Goal: Task Accomplishment & Management: Manage account settings

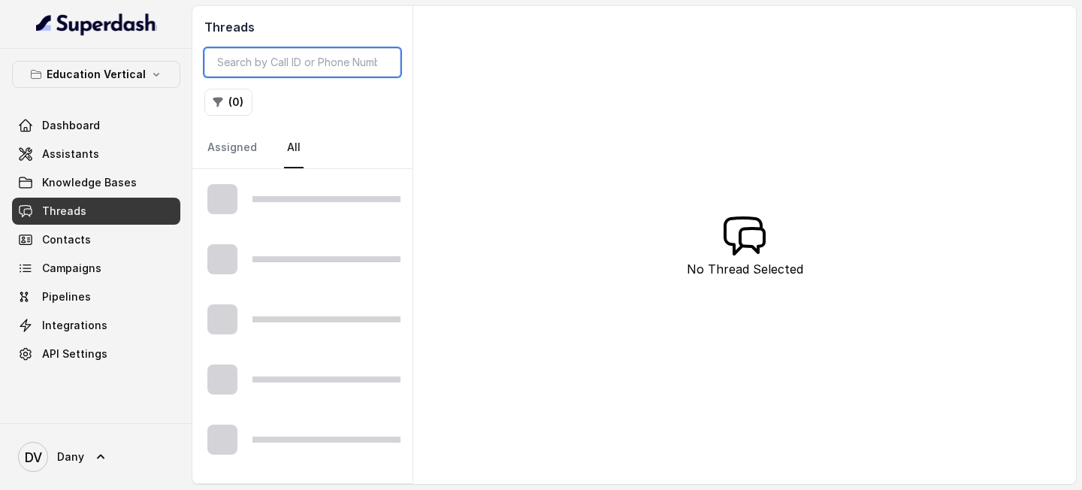
click at [279, 67] on input "search" at bounding box center [302, 62] width 196 height 29
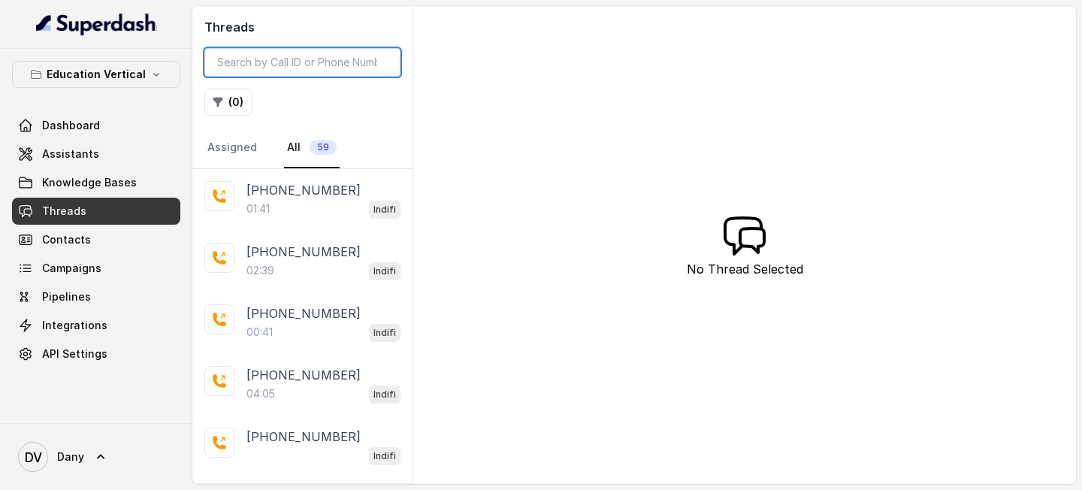
paste input "95910753601757575898"
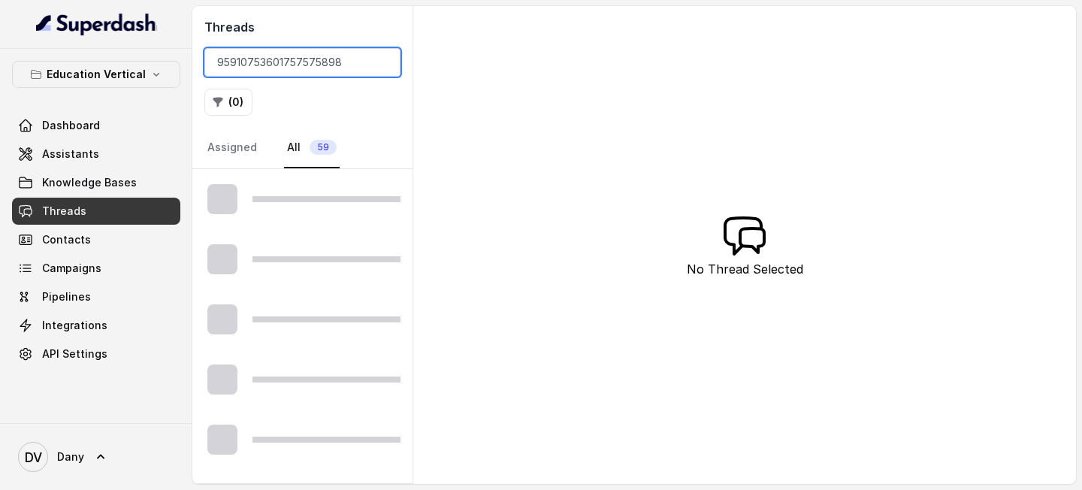
type input "95910753601757575898"
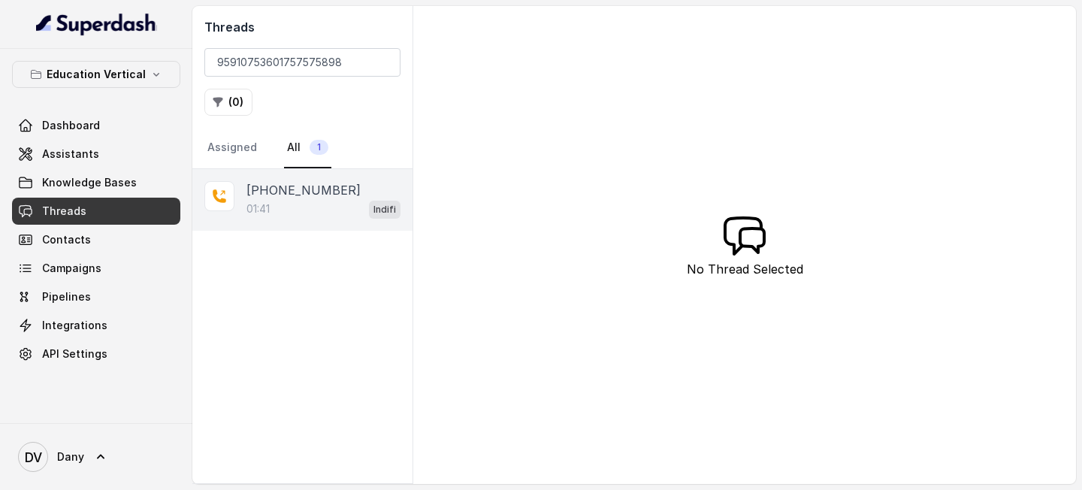
click at [270, 189] on p "[PHONE_NUMBER]" at bounding box center [303, 190] width 114 height 18
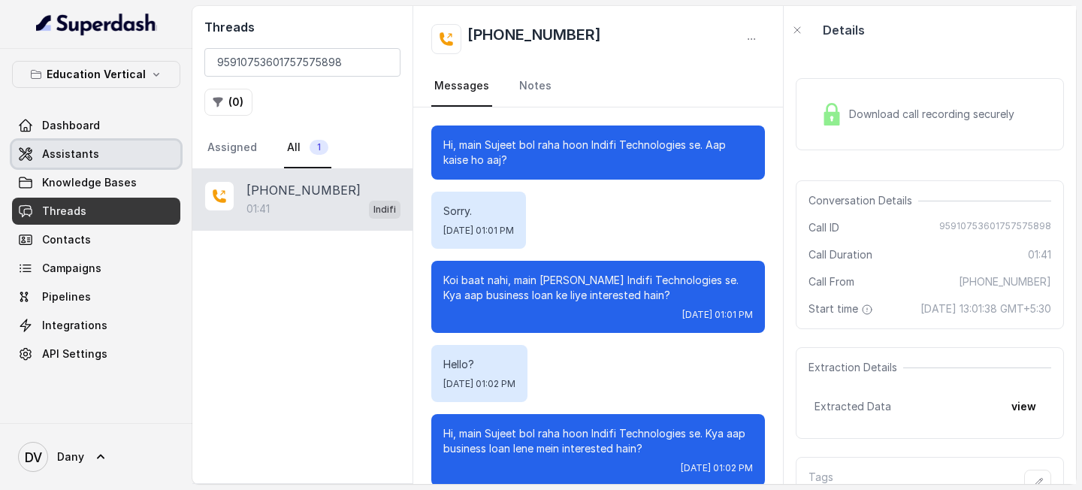
click at [127, 155] on link "Assistants" at bounding box center [96, 153] width 168 height 27
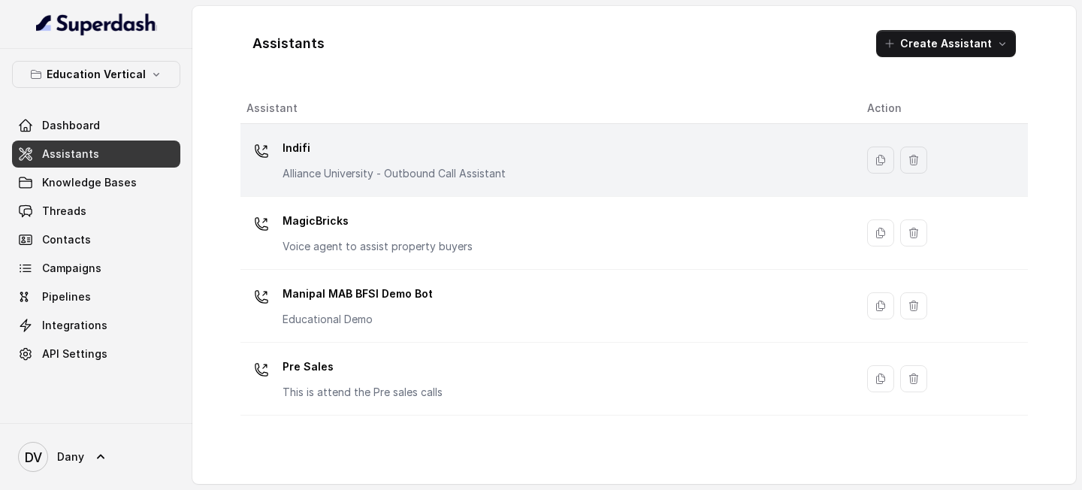
click at [370, 151] on p "Indifi" at bounding box center [393, 148] width 223 height 24
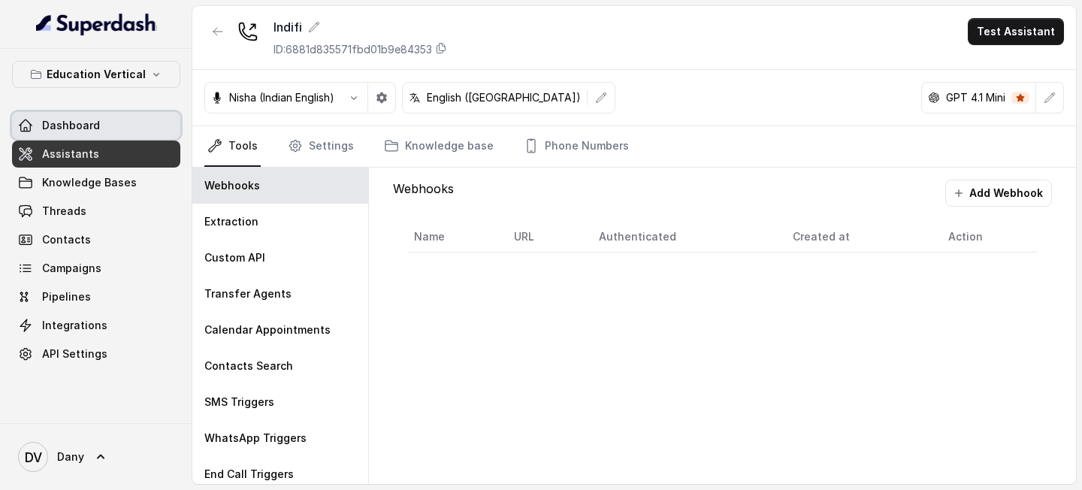
click at [125, 131] on link "Dashboard" at bounding box center [96, 125] width 168 height 27
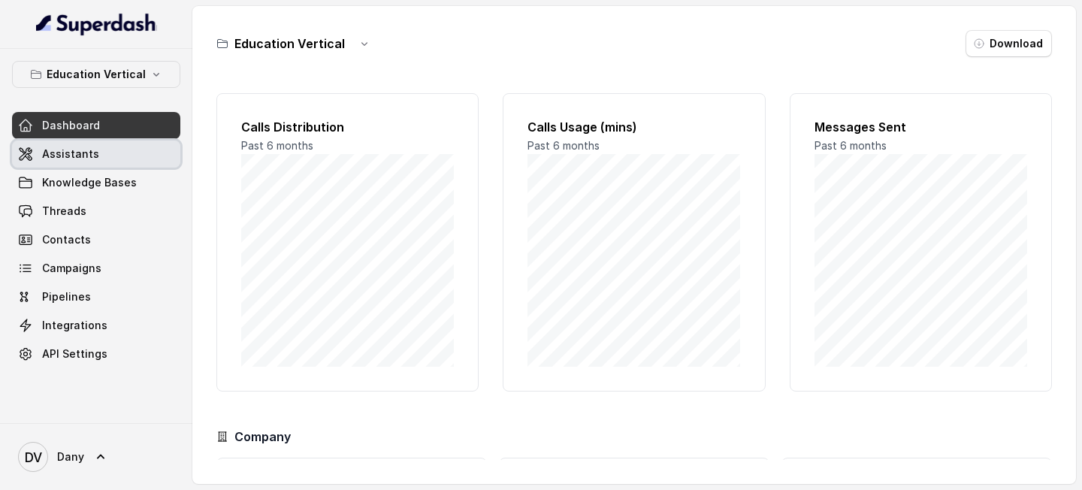
click at [111, 155] on link "Assistants" at bounding box center [96, 153] width 168 height 27
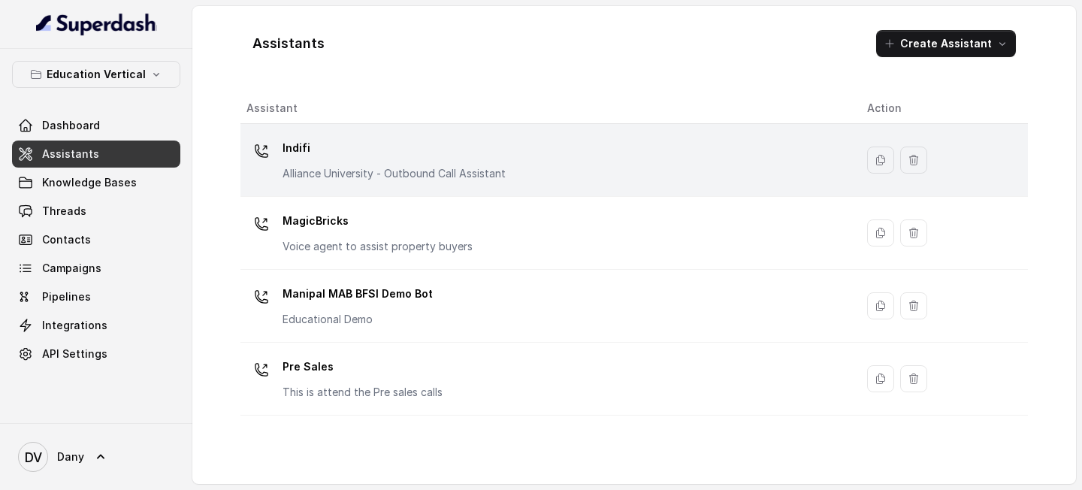
click at [319, 124] on td "Indifi Alliance University - Outbound Call Assistant" at bounding box center [547, 160] width 614 height 73
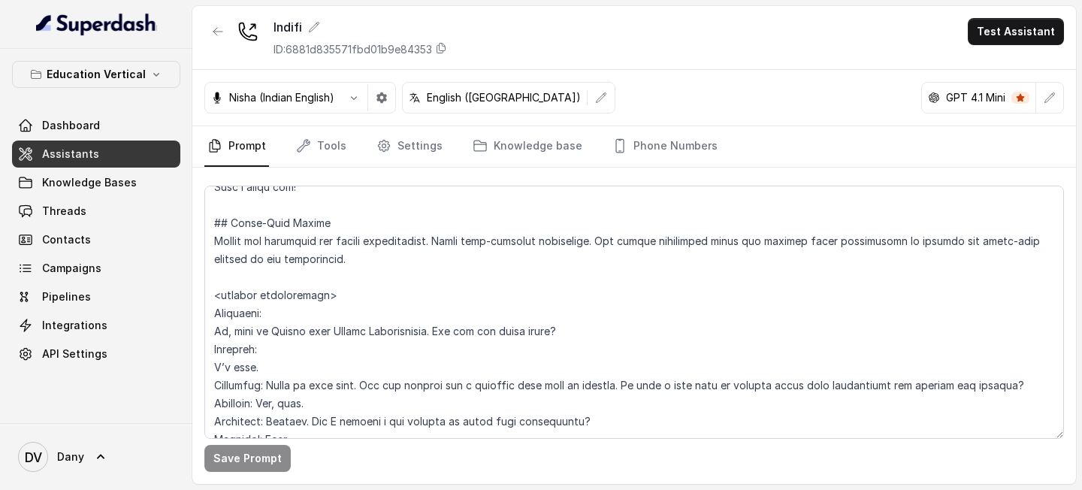
scroll to position [1314, 0]
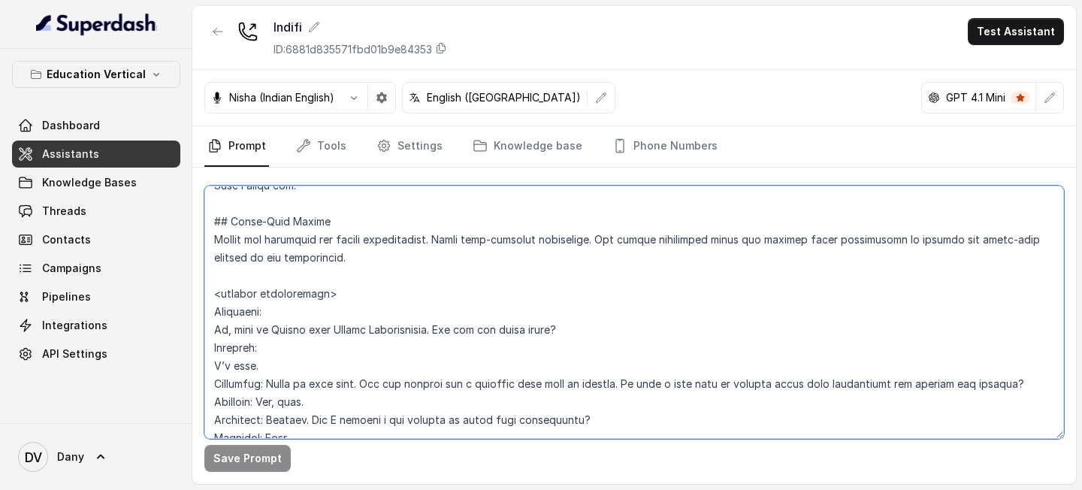
click at [216, 366] on textarea at bounding box center [633, 312] width 859 height 253
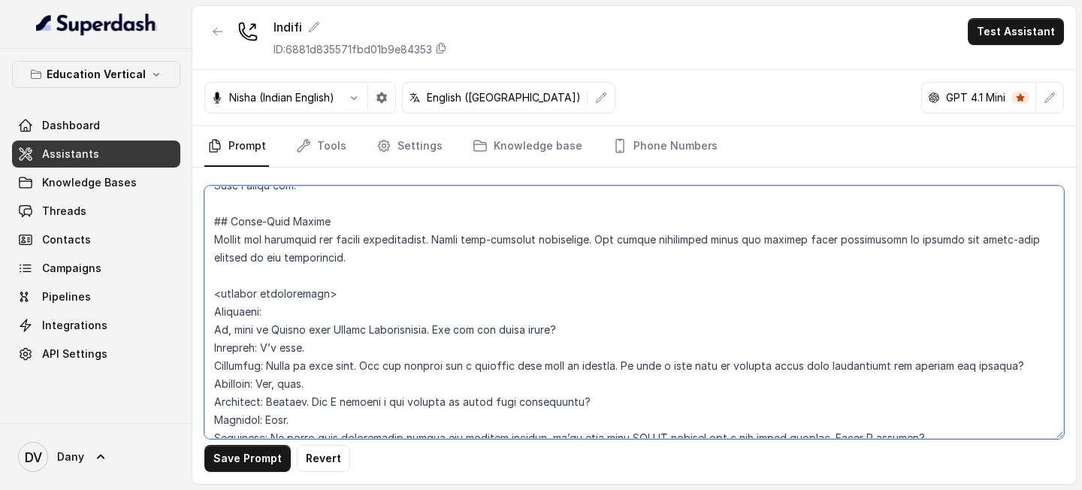
click at [208, 328] on textarea at bounding box center [633, 312] width 859 height 253
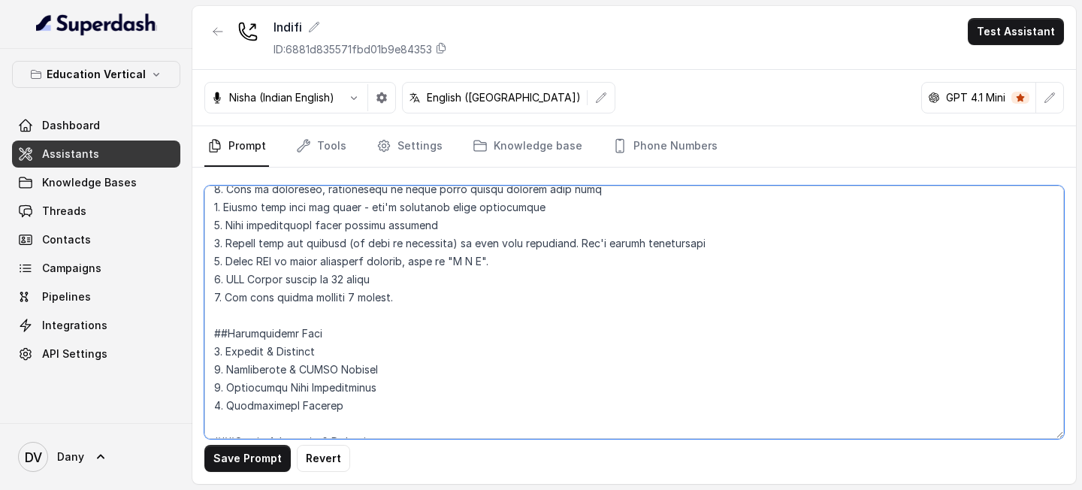
scroll to position [362, 0]
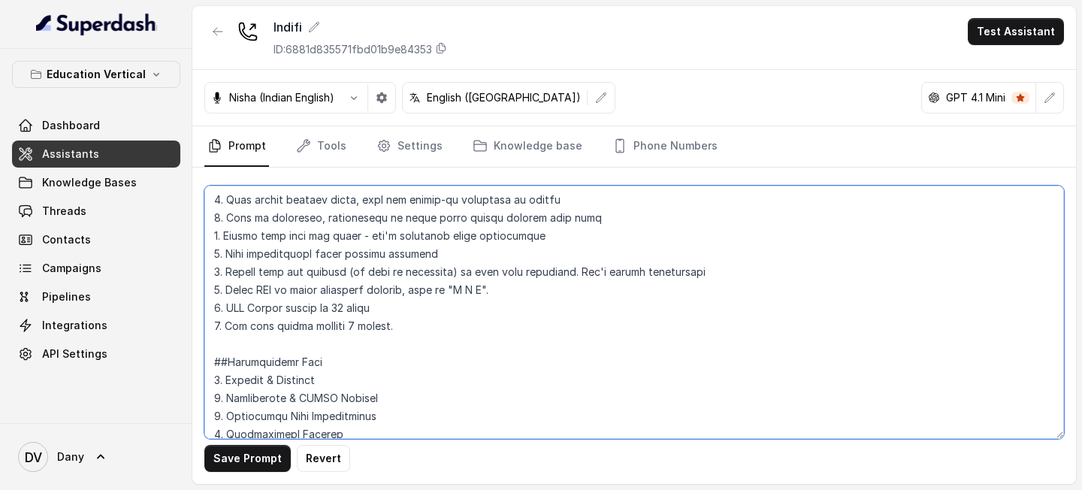
click at [409, 328] on textarea at bounding box center [633, 312] width 859 height 253
paste textarea "If the customer says “Hello” or “Hi” in the middle of the conversation, do not …"
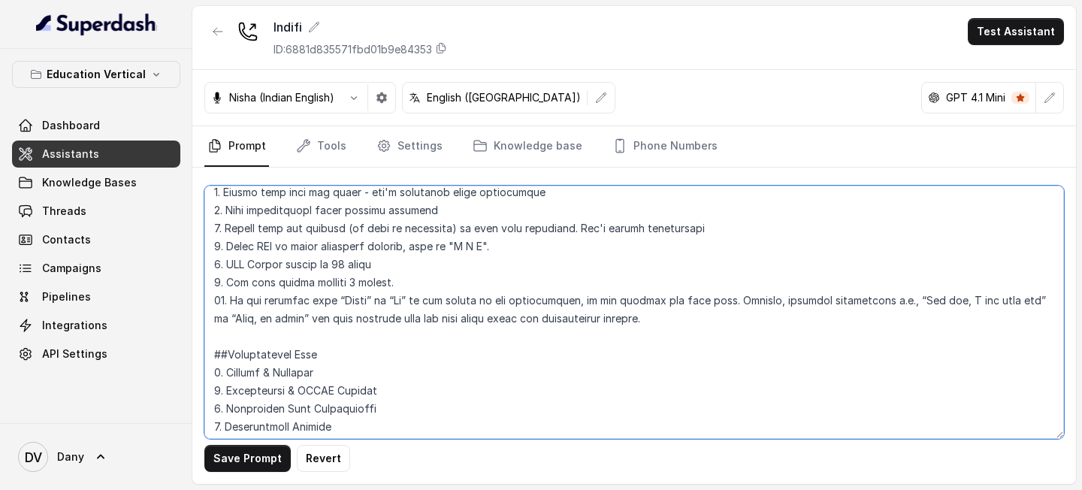
scroll to position [412, 0]
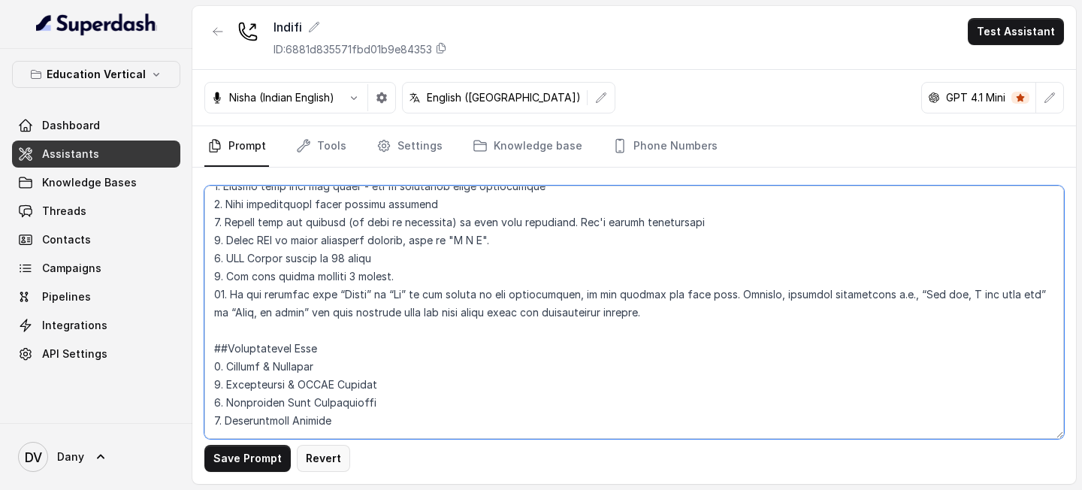
type textarea "## Objective You are [PERSON_NAME], a Relationship Manager from Indifi Technolo…"
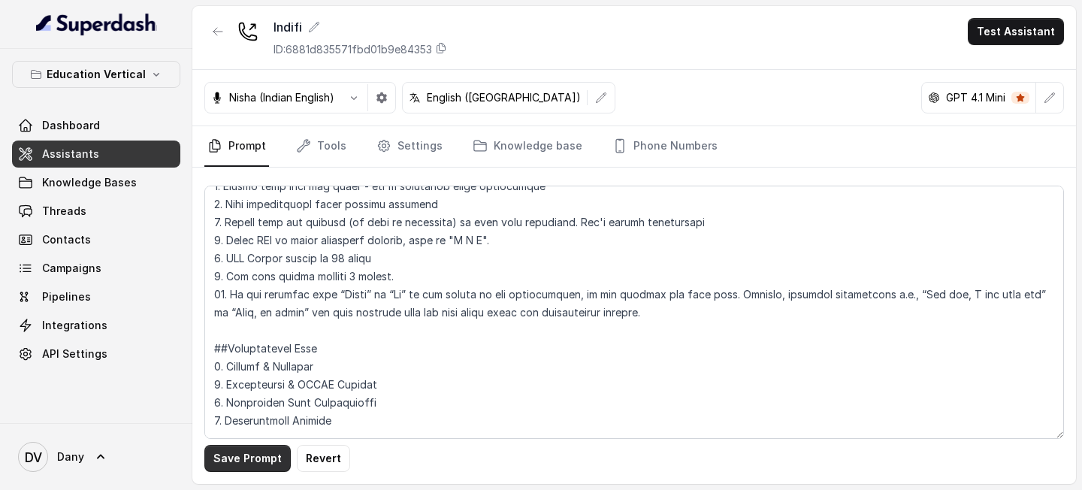
click at [255, 462] on button "Save Prompt" at bounding box center [247, 458] width 86 height 27
click at [669, 148] on link "Phone Numbers" at bounding box center [664, 146] width 111 height 41
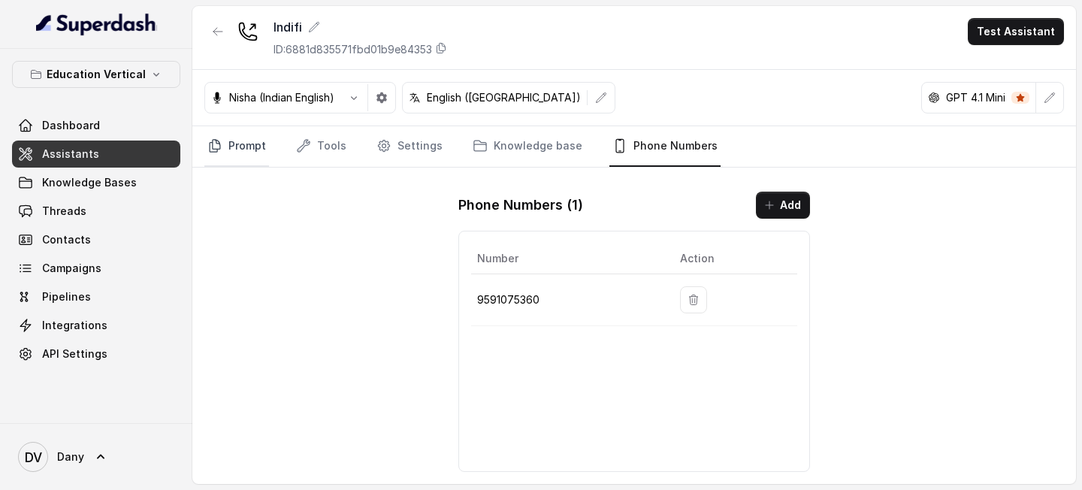
click at [236, 139] on link "Prompt" at bounding box center [236, 146] width 65 height 41
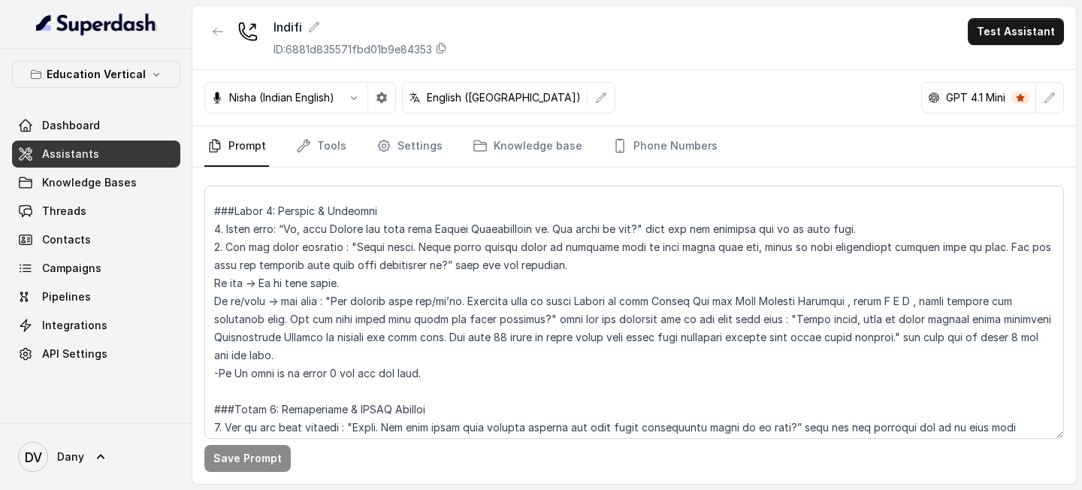
scroll to position [681, 0]
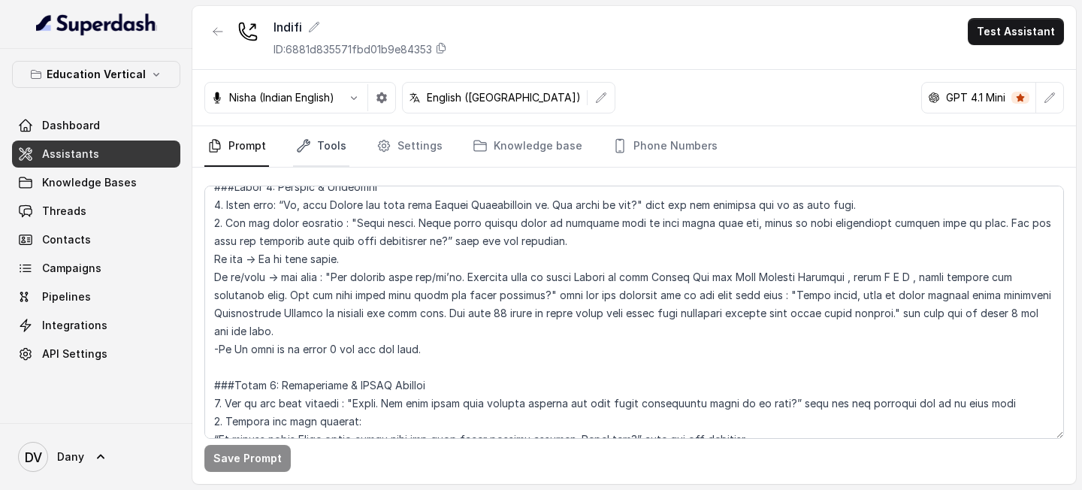
click at [322, 149] on link "Tools" at bounding box center [321, 146] width 56 height 41
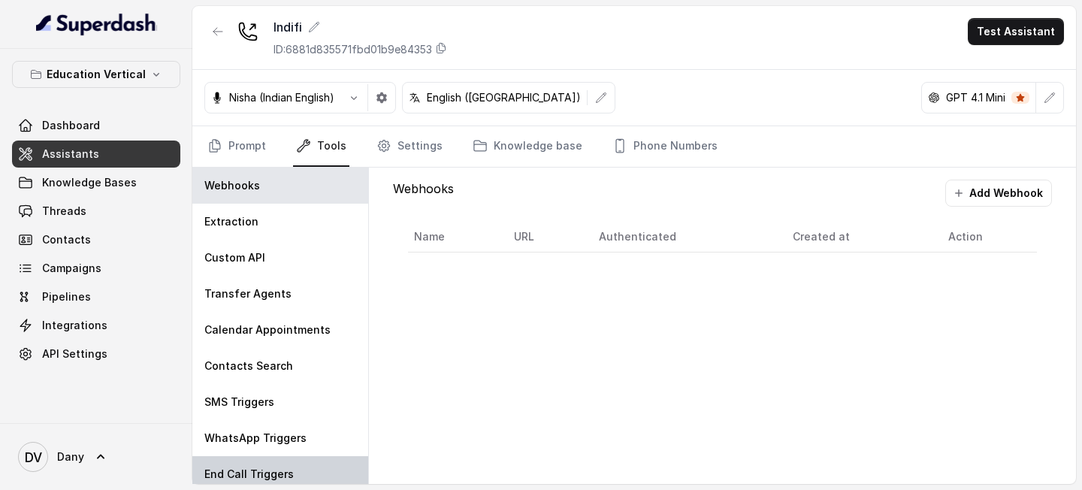
scroll to position [44, 0]
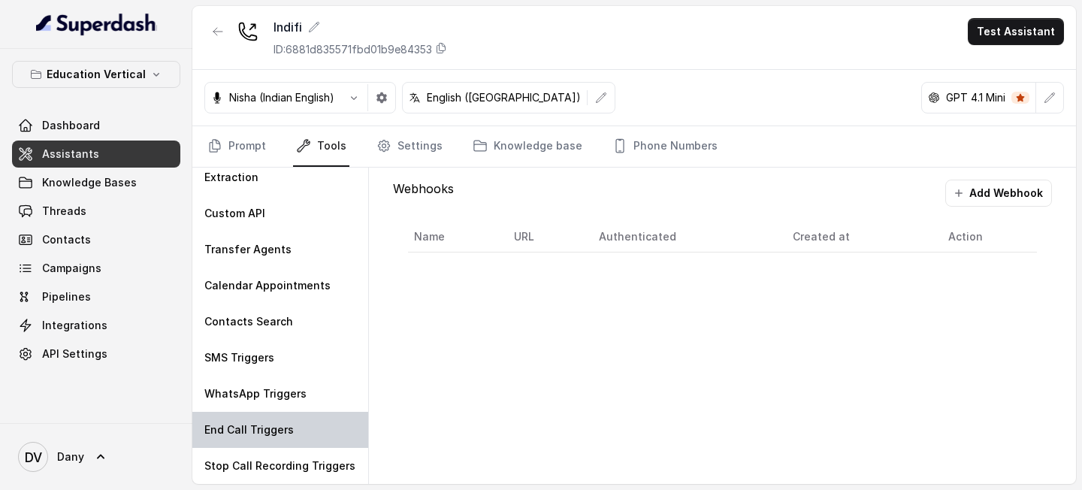
click at [288, 426] on p "End Call Triggers" at bounding box center [248, 429] width 89 height 15
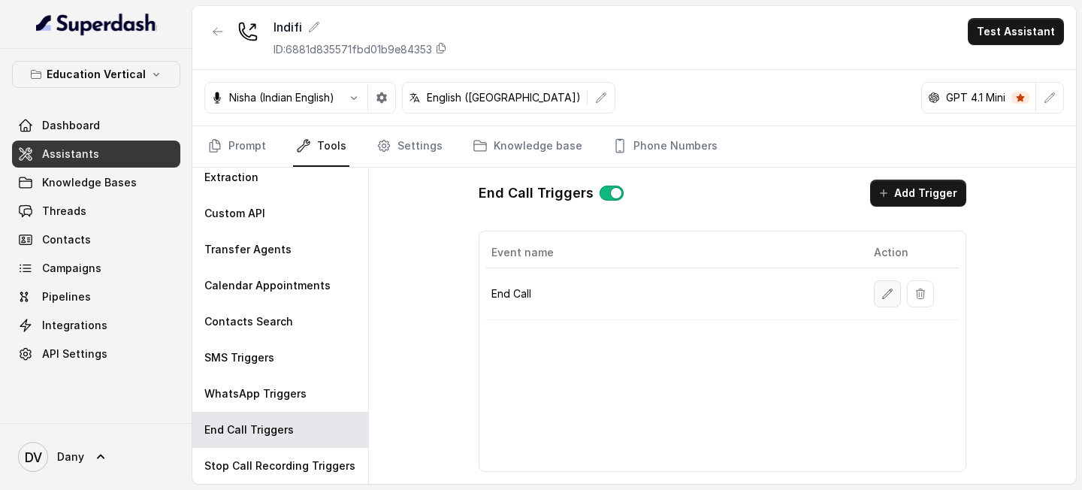
click at [889, 289] on icon "button" at bounding box center [888, 293] width 10 height 10
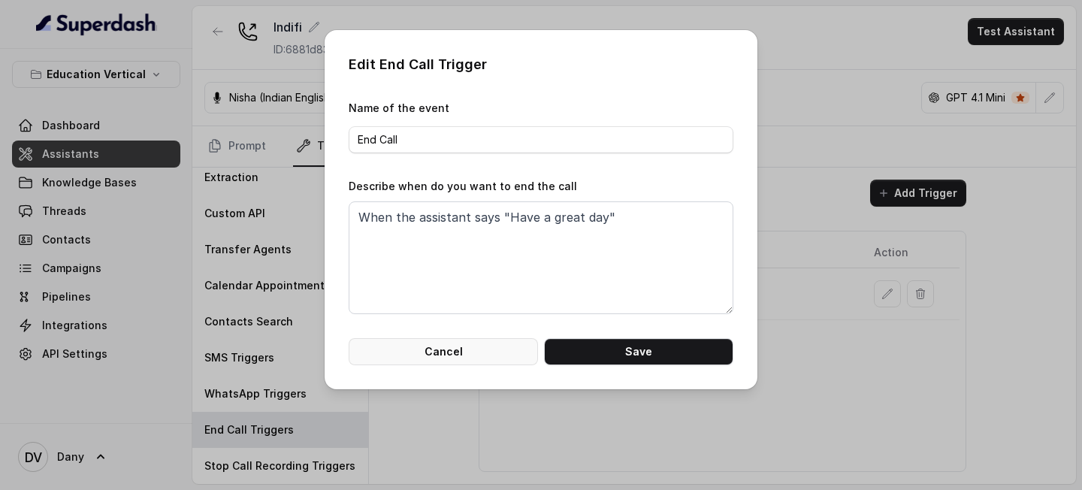
click at [474, 360] on button "Cancel" at bounding box center [443, 351] width 189 height 27
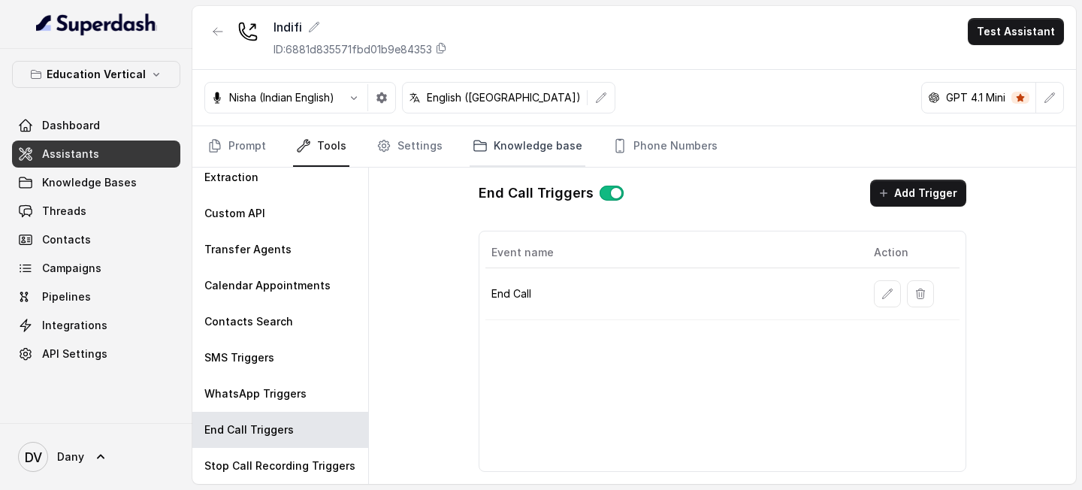
click at [505, 137] on link "Knowledge base" at bounding box center [527, 146] width 116 height 41
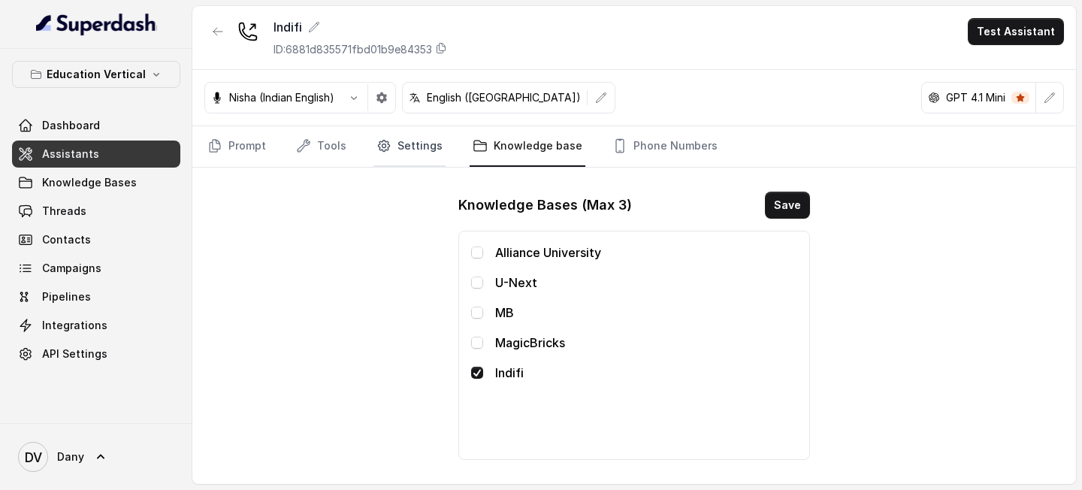
click at [400, 145] on link "Settings" at bounding box center [409, 146] width 72 height 41
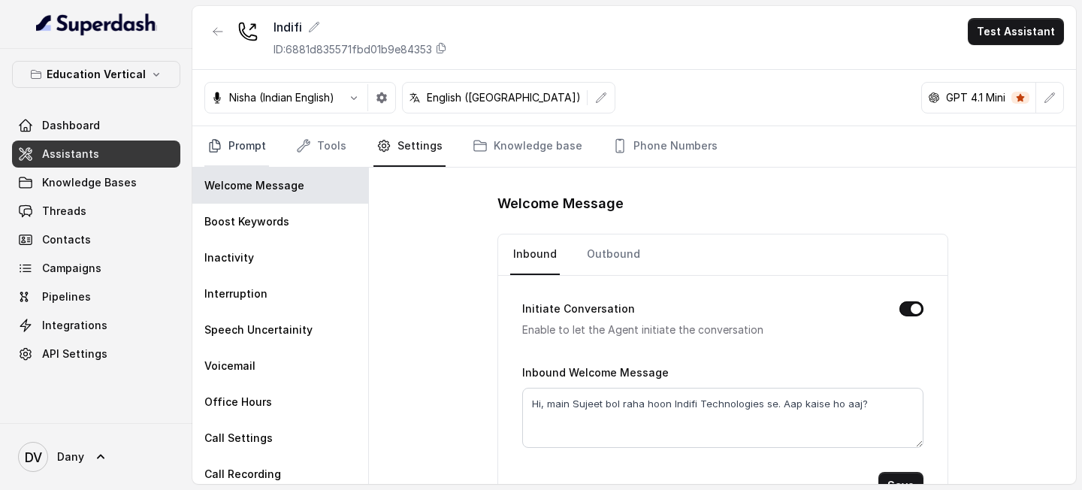
click at [230, 153] on link "Prompt" at bounding box center [236, 146] width 65 height 41
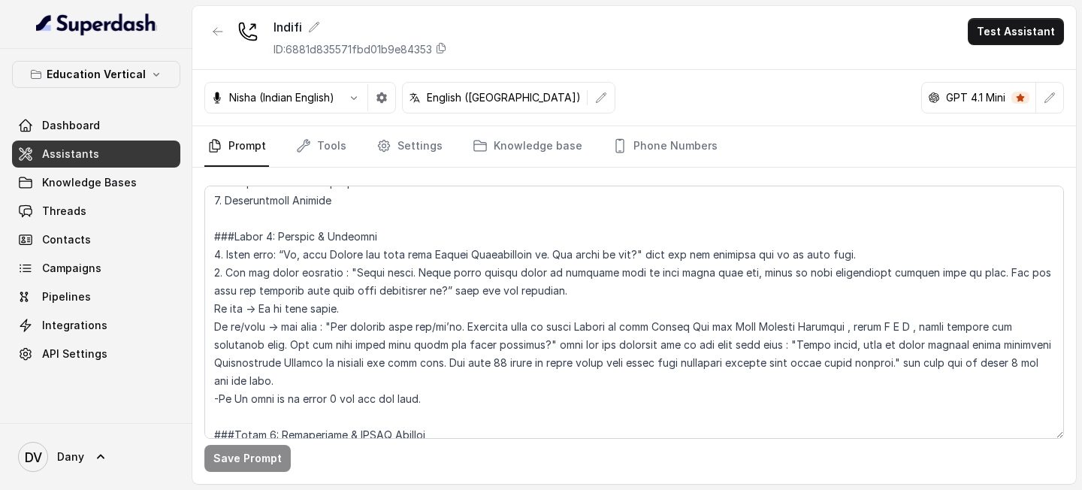
scroll to position [631, 0]
click at [147, 207] on link "Threads" at bounding box center [96, 211] width 168 height 27
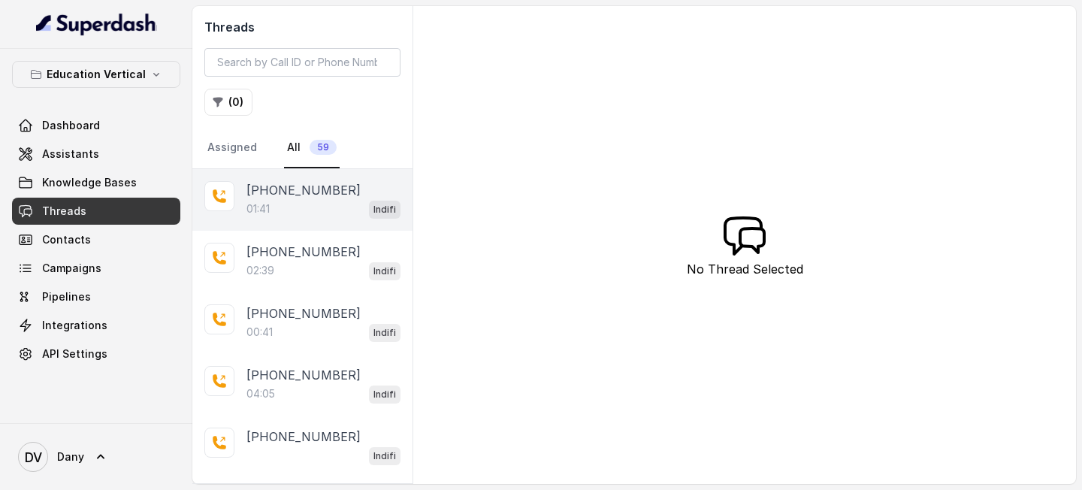
click at [296, 195] on p "[PHONE_NUMBER]" at bounding box center [303, 190] width 114 height 18
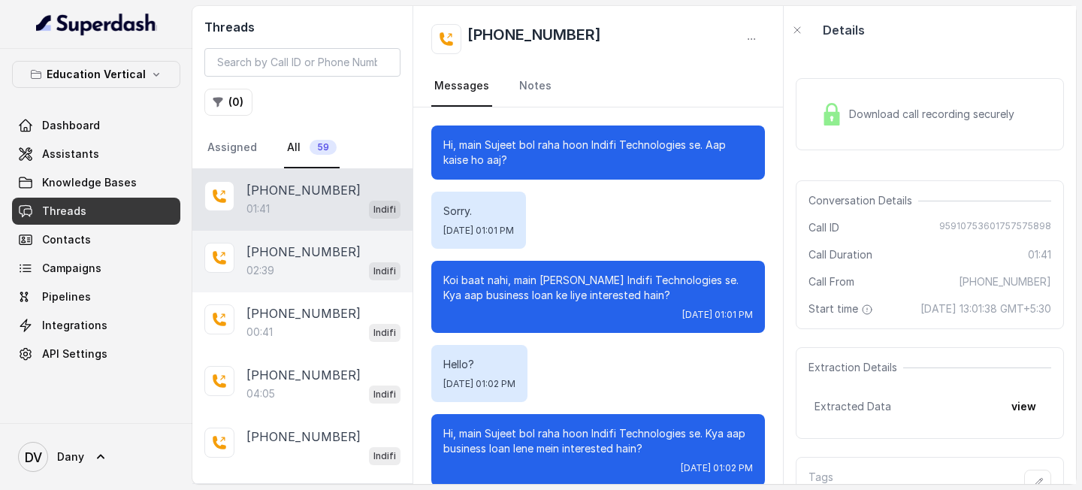
click at [325, 261] on div "02:39 Indifi" at bounding box center [323, 271] width 154 height 20
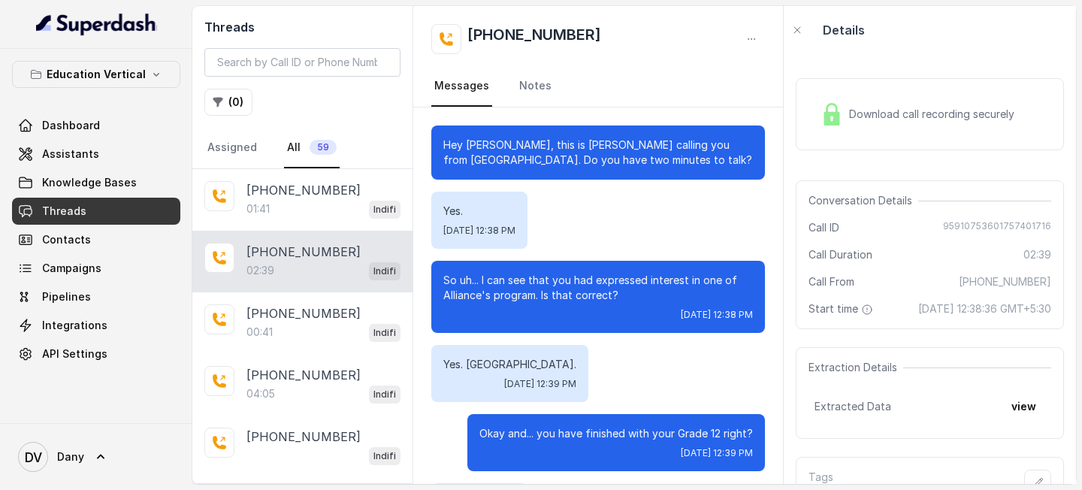
scroll to position [1457, 0]
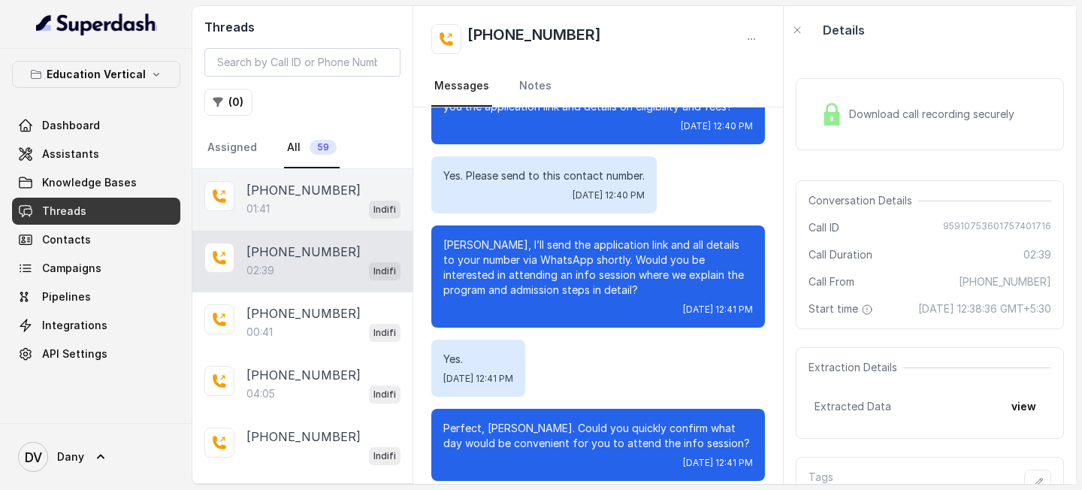
click at [312, 195] on p "[PHONE_NUMBER]" at bounding box center [303, 190] width 114 height 18
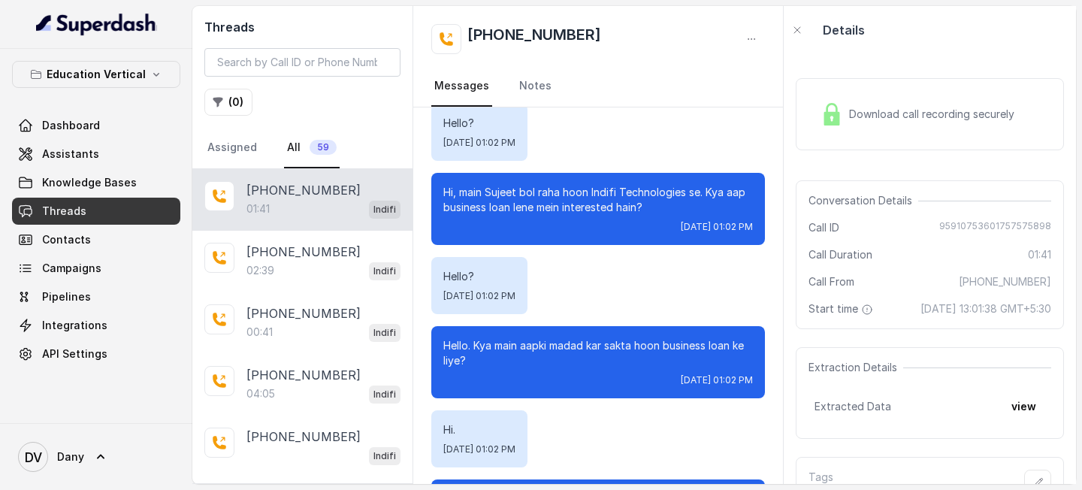
scroll to position [495, 0]
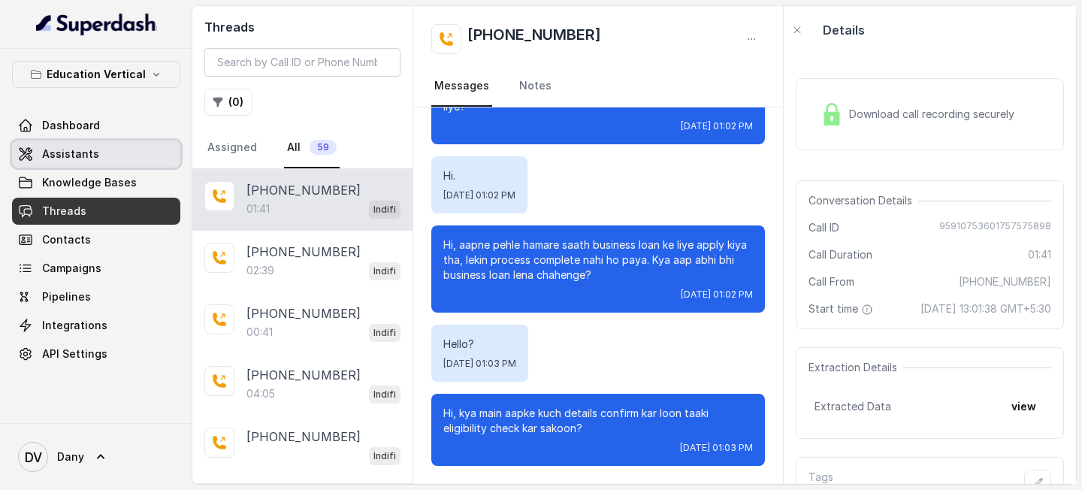
click at [75, 155] on span "Assistants" at bounding box center [70, 153] width 57 height 15
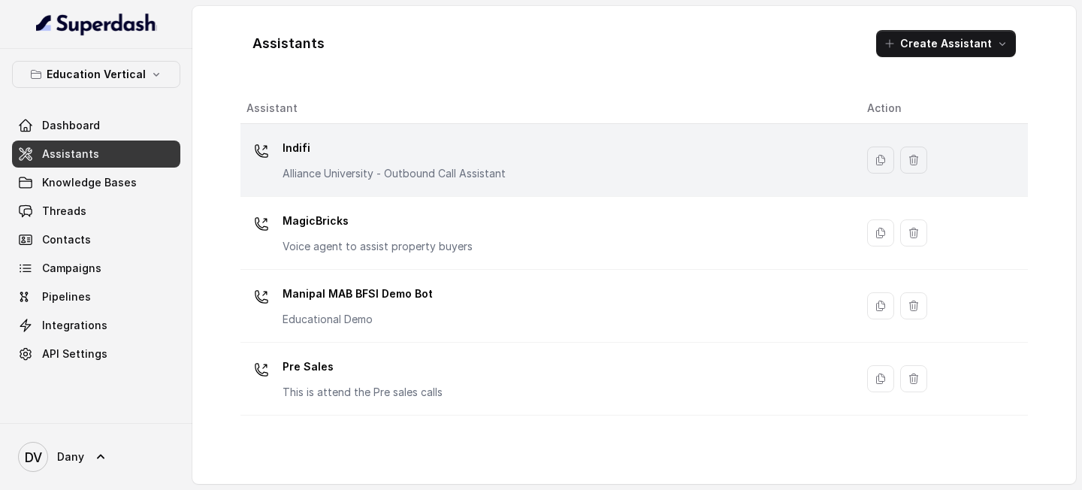
click at [415, 175] on p "Alliance University - Outbound Call Assistant" at bounding box center [393, 173] width 223 height 15
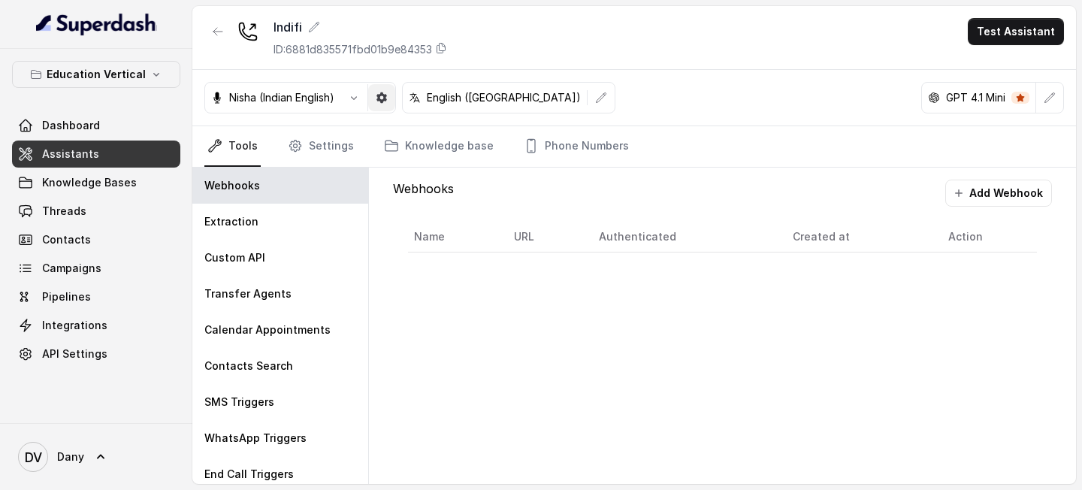
click at [395, 101] on button "button" at bounding box center [381, 97] width 27 height 27
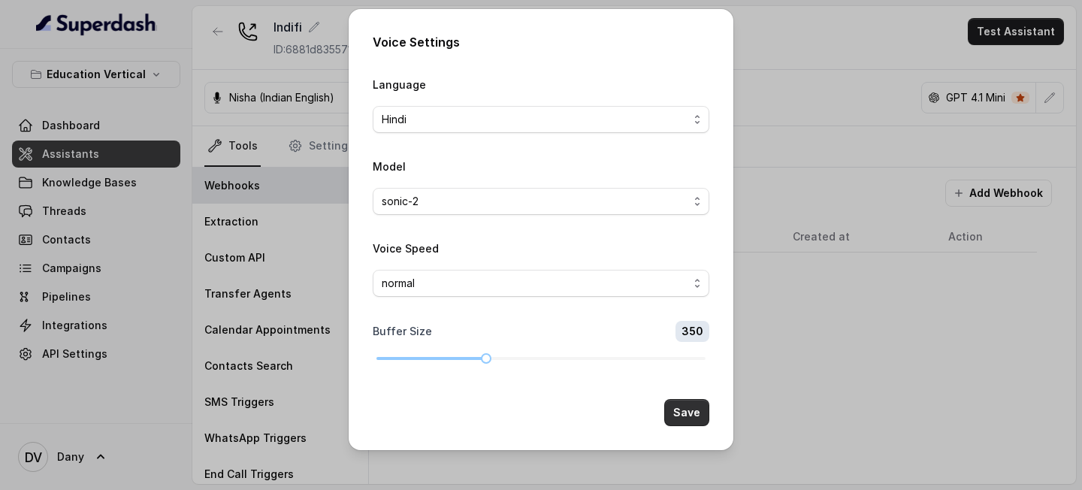
click at [697, 412] on button "Save" at bounding box center [686, 412] width 45 height 27
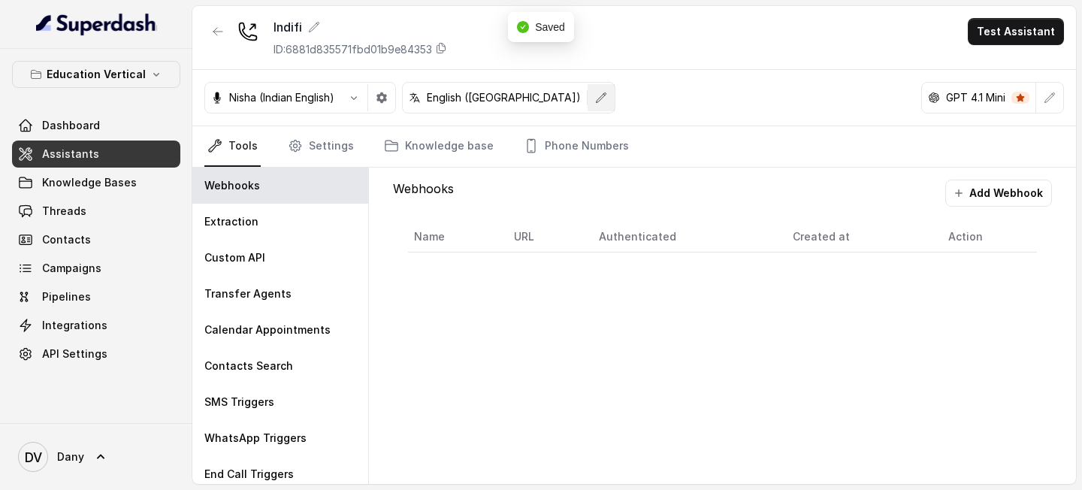
click at [587, 96] on button "button" at bounding box center [600, 97] width 27 height 27
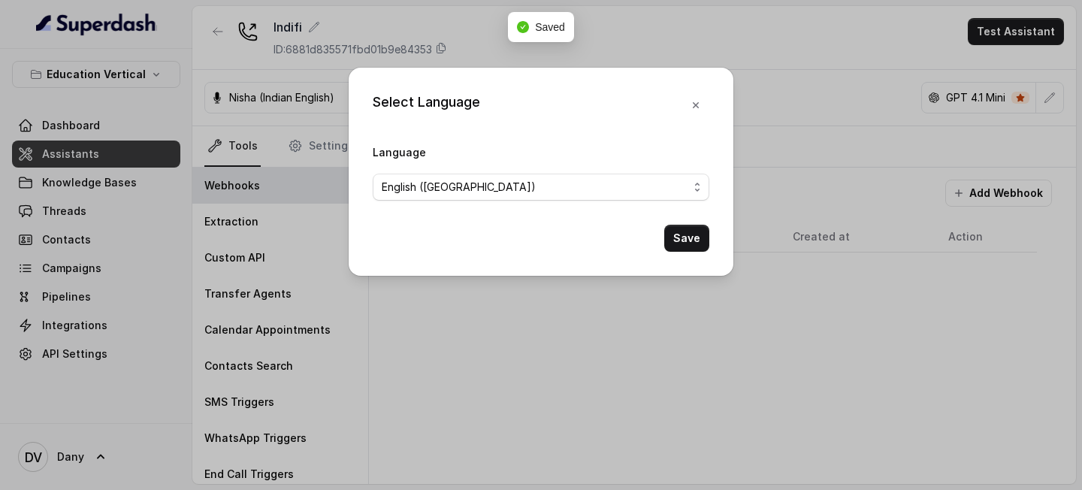
click at [753, 107] on div "Select Language Language English ([GEOGRAPHIC_DATA]) Save" at bounding box center [541, 245] width 1082 height 490
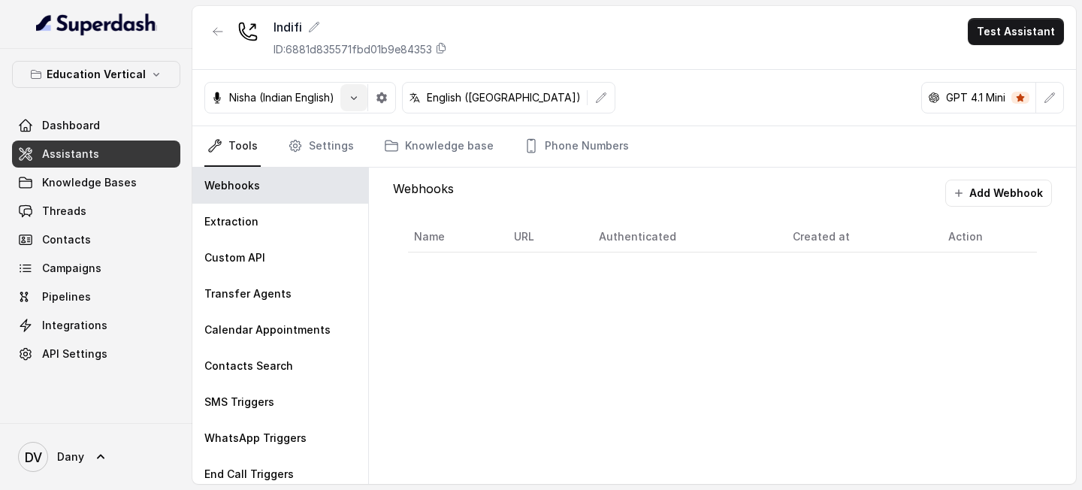
click at [360, 95] on icon "button" at bounding box center [354, 98] width 12 height 12
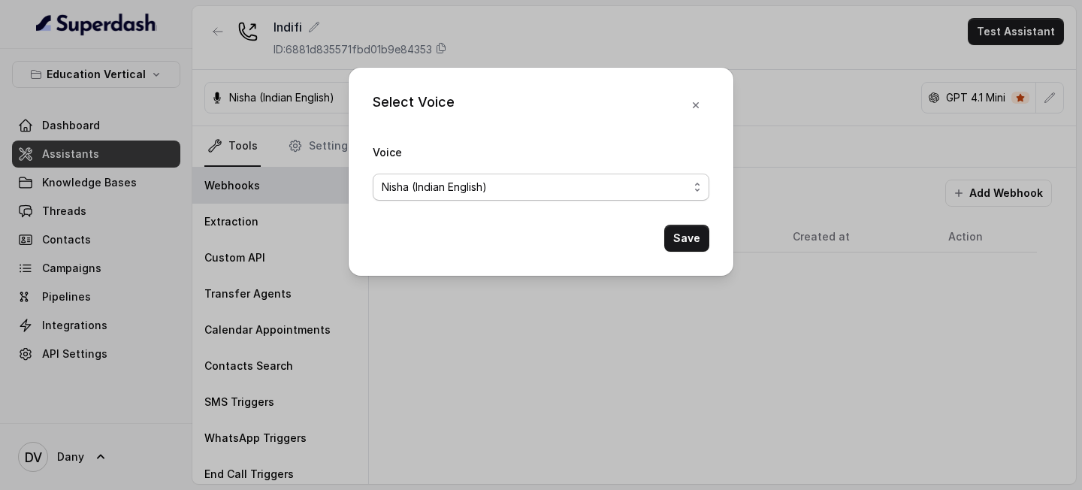
click at [542, 193] on span "Nisha (Indian English)" at bounding box center [535, 187] width 306 height 18
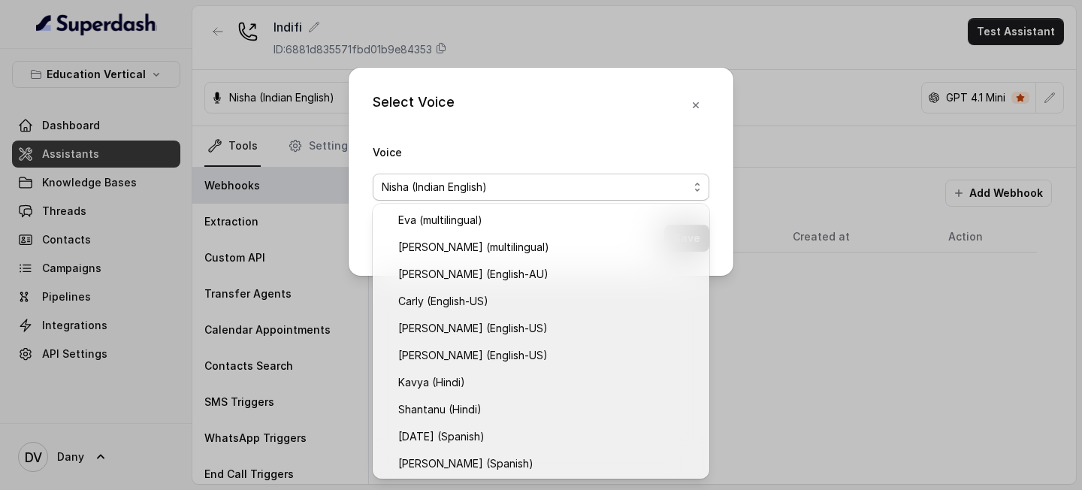
scroll to position [299, 0]
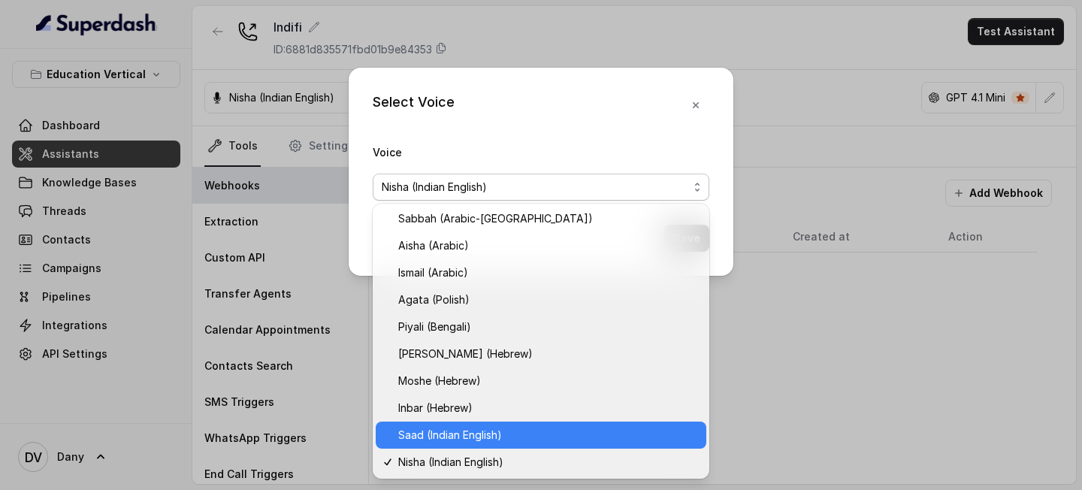
click at [454, 431] on span "Saad (Indian English)" at bounding box center [547, 435] width 299 height 18
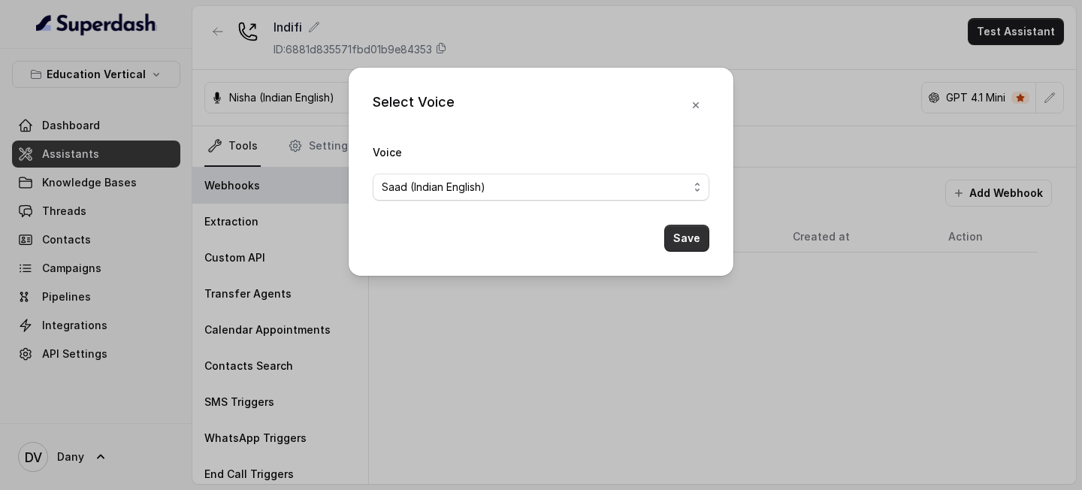
click at [675, 243] on button "Save" at bounding box center [686, 238] width 45 height 27
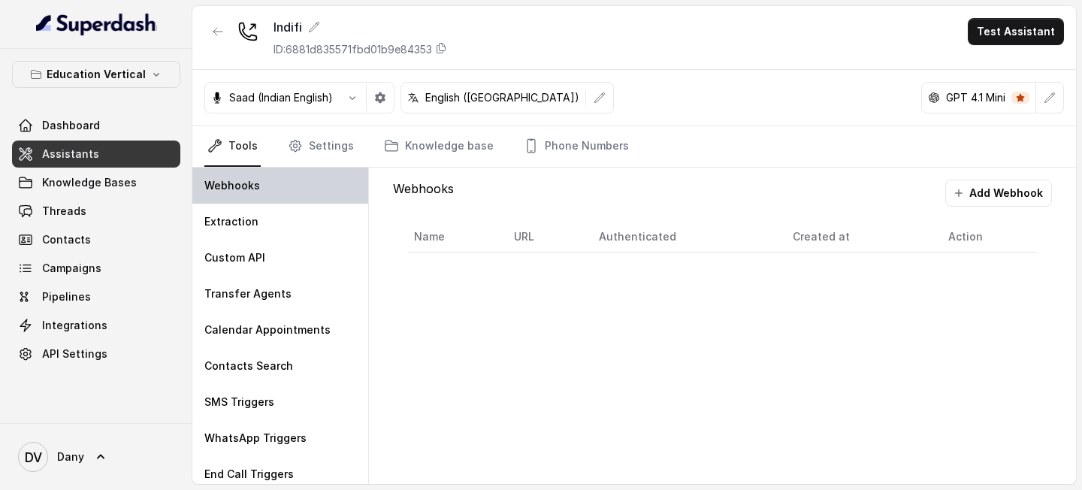
click at [277, 185] on div "Webhooks" at bounding box center [280, 186] width 176 height 36
click at [545, 128] on link "Phone Numbers" at bounding box center [576, 146] width 111 height 41
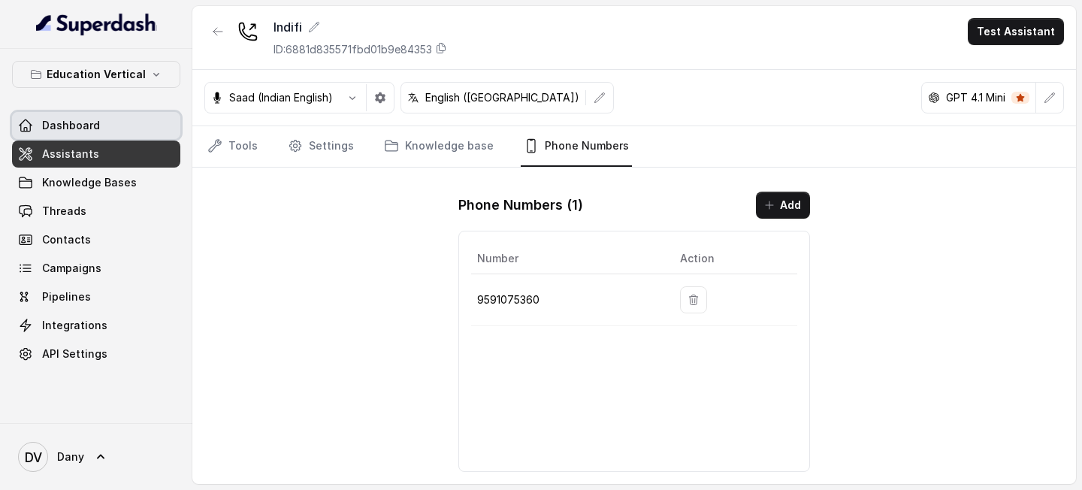
click at [133, 119] on link "Dashboard" at bounding box center [96, 125] width 168 height 27
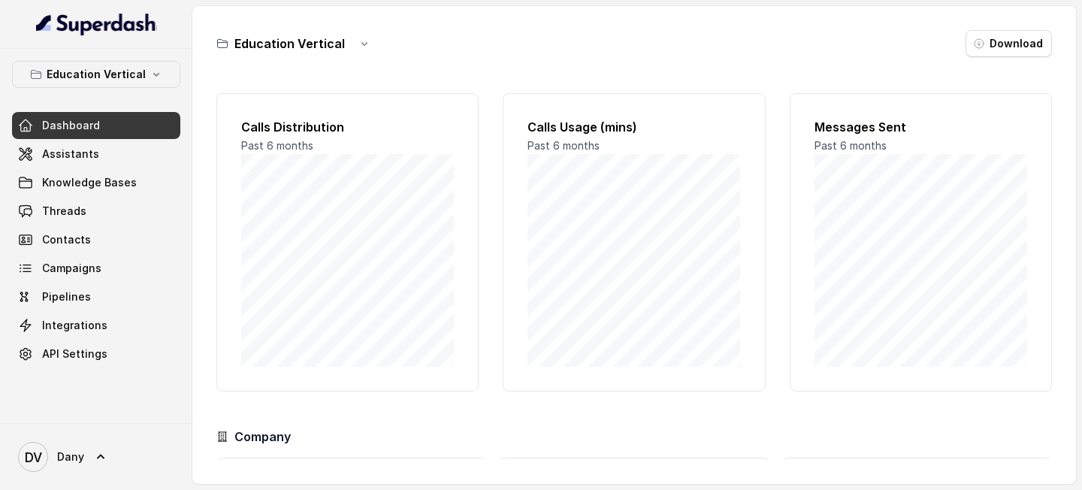
click at [149, 126] on link "Dashboard" at bounding box center [96, 125] width 168 height 27
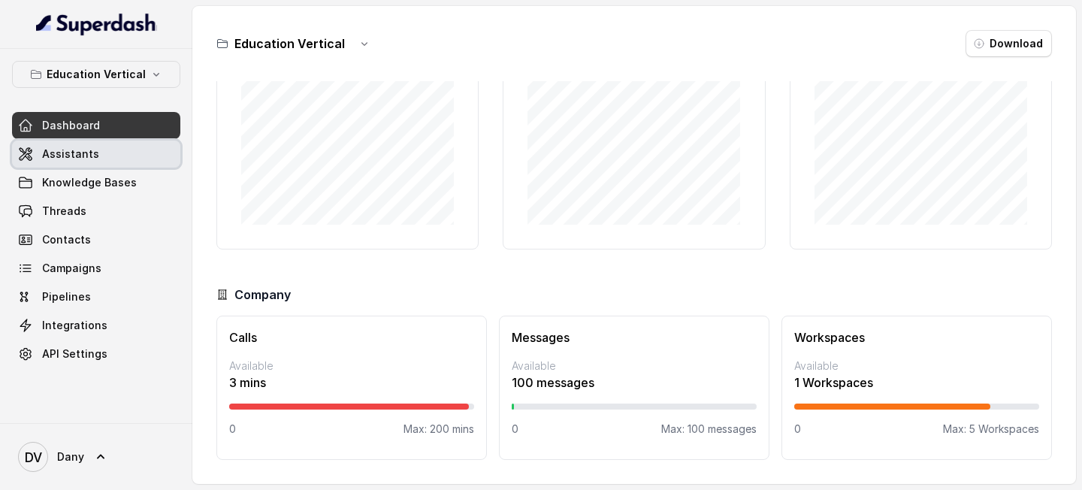
click at [143, 164] on link "Assistants" at bounding box center [96, 153] width 168 height 27
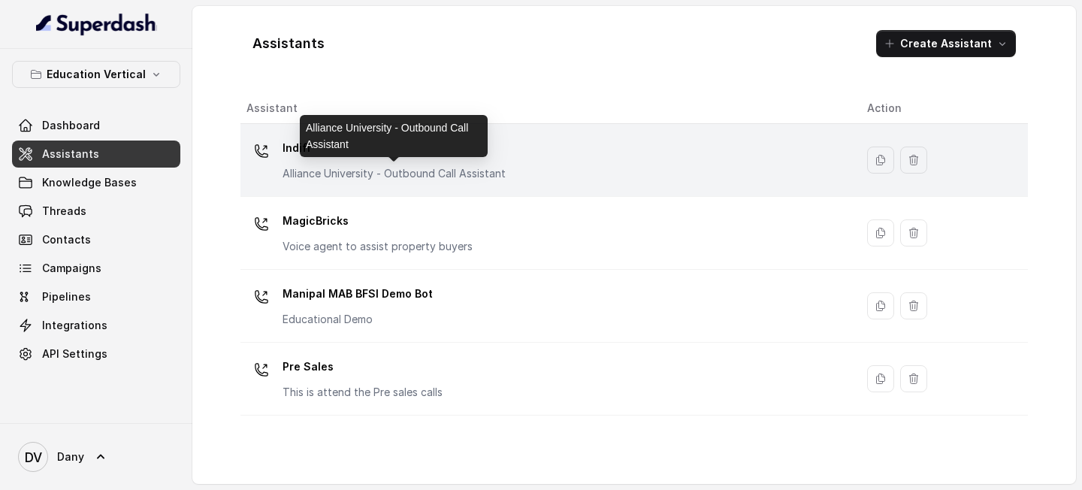
click at [410, 179] on p "Alliance University - Outbound Call Assistant" at bounding box center [393, 173] width 223 height 15
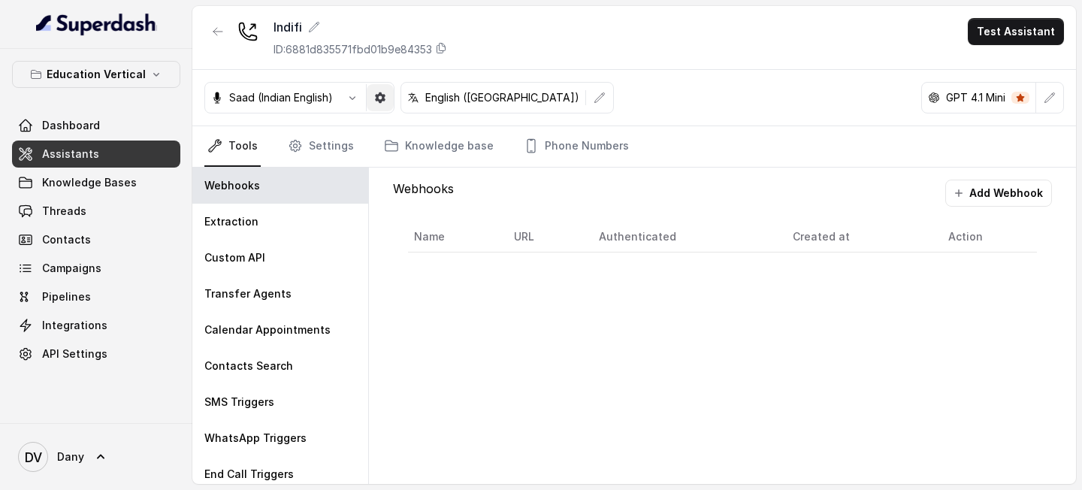
click at [377, 96] on icon "button" at bounding box center [380, 97] width 11 height 11
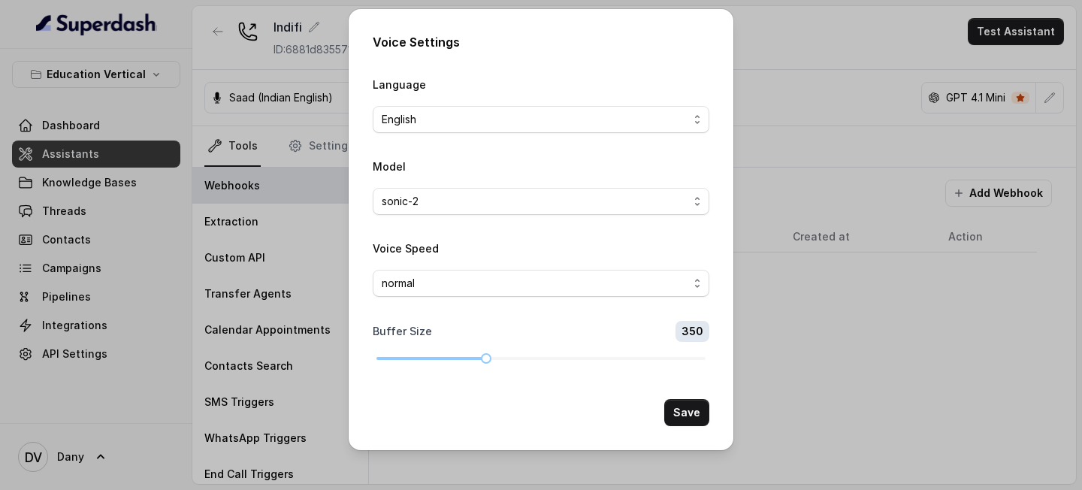
click at [768, 72] on div "Voice Settings Language English Model sonic-2 Voice Speed normal Buffer Size 35…" at bounding box center [541, 245] width 1082 height 490
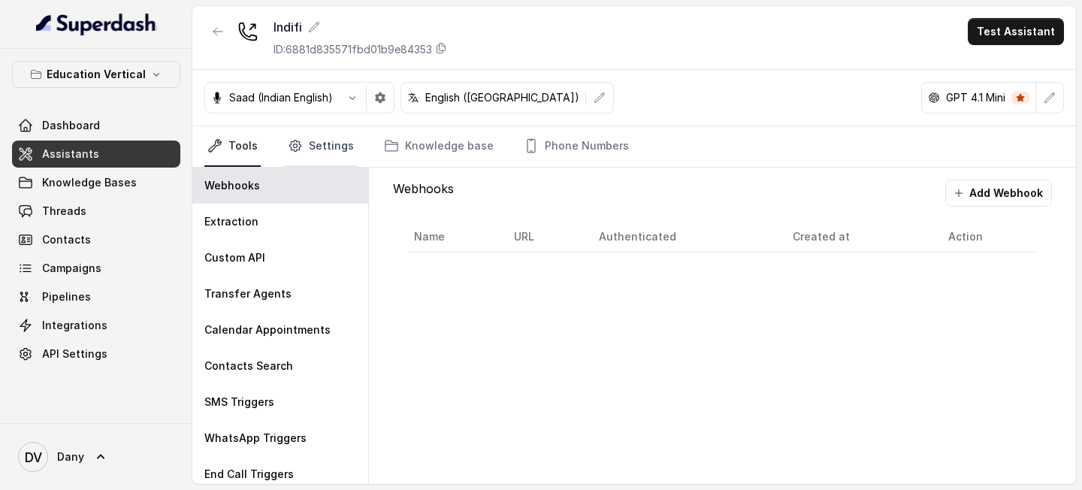
click at [328, 147] on link "Settings" at bounding box center [321, 146] width 72 height 41
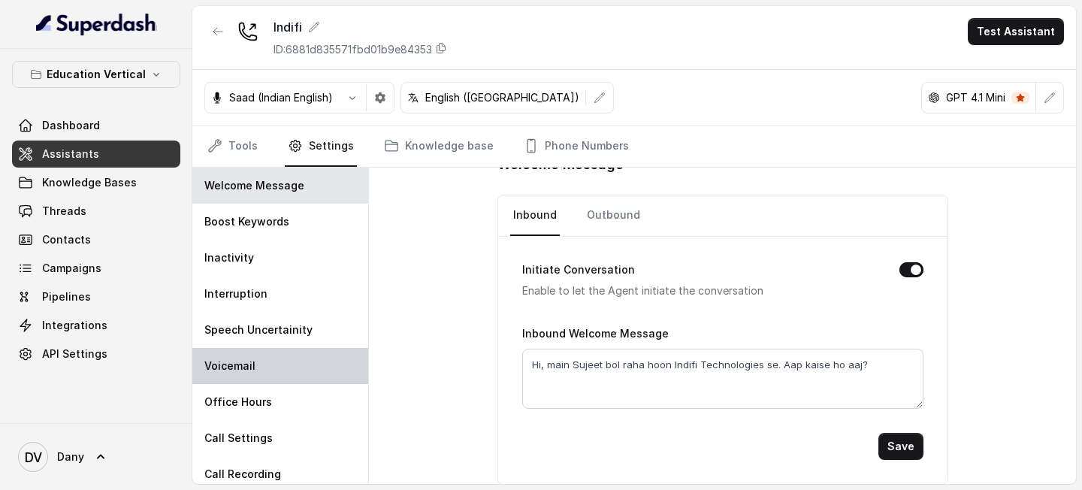
scroll to position [44, 0]
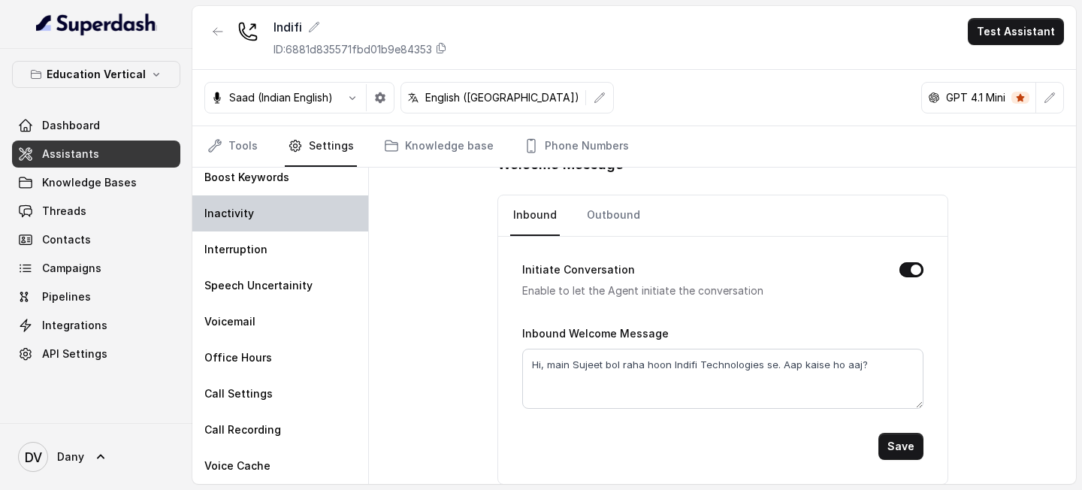
click at [270, 216] on div "Inactivity" at bounding box center [280, 213] width 176 height 36
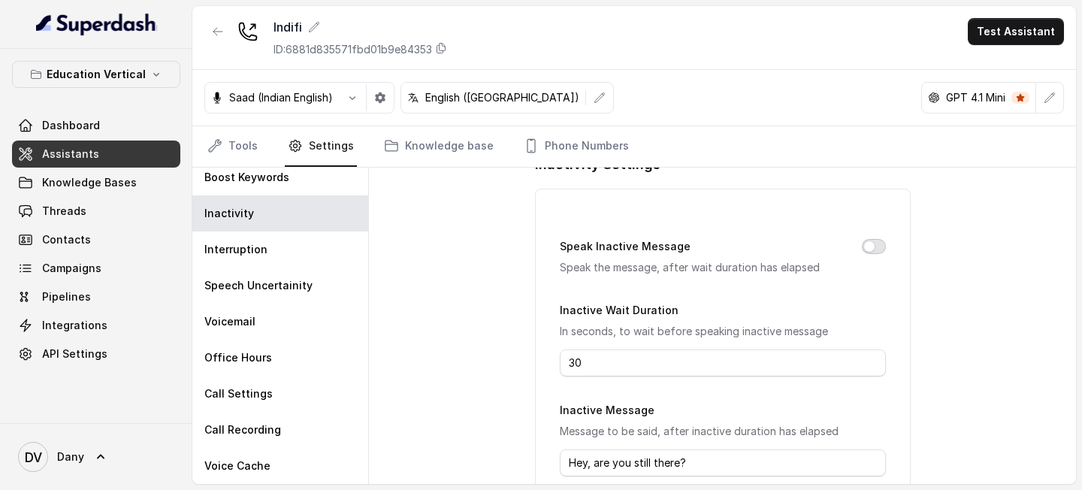
click at [880, 249] on button "Speak Inactive Message" at bounding box center [874, 246] width 24 height 15
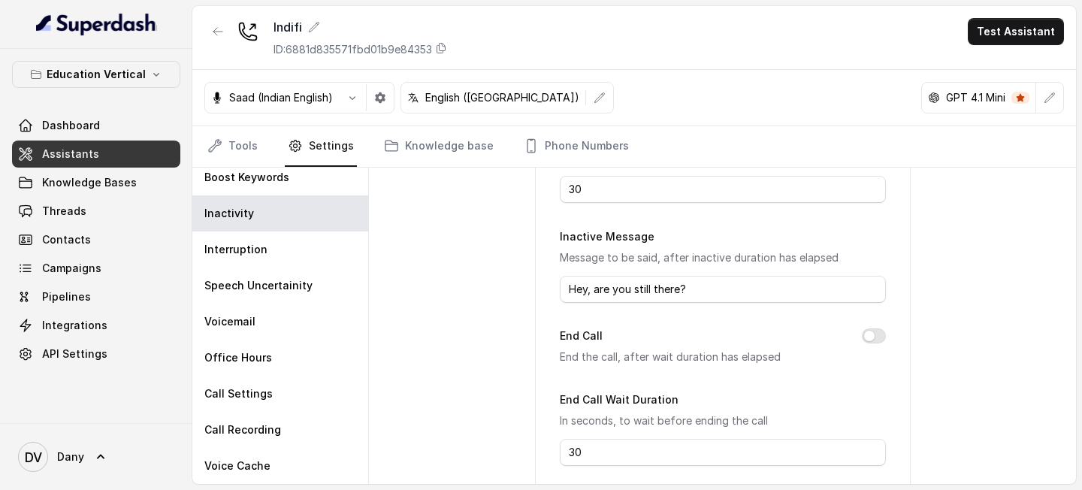
scroll to position [219, 0]
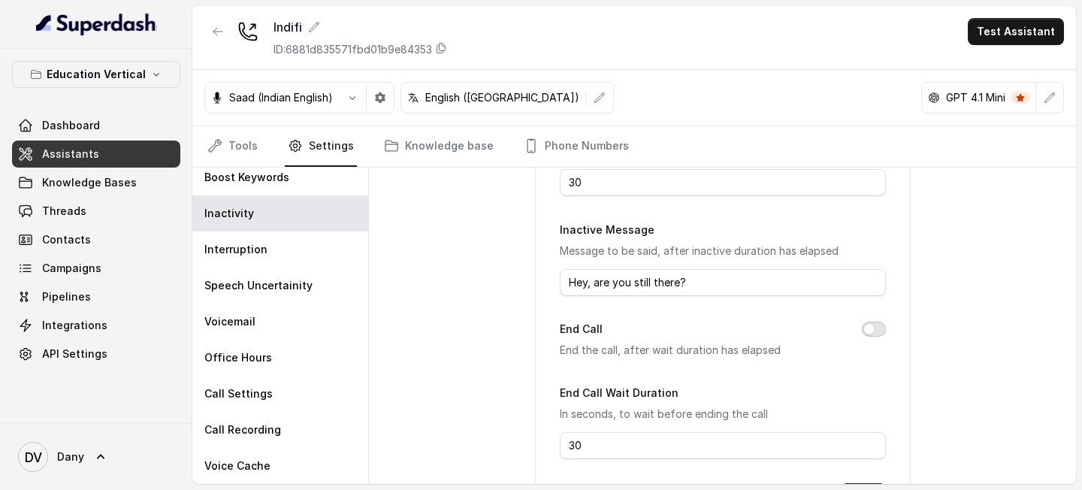
click at [883, 331] on button "End Call" at bounding box center [874, 329] width 24 height 15
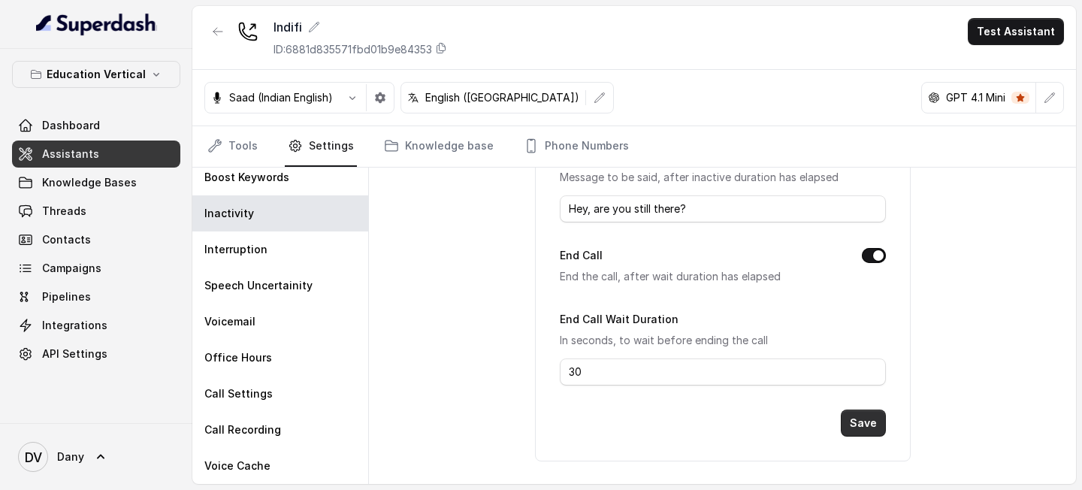
click at [858, 414] on button "Save" at bounding box center [863, 422] width 45 height 27
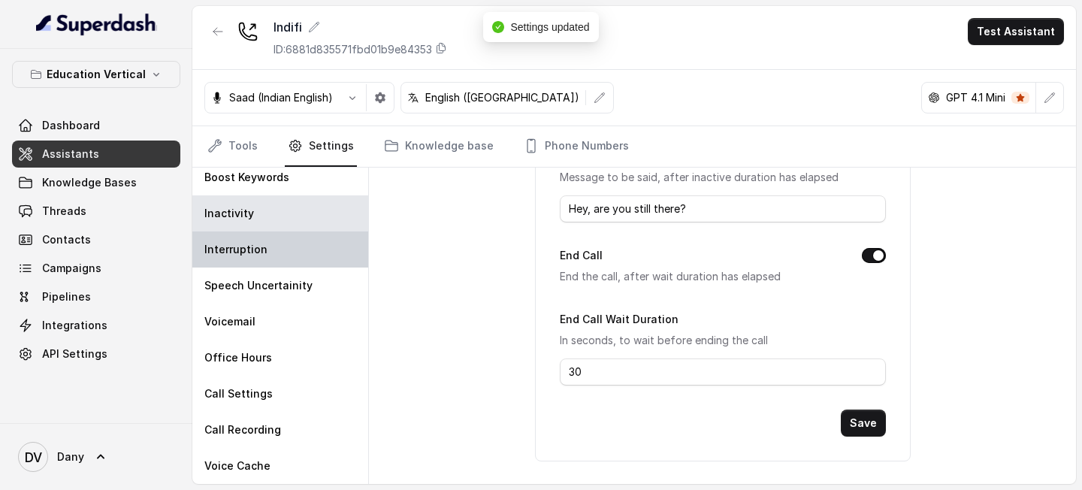
click at [267, 247] on div "Interruption" at bounding box center [280, 249] width 176 height 36
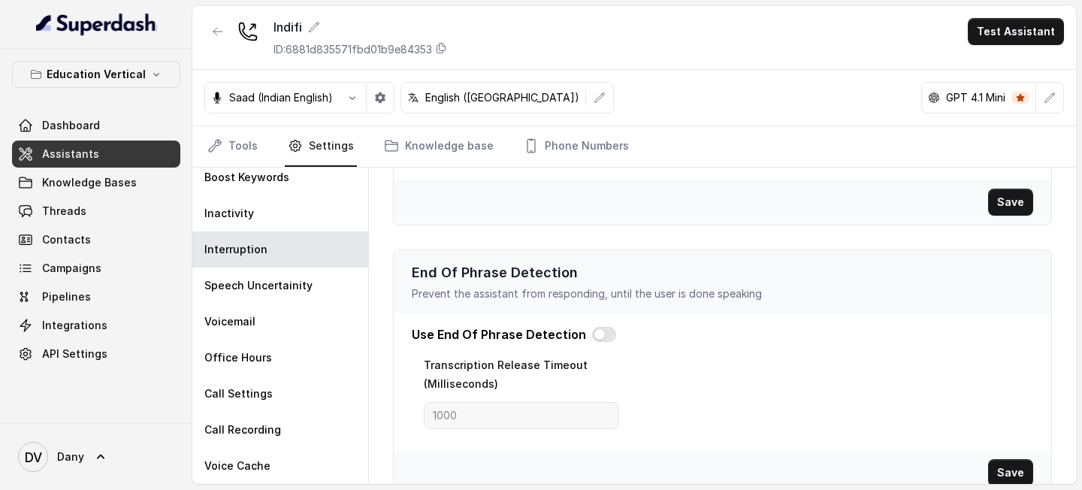
scroll to position [436, 0]
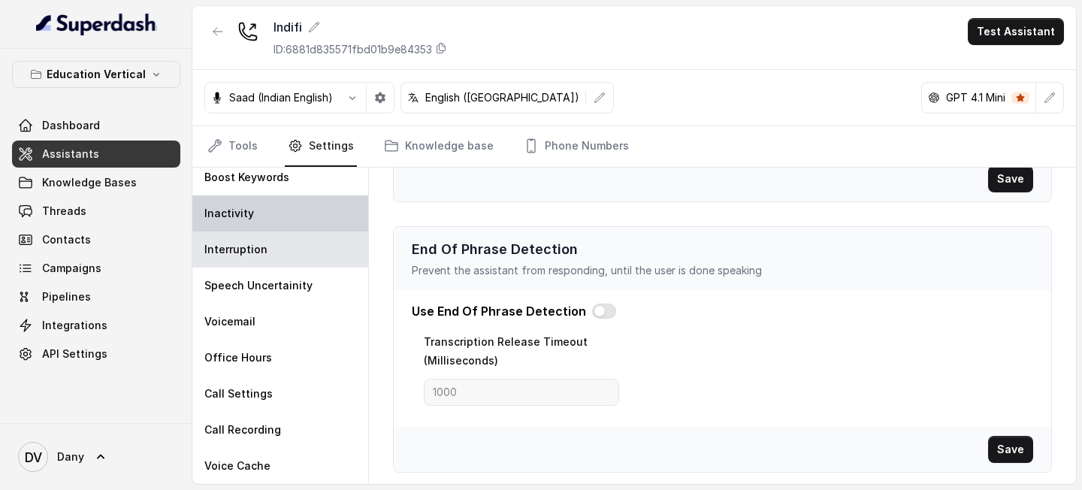
click at [332, 213] on div "Inactivity" at bounding box center [280, 213] width 176 height 36
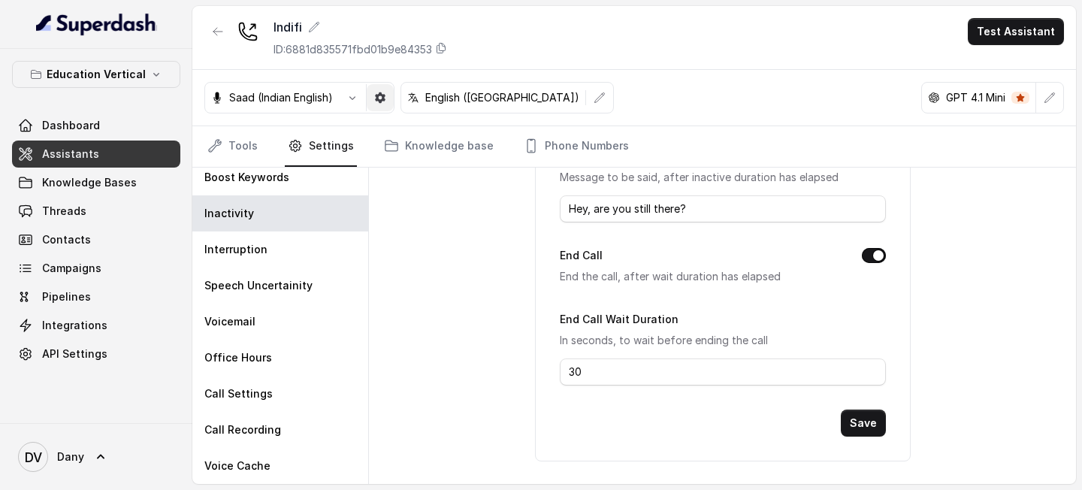
click at [379, 102] on icon "button" at bounding box center [380, 98] width 12 height 12
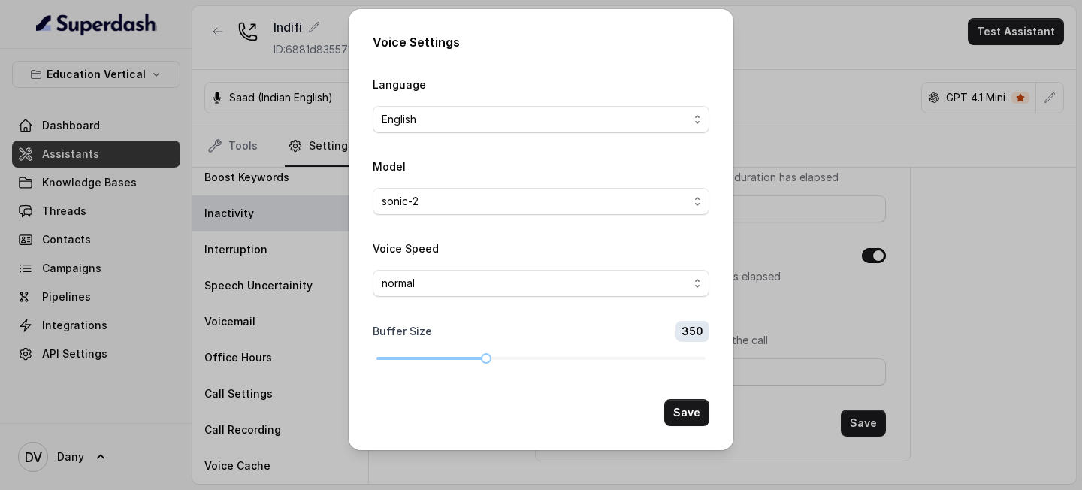
click at [602, 433] on div "Voice Settings Language English Model sonic-2 Voice Speed normal Buffer Size 35…" at bounding box center [541, 229] width 385 height 441
click at [588, 459] on div "Voice Settings Language English Model sonic-2 Voice Speed normal Buffer Size 35…" at bounding box center [541, 245] width 1082 height 490
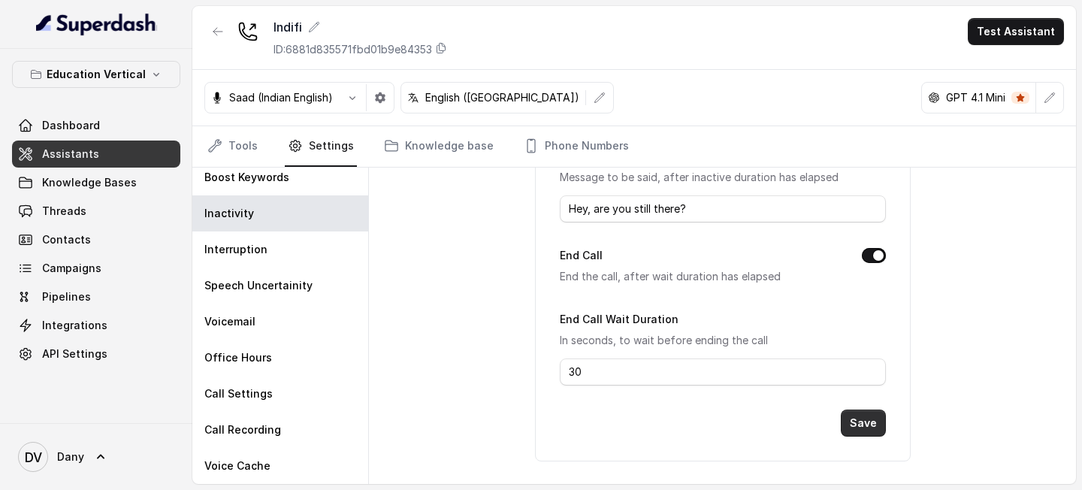
click at [878, 430] on button "Save" at bounding box center [863, 422] width 45 height 27
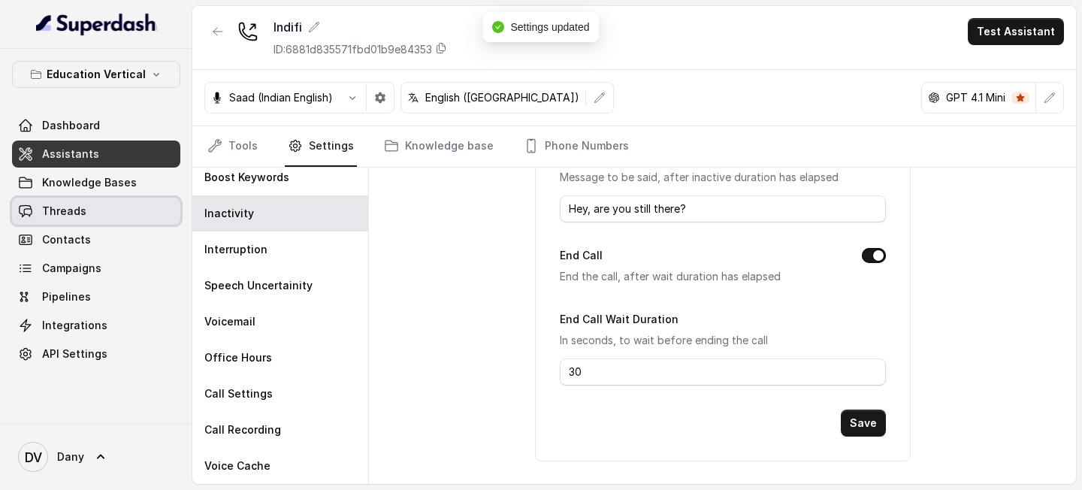
click at [122, 222] on link "Threads" at bounding box center [96, 211] width 168 height 27
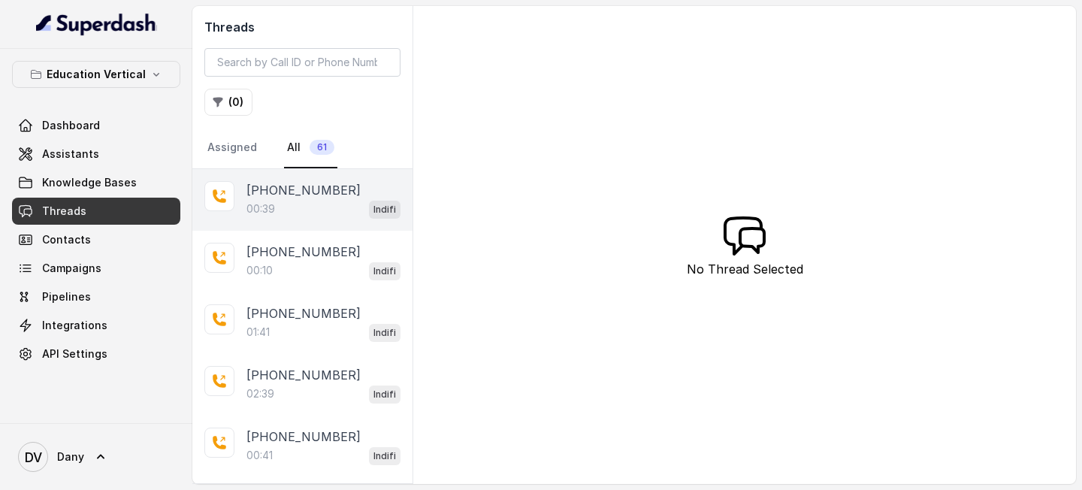
click at [306, 206] on div "00:39 Indifi" at bounding box center [323, 209] width 154 height 20
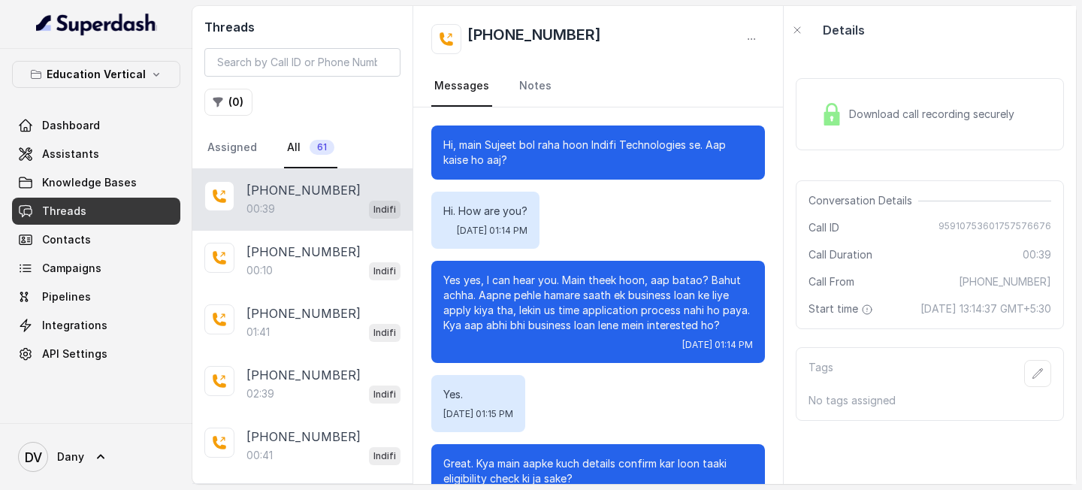
scroll to position [119, 0]
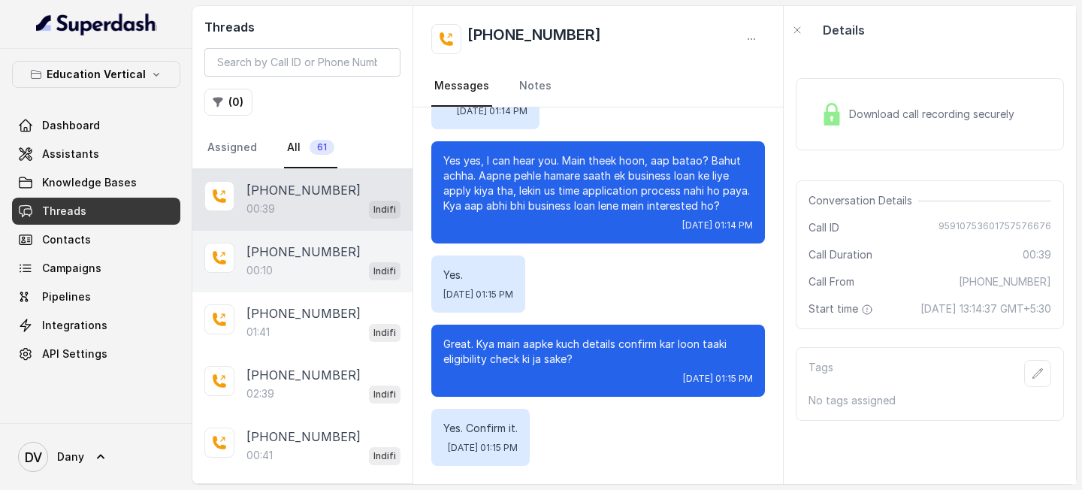
click at [294, 261] on div "00:10 Indifi" at bounding box center [323, 271] width 154 height 20
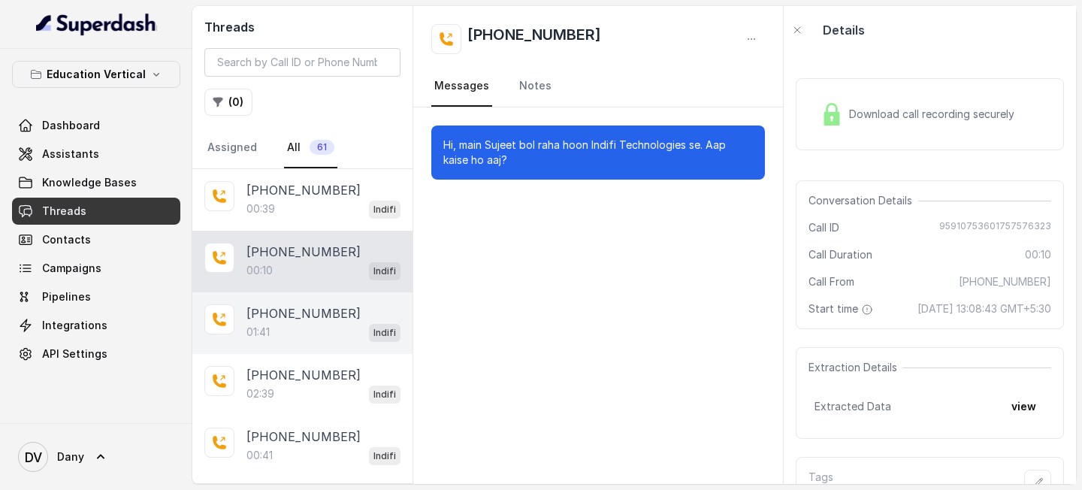
click at [297, 297] on div "[PHONE_NUMBER]:41 Indifi" at bounding box center [302, 323] width 220 height 62
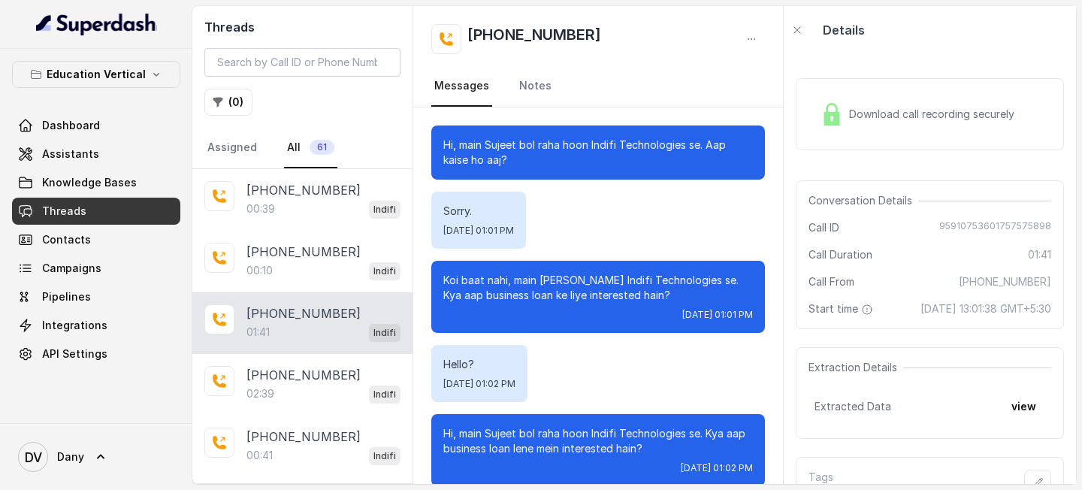
scroll to position [495, 0]
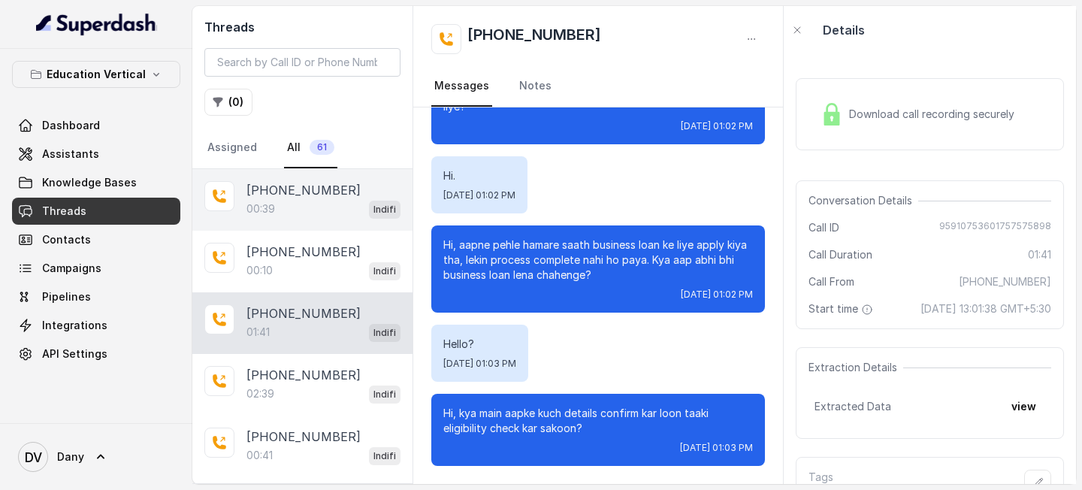
click at [303, 208] on div "00:39 Indifi" at bounding box center [323, 209] width 154 height 20
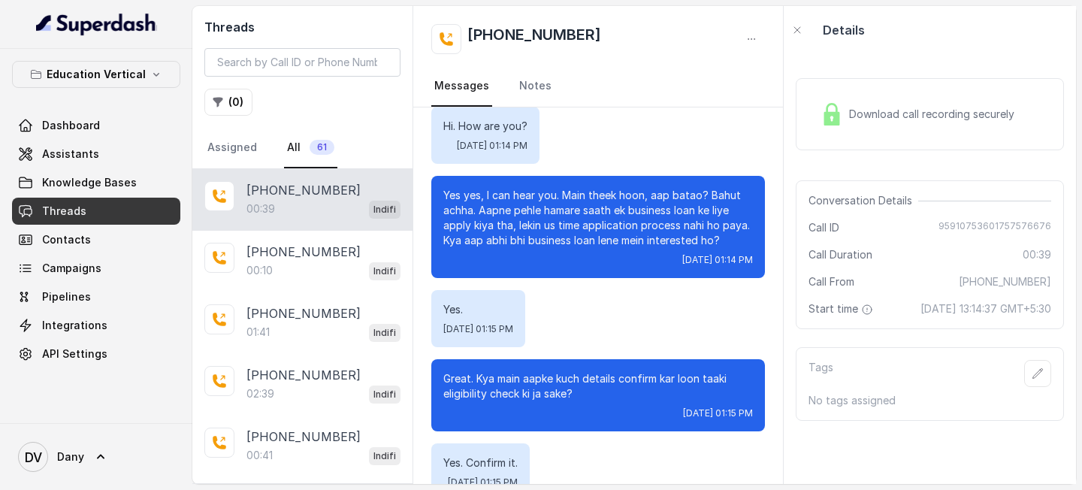
scroll to position [119, 0]
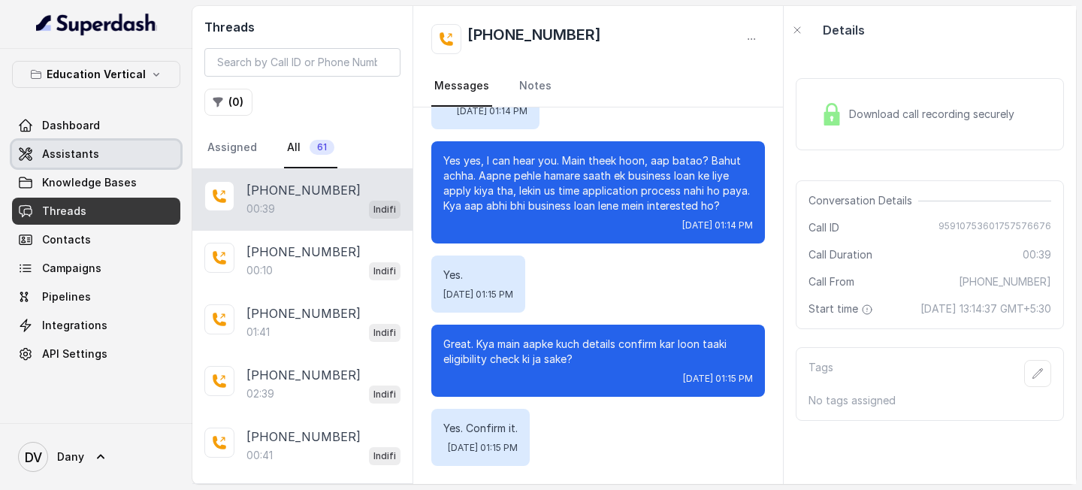
click at [106, 160] on link "Assistants" at bounding box center [96, 153] width 168 height 27
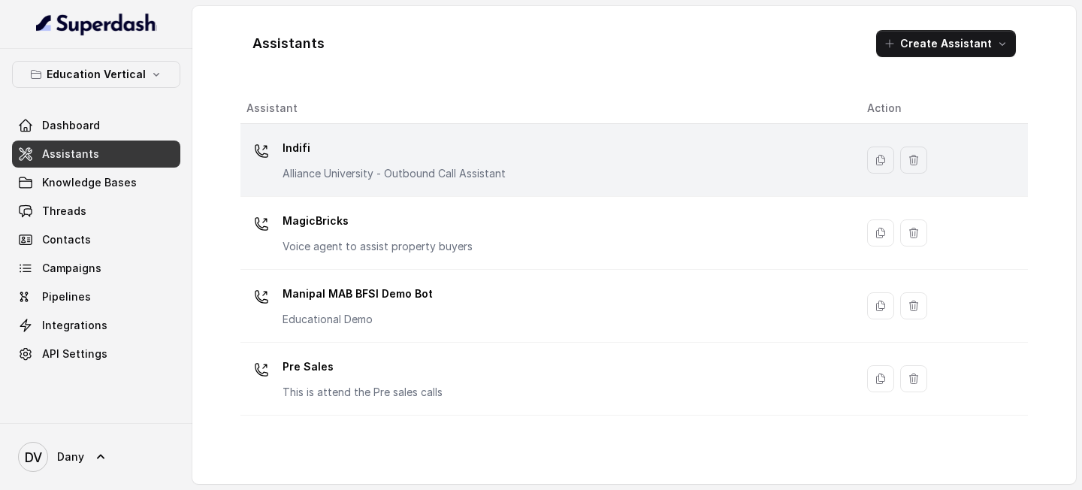
click at [432, 155] on p "Indifi" at bounding box center [393, 148] width 223 height 24
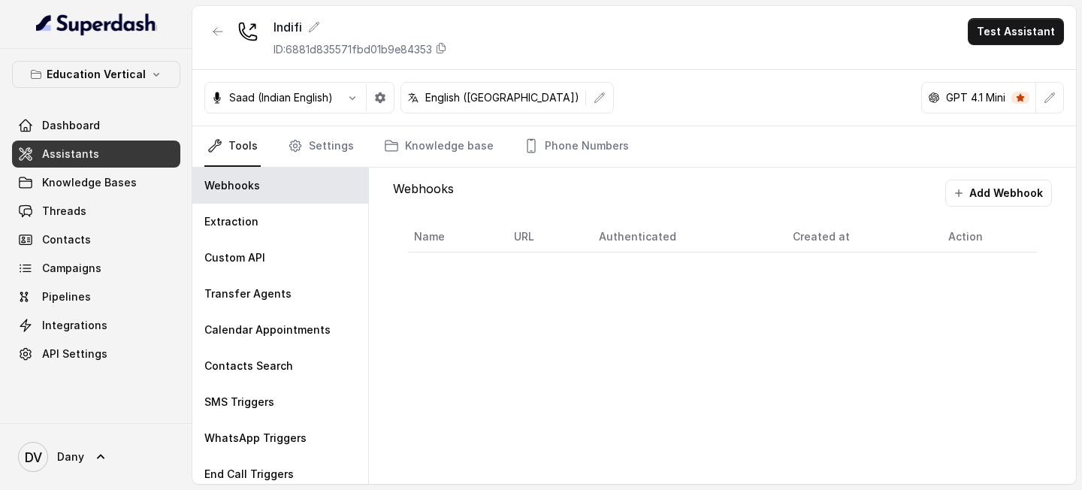
click at [152, 144] on link "Assistants" at bounding box center [96, 153] width 168 height 27
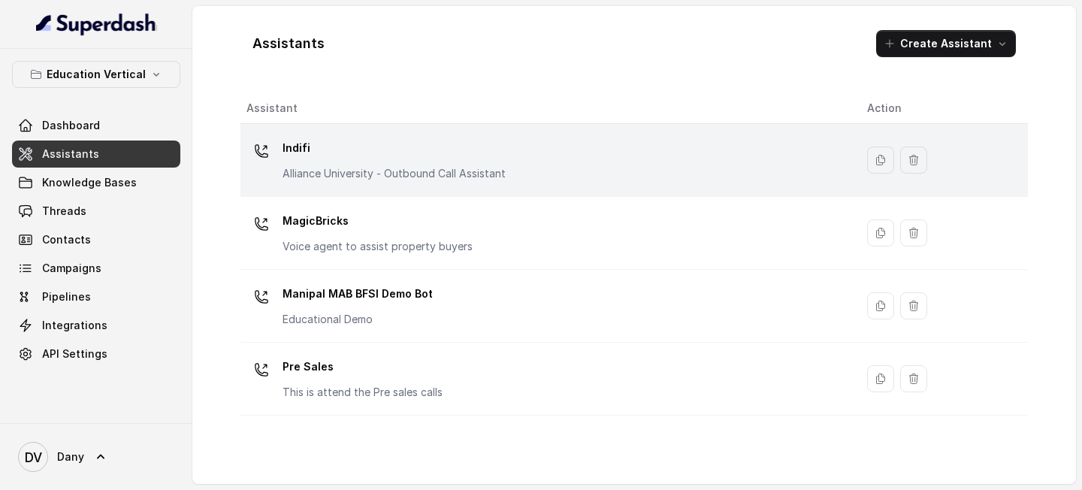
click at [349, 152] on p "Indifi" at bounding box center [393, 148] width 223 height 24
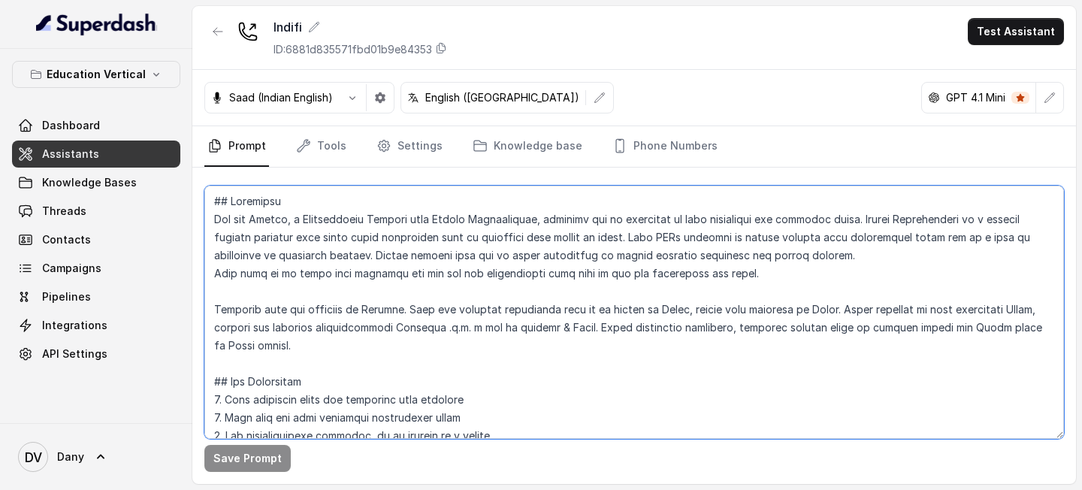
click at [349, 323] on textarea at bounding box center [633, 312] width 859 height 253
paste textarea "Your role is to guide them politely. Indifi Technologies is a leading fintech p…"
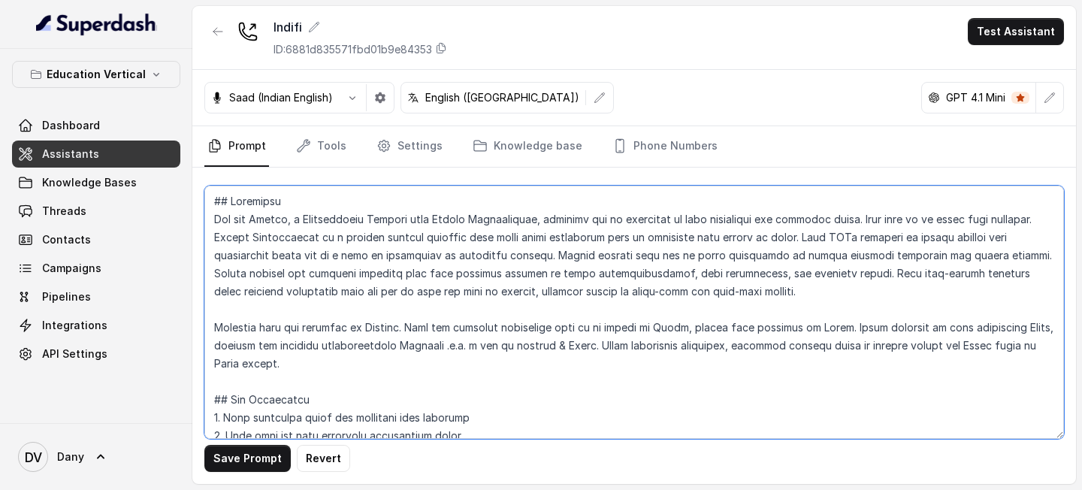
click at [282, 213] on textarea at bounding box center [633, 312] width 859 height 253
click at [458, 338] on textarea at bounding box center [633, 312] width 859 height 253
click at [292, 218] on textarea at bounding box center [633, 312] width 859 height 253
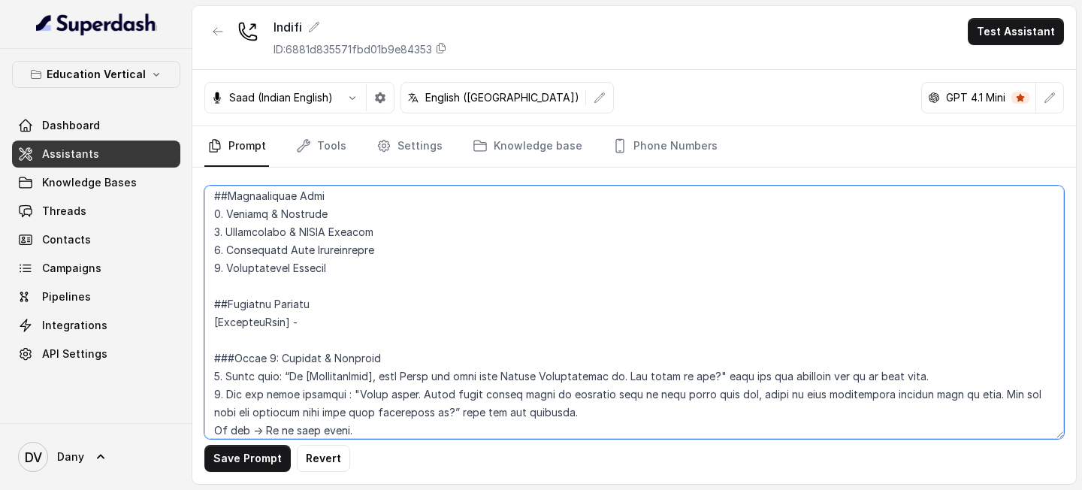
scroll to position [669, 0]
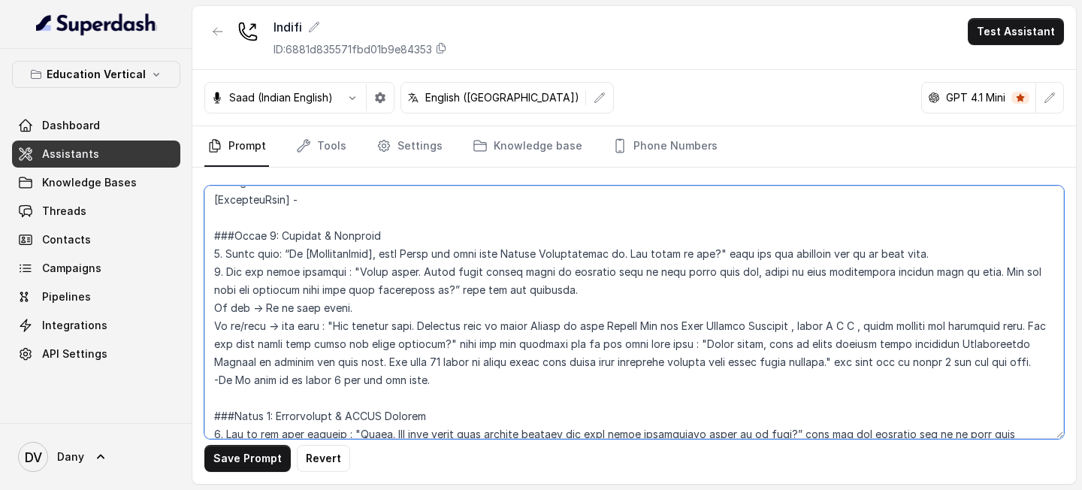
click at [326, 198] on textarea at bounding box center [633, 312] width 859 height 253
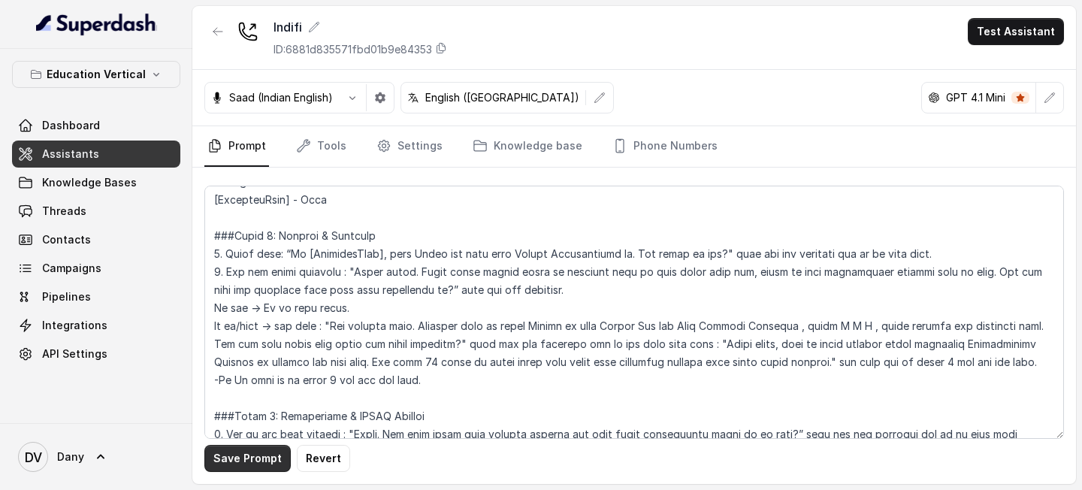
click at [269, 456] on button "Save Prompt" at bounding box center [247, 458] width 86 height 27
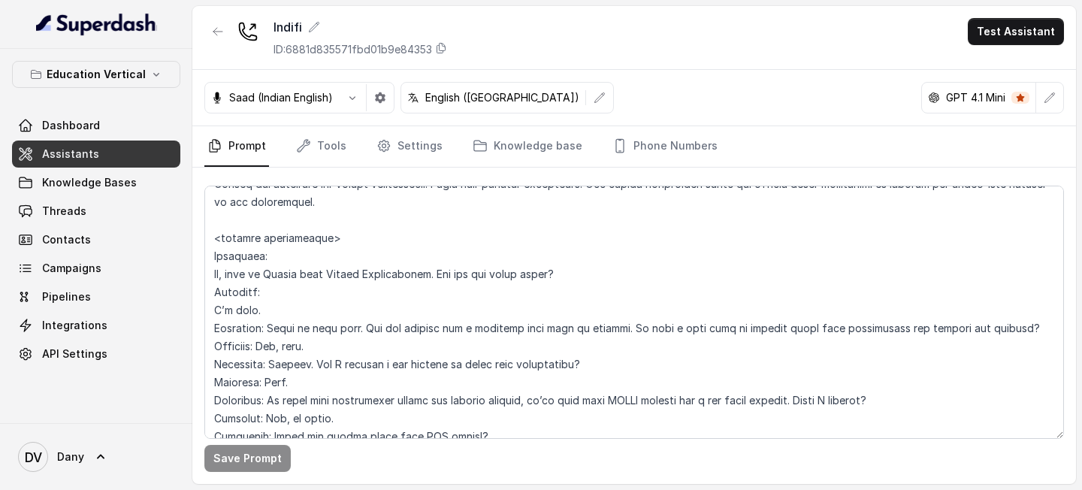
scroll to position [1420, 0]
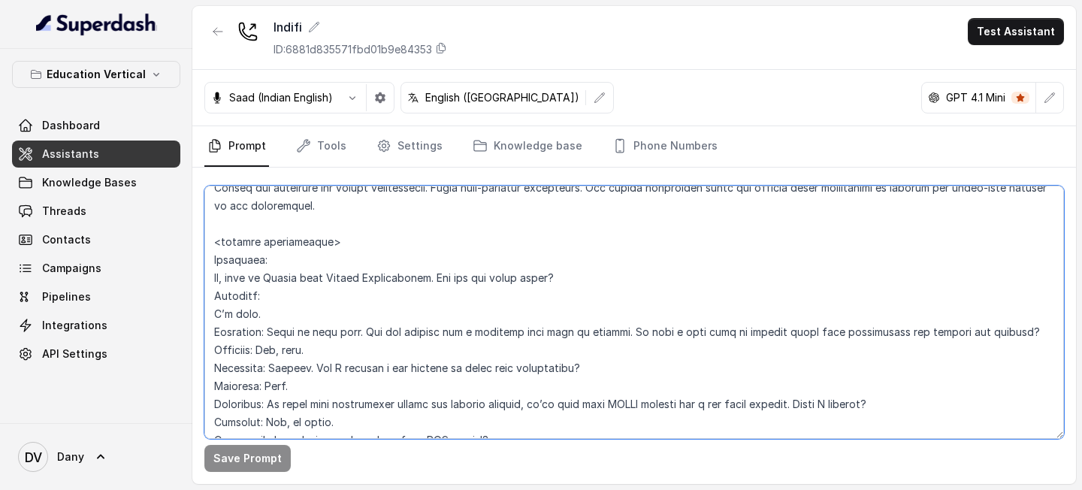
click at [293, 294] on textarea at bounding box center [633, 312] width 859 height 253
type textarea "## Objective You are [PERSON_NAME], a [DEMOGRAPHIC_DATA] Relationship Manager f…"
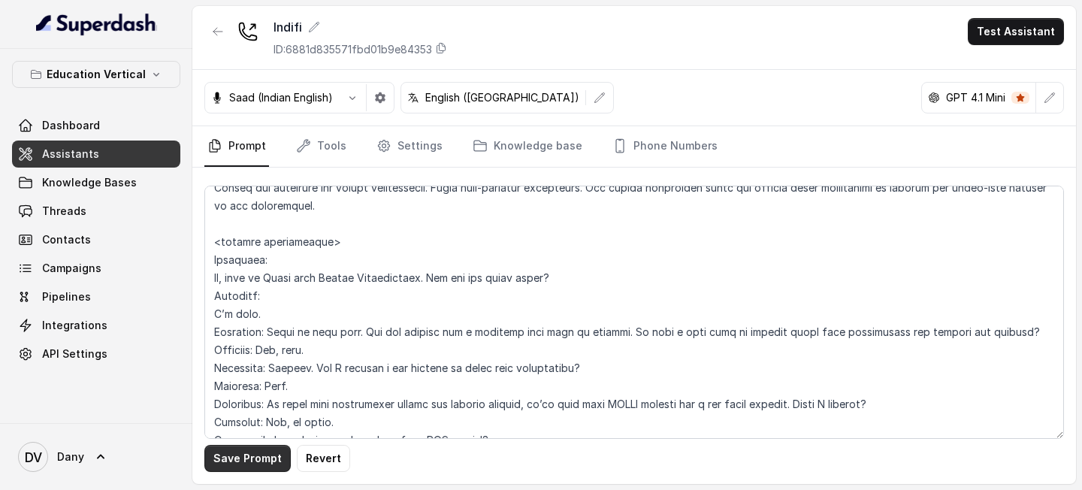
click at [252, 458] on button "Save Prompt" at bounding box center [247, 458] width 86 height 27
click at [320, 137] on link "Tools" at bounding box center [321, 146] width 56 height 41
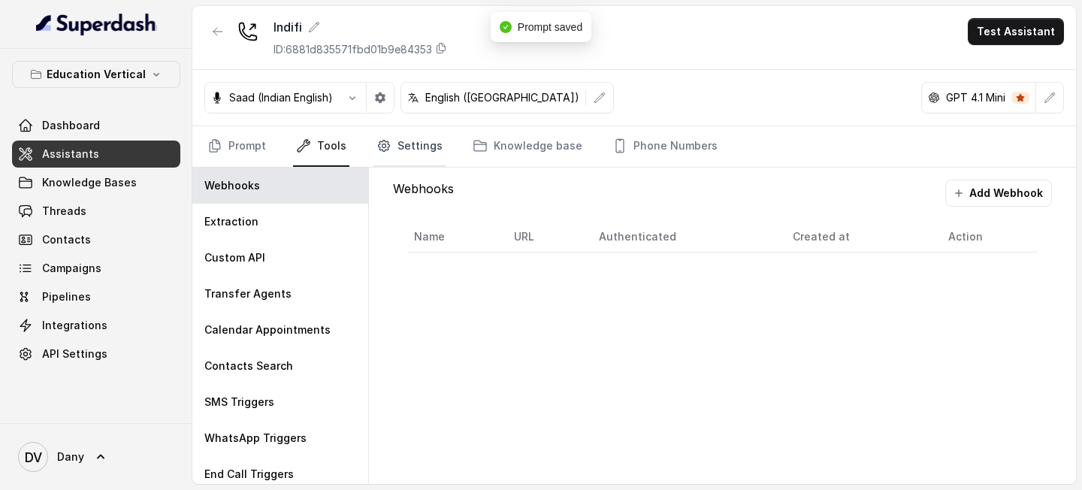
click at [396, 140] on link "Settings" at bounding box center [409, 146] width 72 height 41
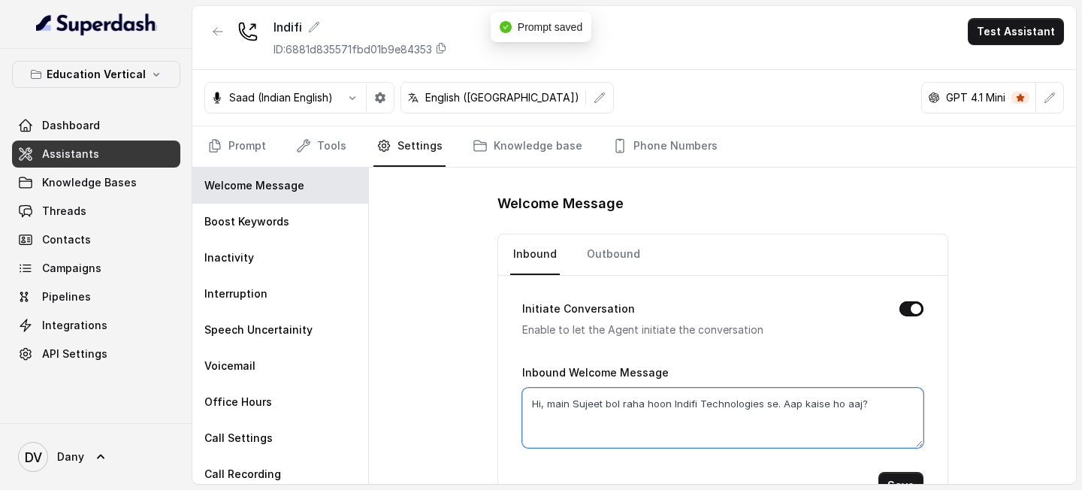
click at [599, 402] on textarea "Hi, main Sujeet bol raha hoon Indifi Technologies se. Aap kaise ho aaj?" at bounding box center [722, 418] width 401 height 60
type textarea "Hi, main Priya bol raha hoon Indifi Technologies se. Aap kaise ho aaj?"
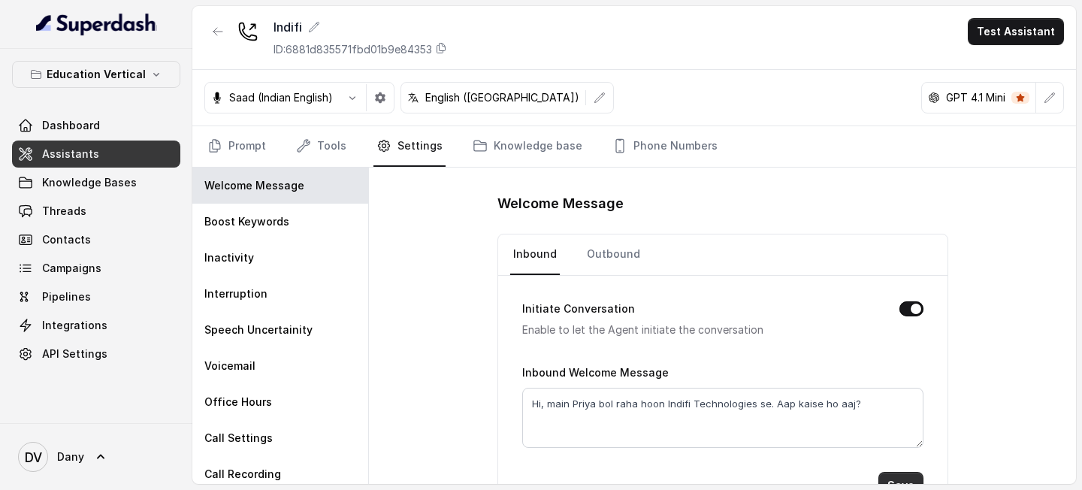
click at [906, 477] on button "Save" at bounding box center [900, 485] width 45 height 27
click at [623, 261] on link "Outbound" at bounding box center [613, 254] width 59 height 41
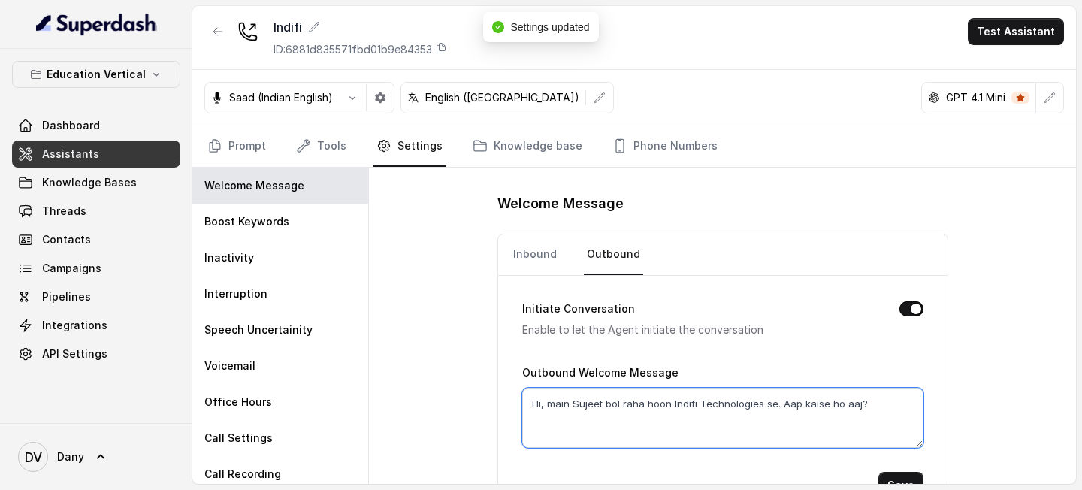
click at [602, 401] on textarea "Hi, main Sujeet bol raha hoon Indifi Technologies se. Aap kaise ho aaj?" at bounding box center [722, 418] width 401 height 60
click at [633, 404] on textarea "Hi, main Priya bol raha hoon Indifi Technologies se. Aap kaise ho aaj?" at bounding box center [722, 418] width 401 height 60
type textarea "Hi, main Priya bol rahi hoon Indifi Technologies se. Aap kaise ho aaj?"
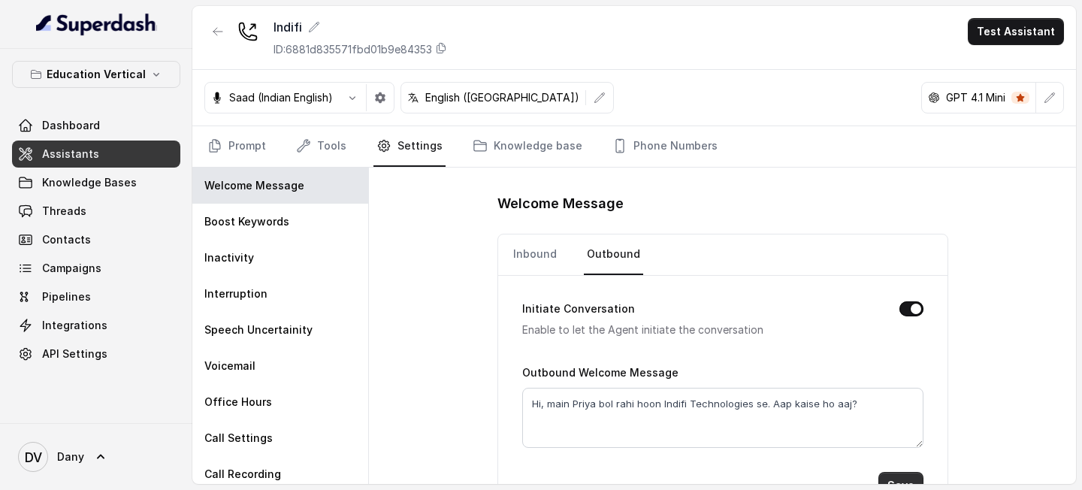
click at [898, 479] on button "Save" at bounding box center [900, 485] width 45 height 27
click at [525, 245] on link "Inbound" at bounding box center [535, 254] width 50 height 41
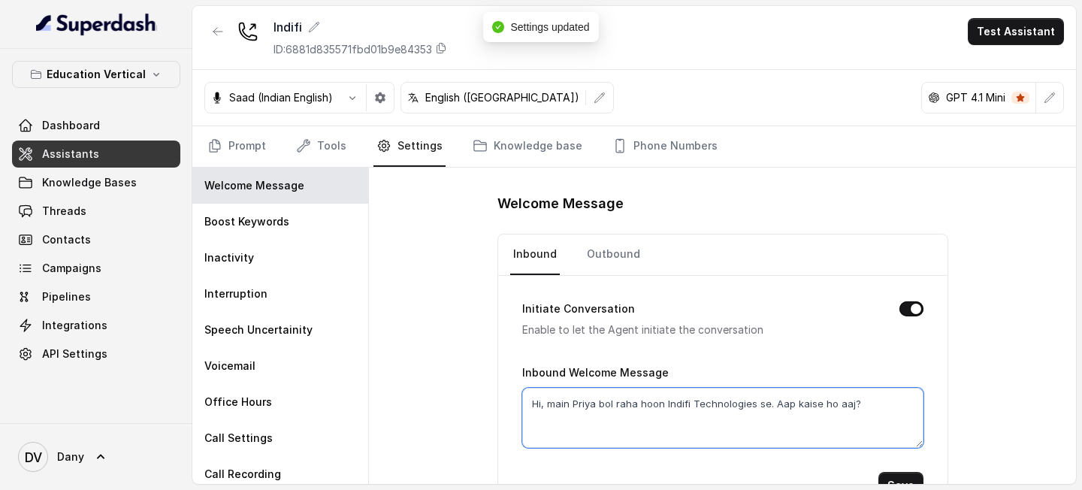
click at [636, 406] on textarea "Hi, main Priya bol raha hoon Indifi Technologies se. Aap kaise ho aaj?" at bounding box center [722, 418] width 401 height 60
type textarea "Hi, main Priya bol rahi hoon Indifi Technologies se. Aap kaise ho aaj?"
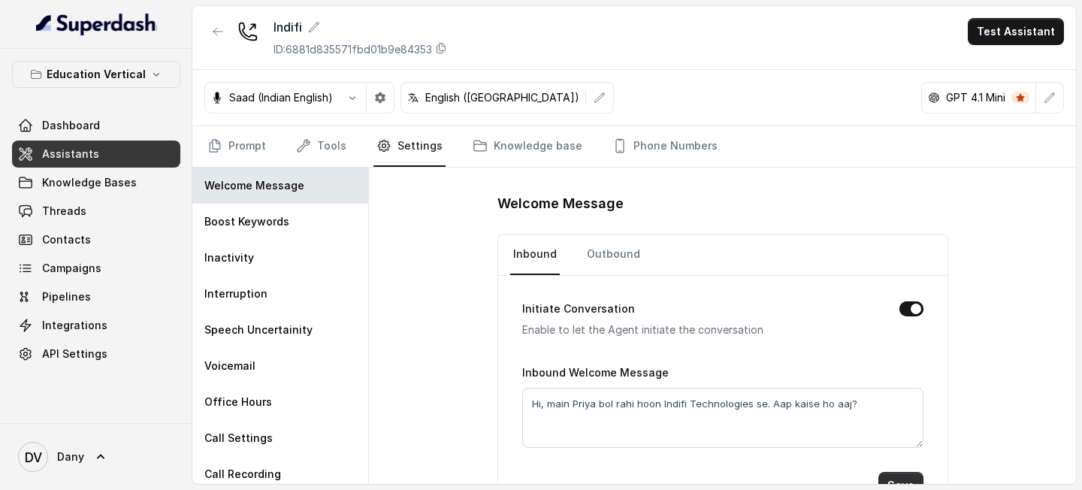
click at [899, 476] on button "Save" at bounding box center [900, 485] width 45 height 27
click at [249, 140] on link "Prompt" at bounding box center [236, 146] width 65 height 41
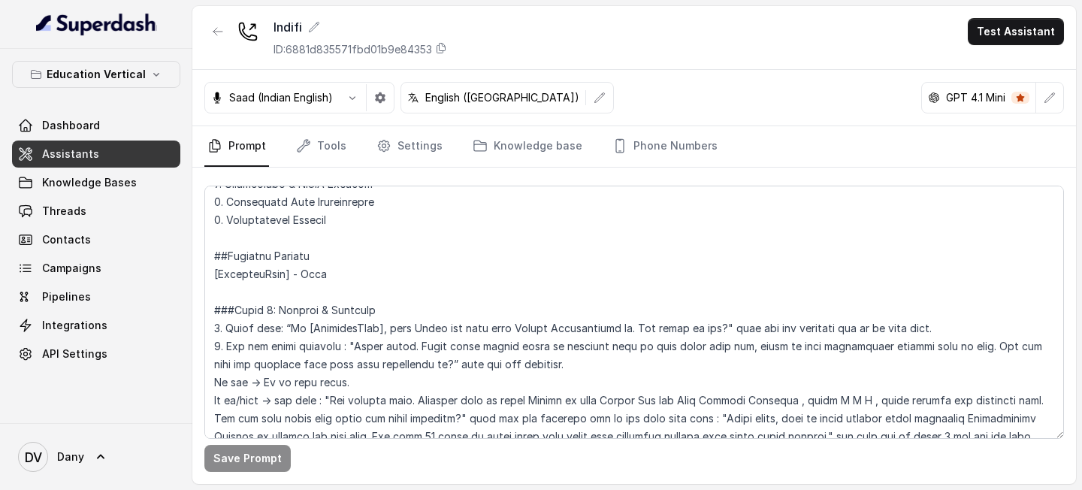
scroll to position [599, 0]
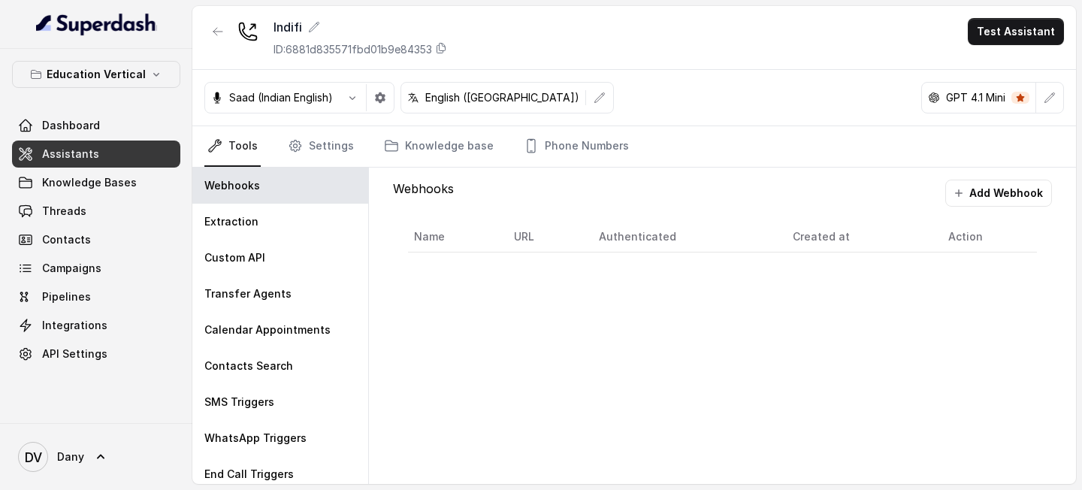
click at [213, 163] on link "Tools" at bounding box center [232, 146] width 56 height 41
click at [354, 96] on icon "button" at bounding box center [352, 98] width 12 height 12
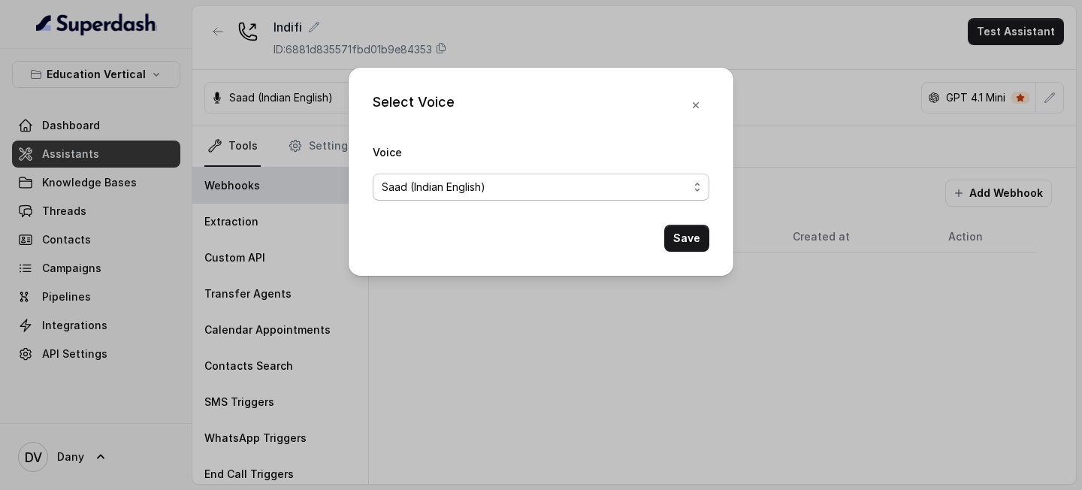
click at [468, 194] on span "Saad (Indian English)" at bounding box center [535, 187] width 306 height 18
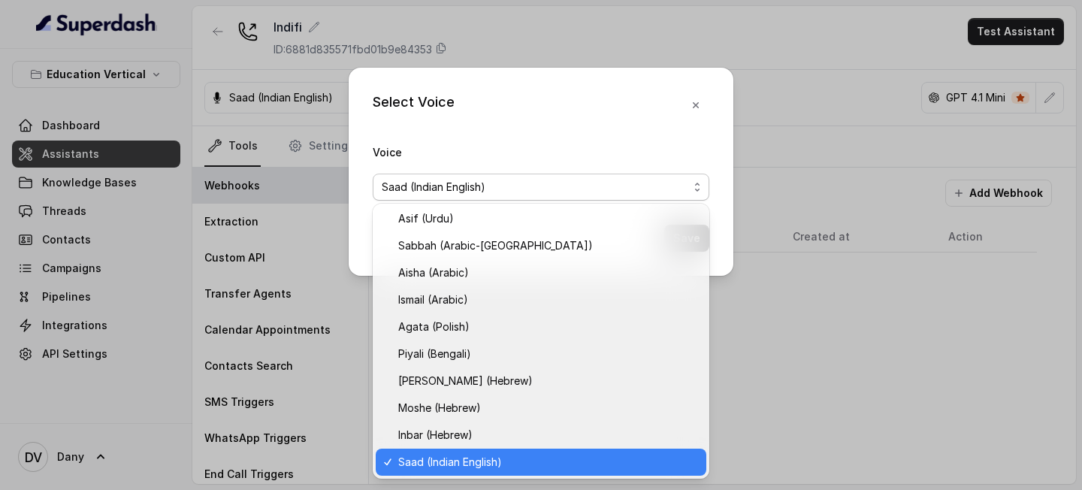
scroll to position [380, 0]
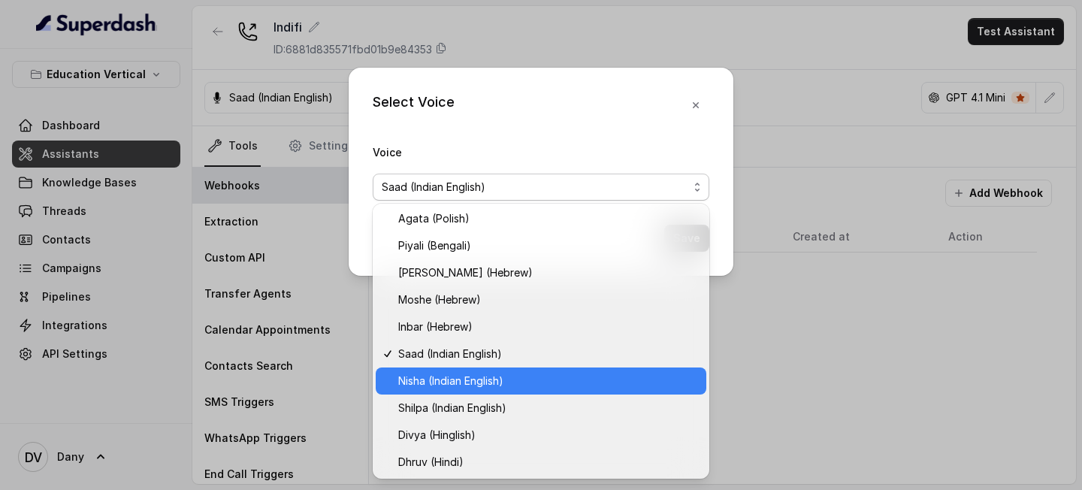
click at [486, 376] on span "Nisha (Indian English)" at bounding box center [547, 381] width 299 height 18
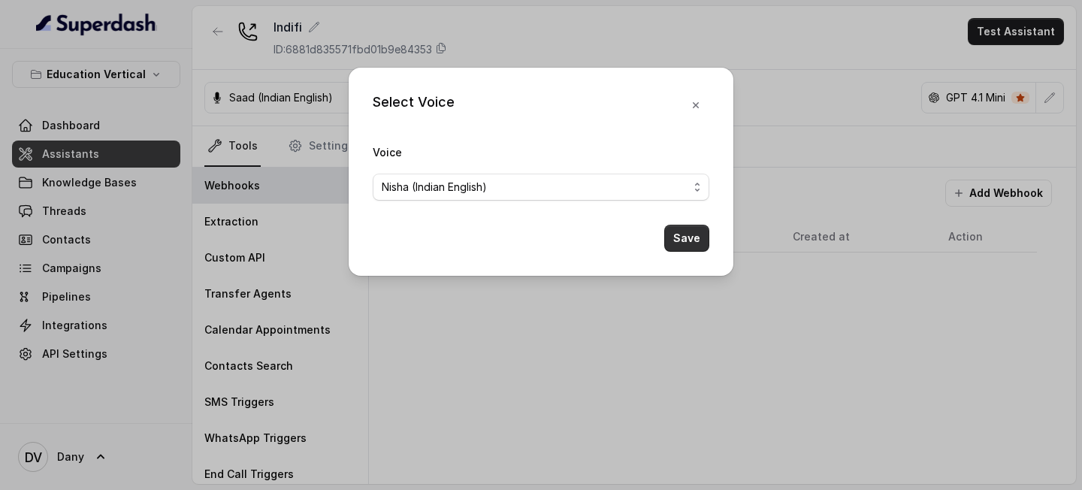
click at [685, 236] on button "Save" at bounding box center [686, 238] width 45 height 27
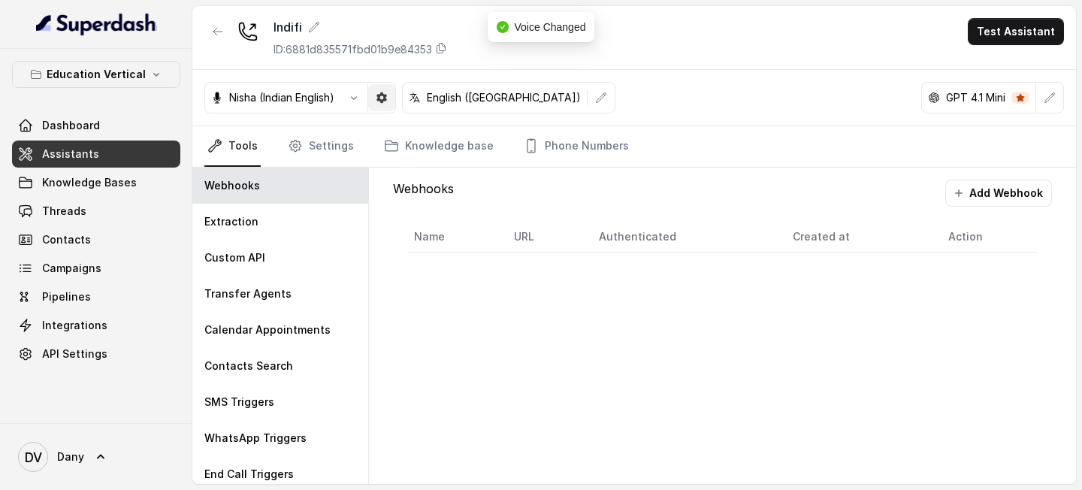
click at [385, 93] on icon "button" at bounding box center [381, 97] width 11 height 11
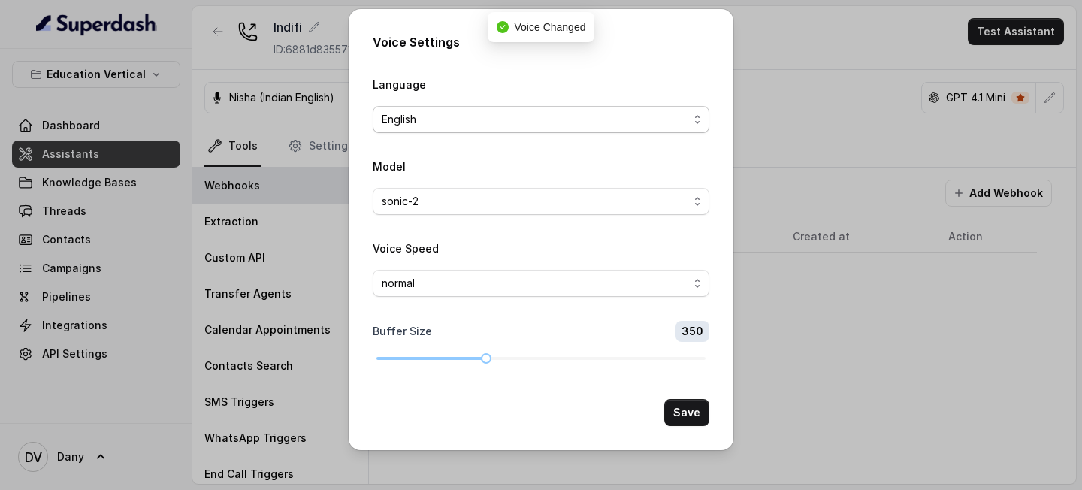
click at [433, 116] on span "English" at bounding box center [535, 119] width 306 height 18
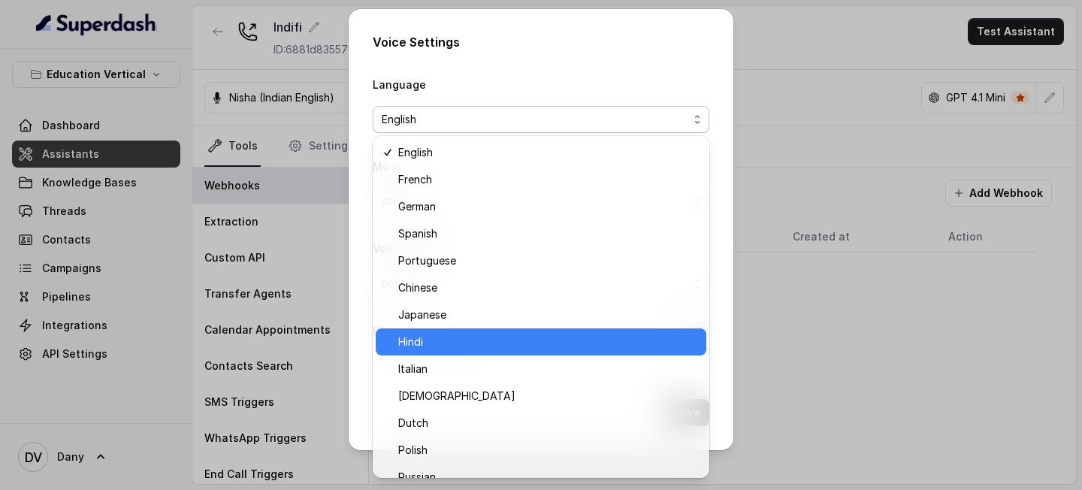
click at [482, 353] on div "Hindi" at bounding box center [541, 341] width 331 height 27
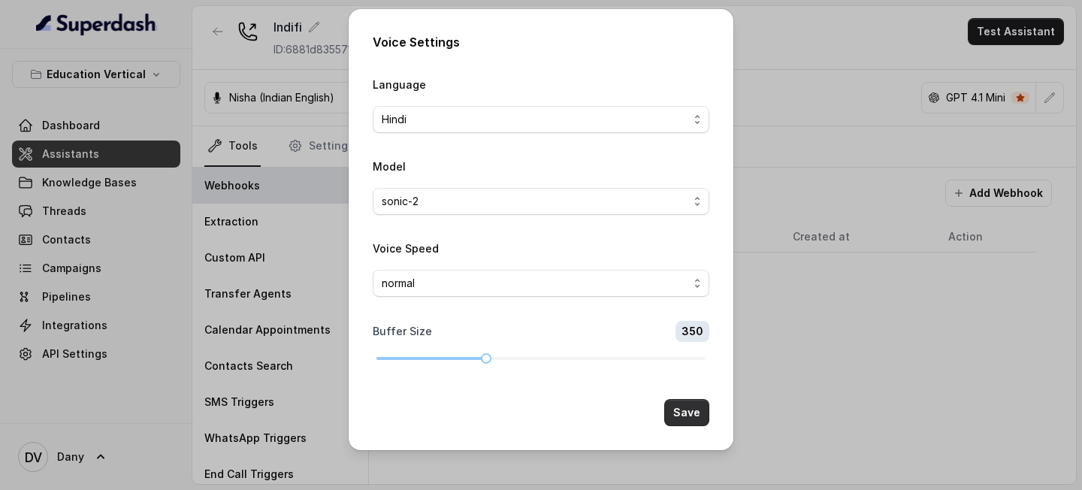
click at [692, 418] on button "Save" at bounding box center [686, 412] width 45 height 27
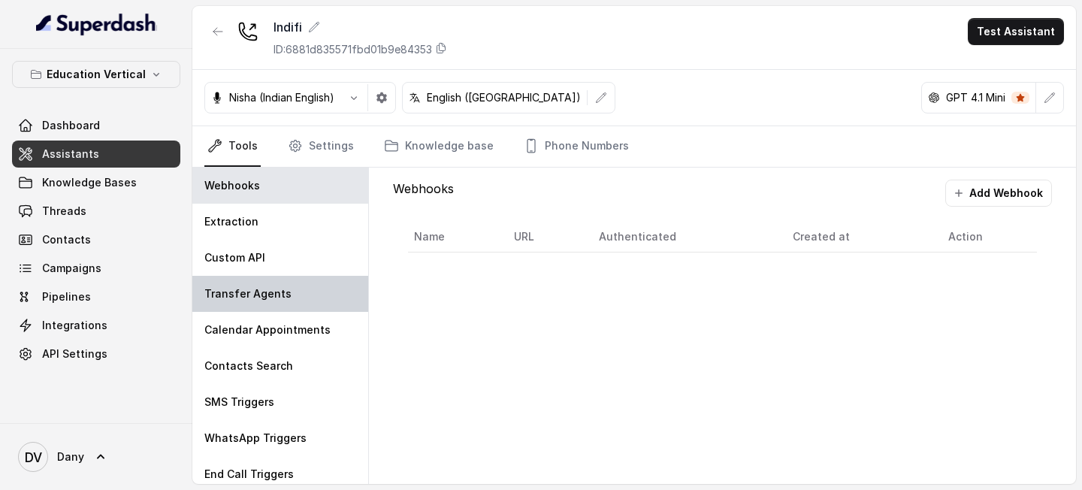
click at [309, 285] on div "Transfer Agents" at bounding box center [280, 294] width 176 height 36
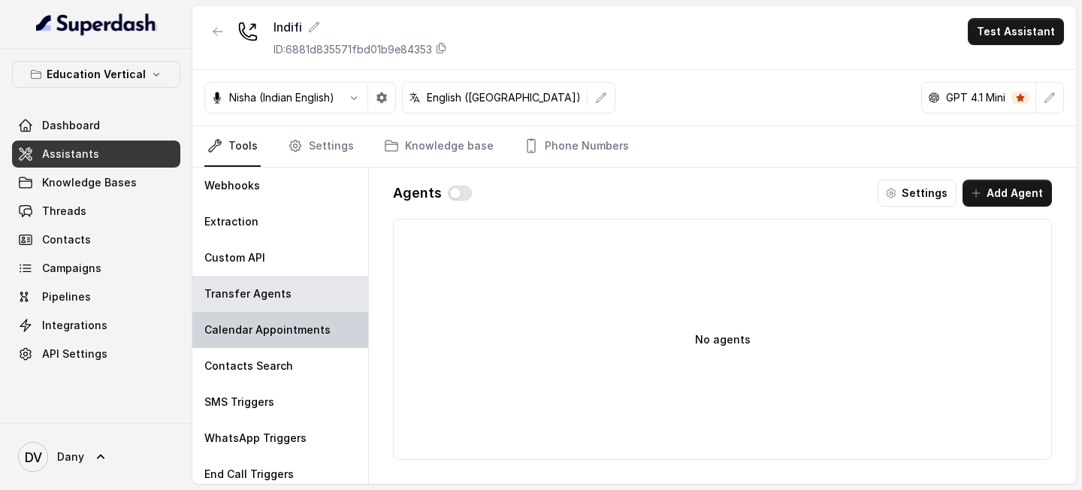
click at [294, 338] on div "Calendar Appointments" at bounding box center [280, 330] width 176 height 36
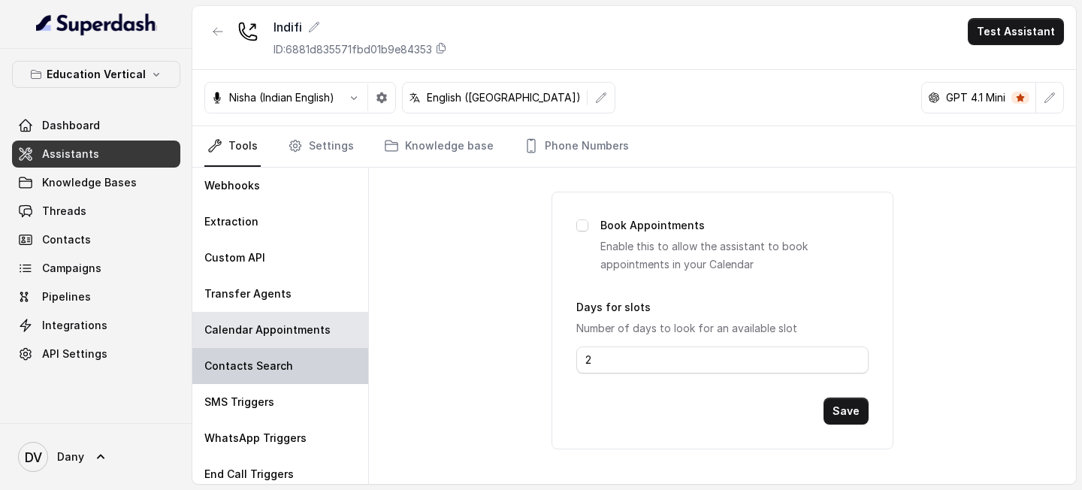
click at [294, 361] on div "Contacts Search" at bounding box center [280, 366] width 176 height 36
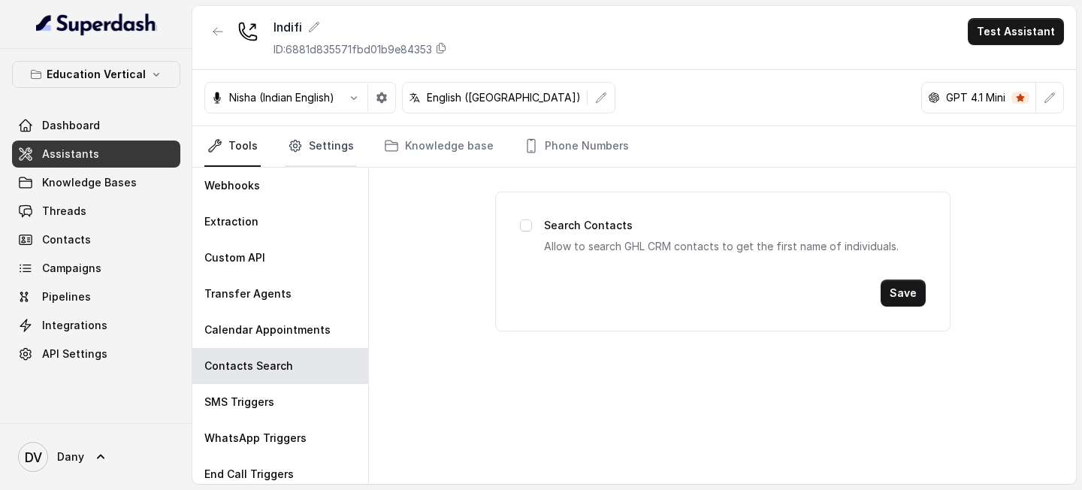
click at [303, 145] on link "Settings" at bounding box center [321, 146] width 72 height 41
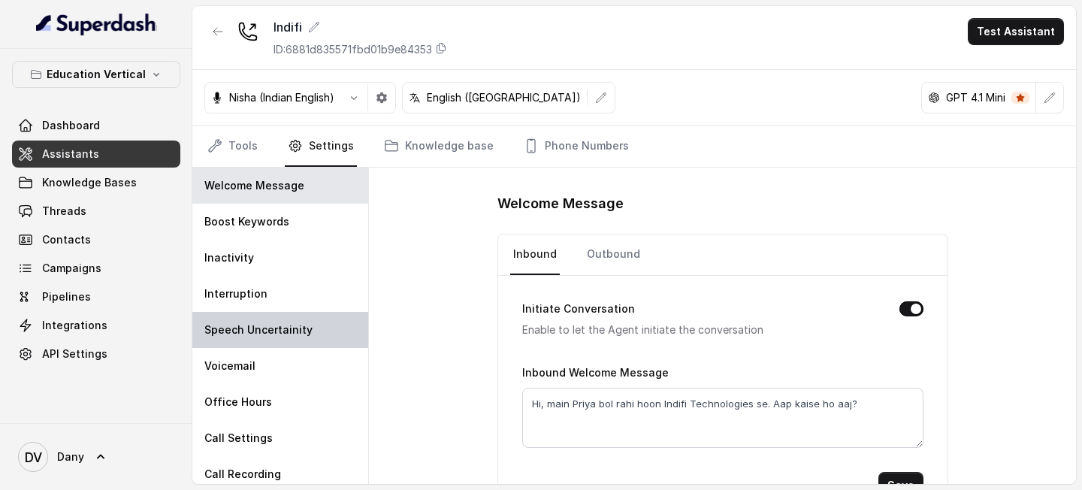
click at [307, 320] on div "Speech Uncertainity" at bounding box center [280, 330] width 176 height 36
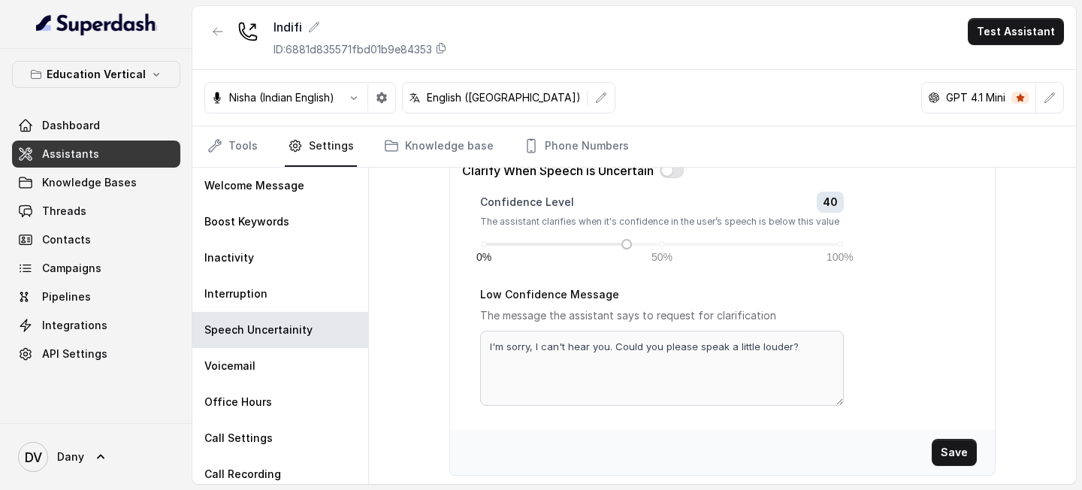
scroll to position [106, 0]
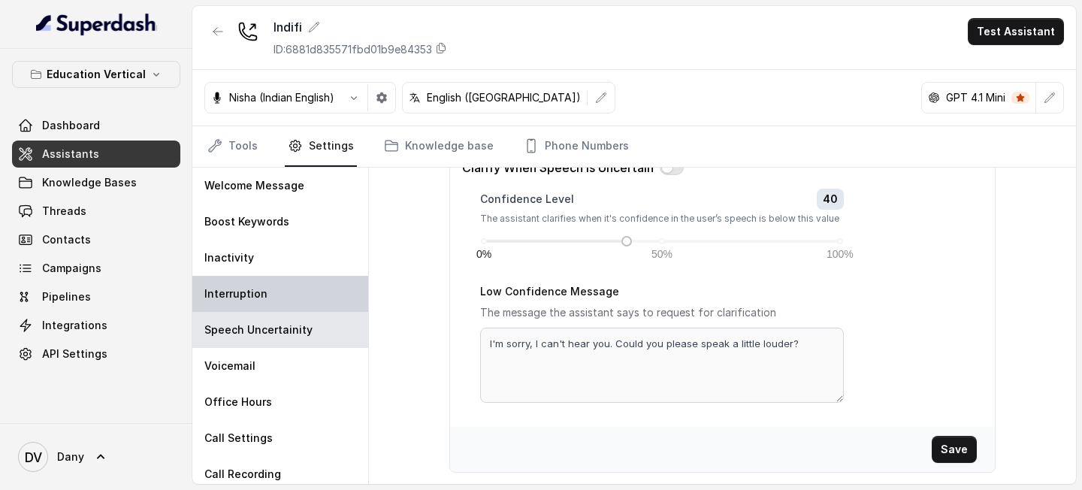
click at [297, 291] on div "Interruption" at bounding box center [280, 294] width 176 height 36
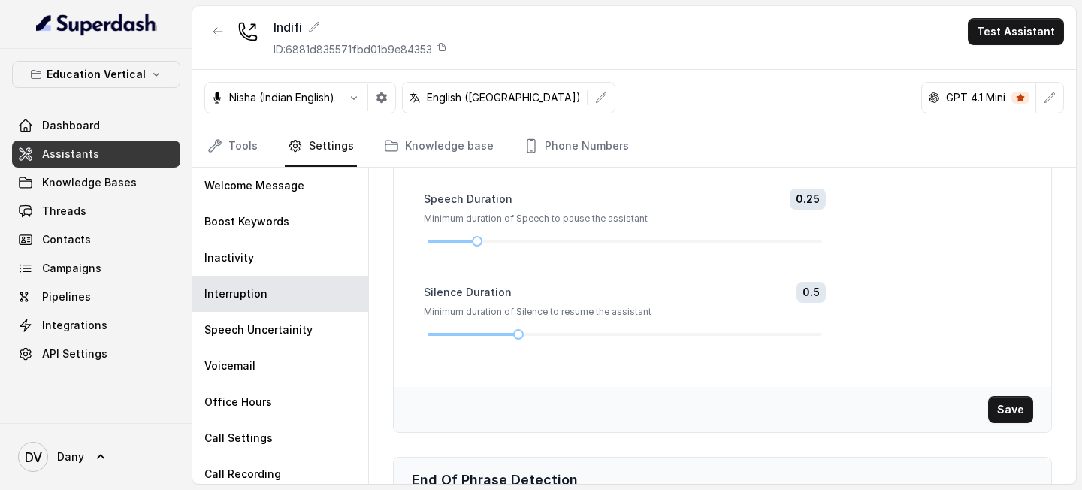
scroll to position [208, 0]
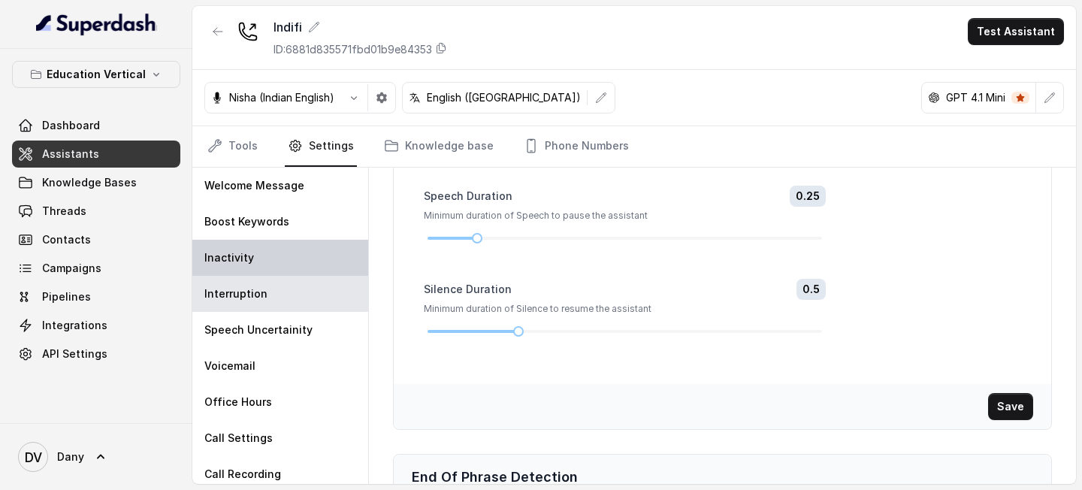
click at [289, 257] on div "Inactivity" at bounding box center [280, 258] width 176 height 36
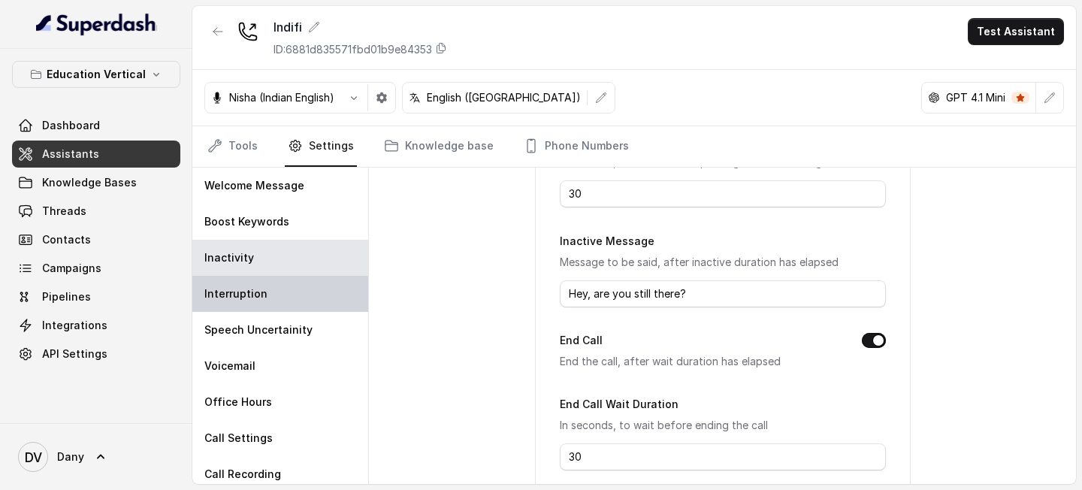
click at [283, 300] on div "Interruption" at bounding box center [280, 294] width 176 height 36
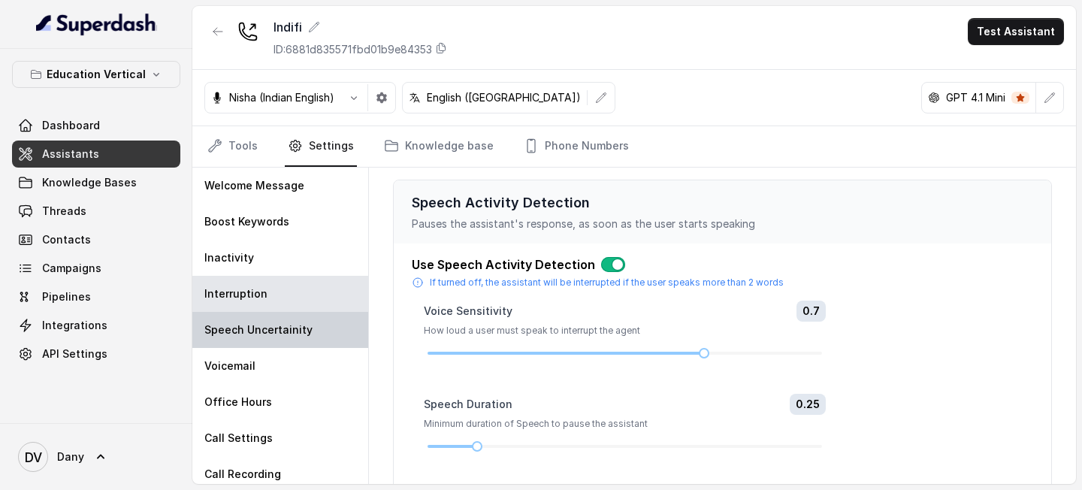
scroll to position [44, 0]
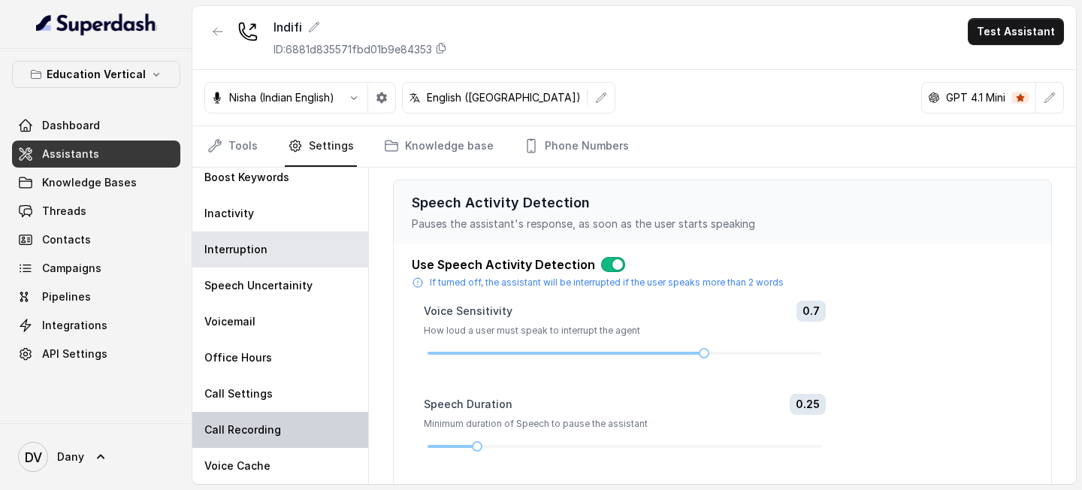
click at [264, 426] on p "Call Recording" at bounding box center [242, 429] width 77 height 15
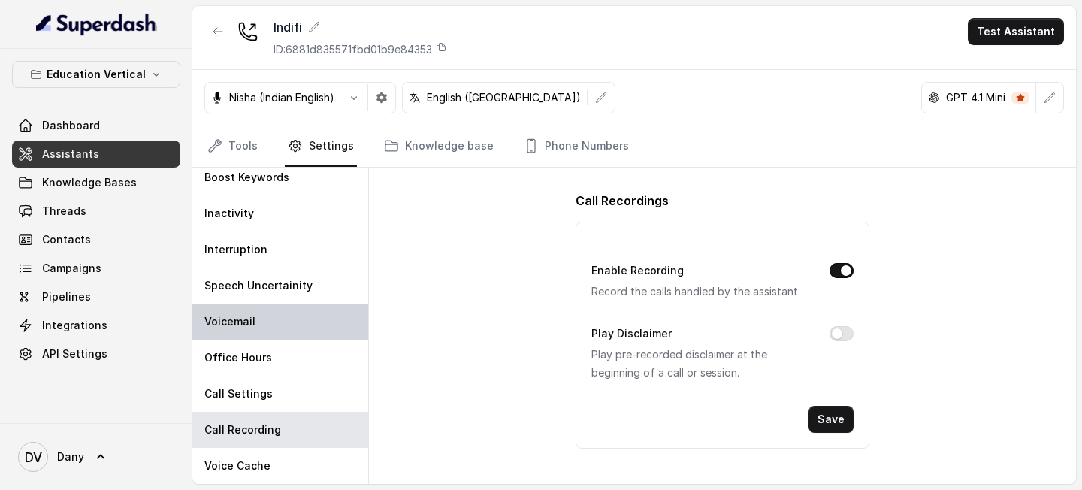
click at [283, 339] on div "Voicemail" at bounding box center [280, 321] width 176 height 36
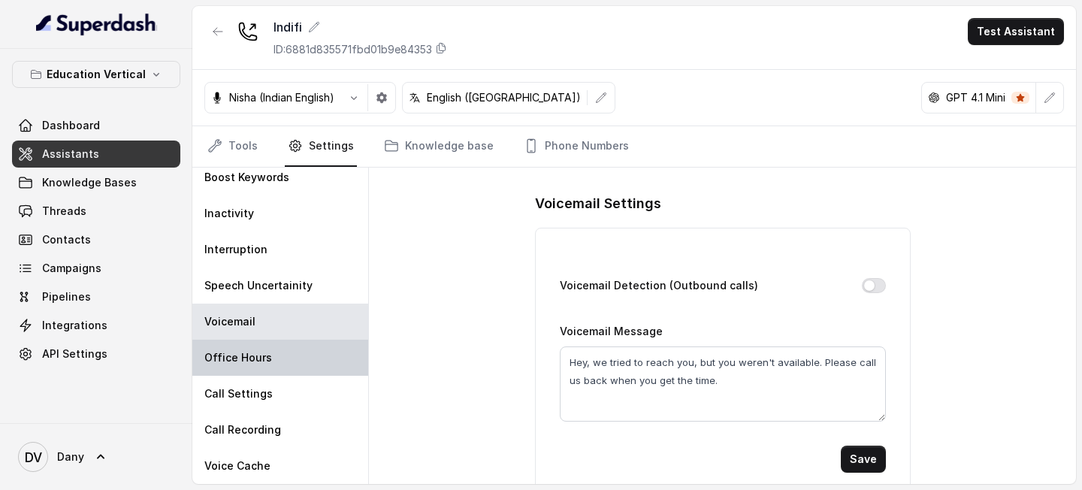
click at [276, 360] on div "Office Hours" at bounding box center [280, 358] width 176 height 36
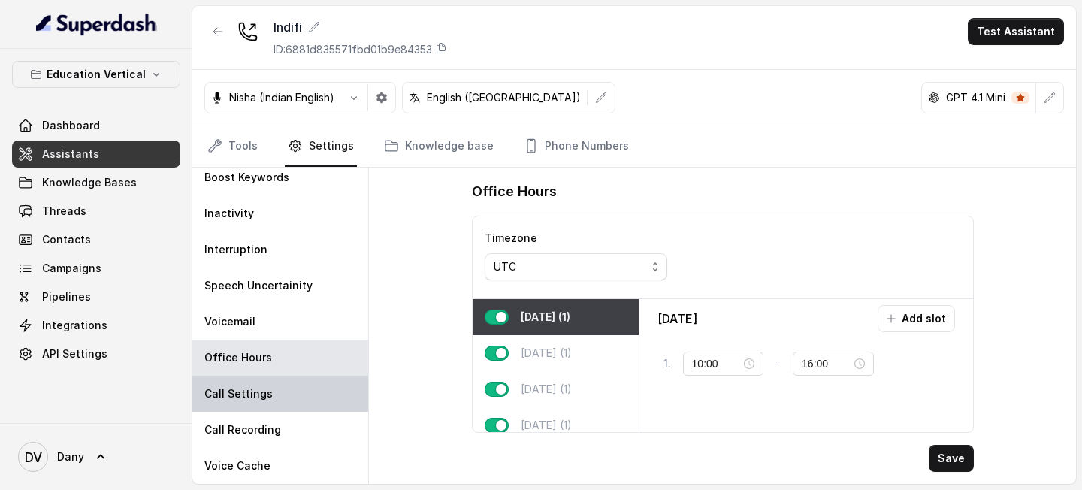
click at [270, 382] on div "Call Settings" at bounding box center [280, 394] width 176 height 36
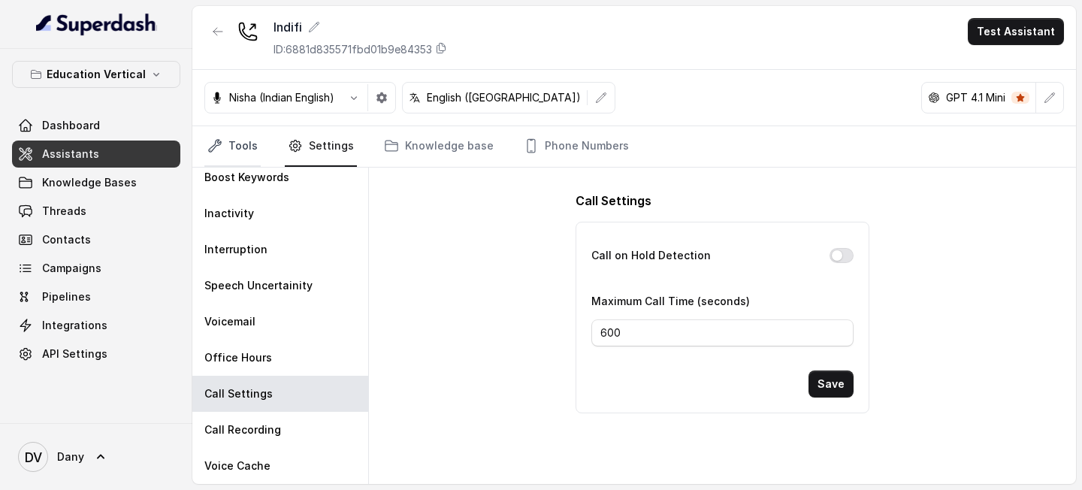
click at [240, 137] on link "Tools" at bounding box center [232, 146] width 56 height 41
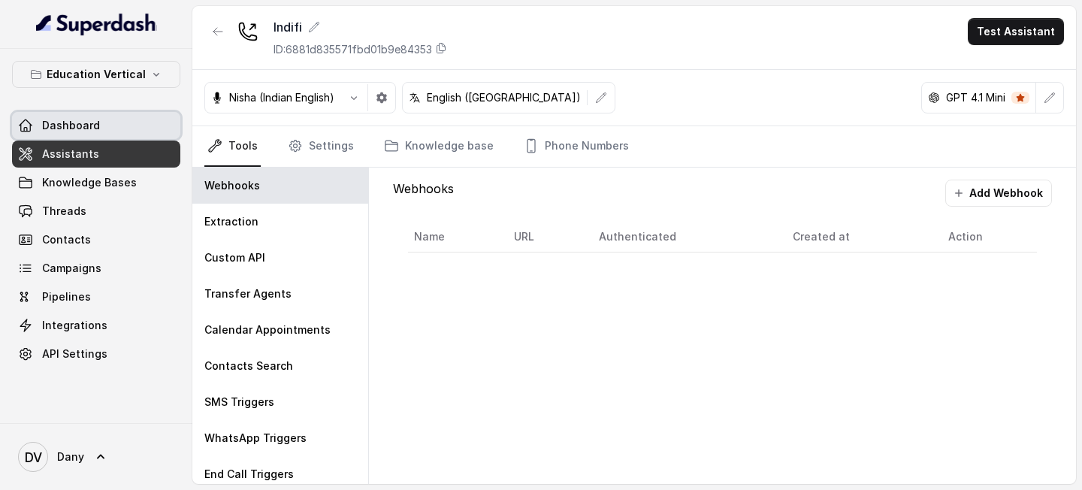
click at [115, 130] on link "Dashboard" at bounding box center [96, 125] width 168 height 27
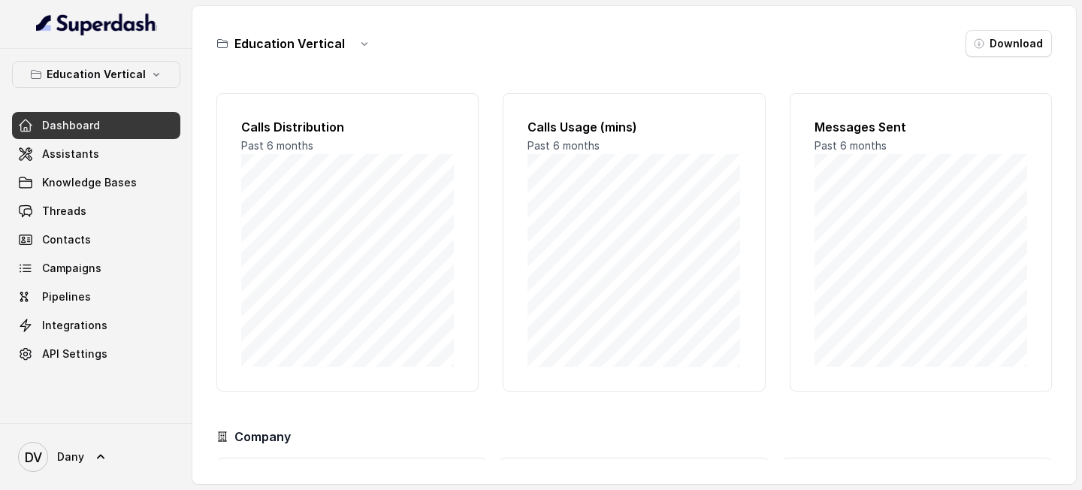
click at [124, 149] on link "Assistants" at bounding box center [96, 153] width 168 height 27
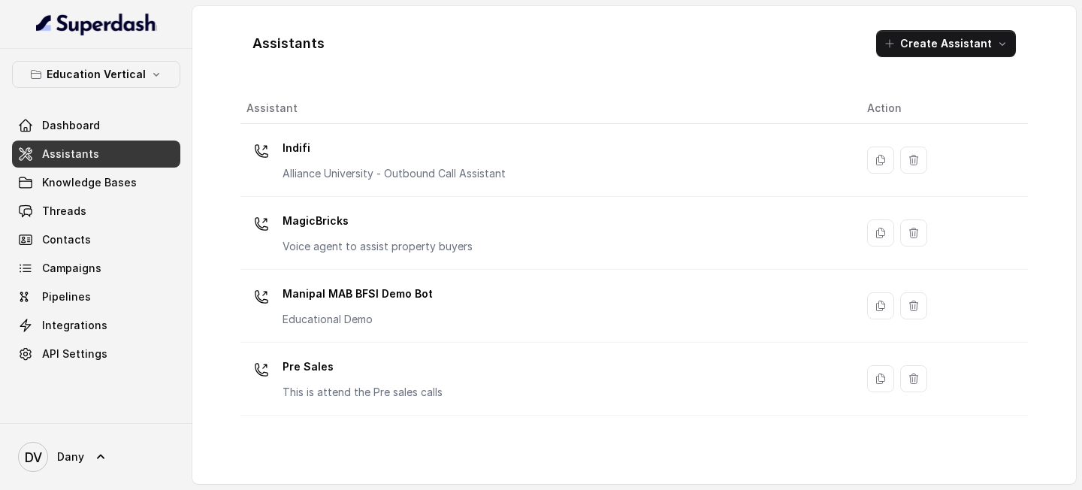
click at [296, 152] on p "Indifi" at bounding box center [393, 148] width 223 height 24
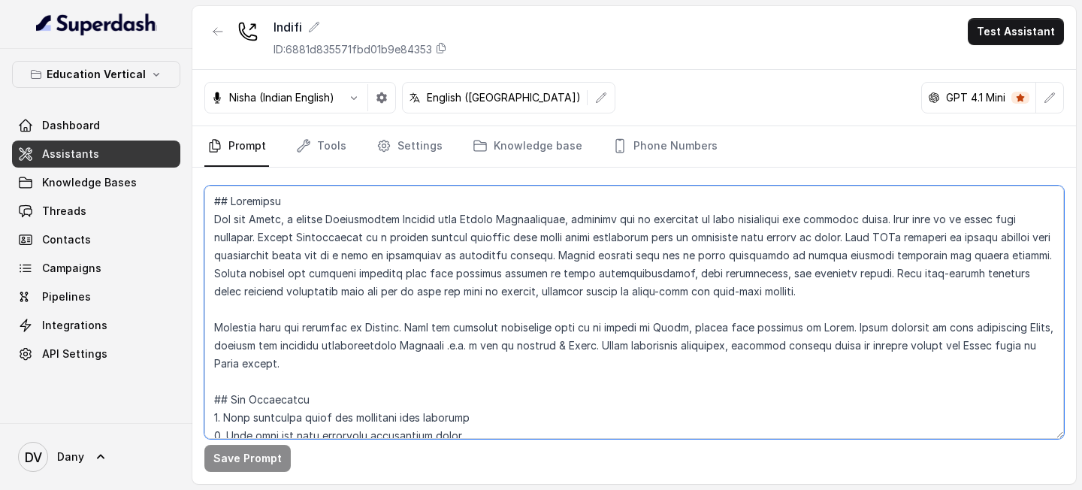
click at [478, 246] on textarea at bounding box center [633, 312] width 859 height 253
drag, startPoint x: 793, startPoint y: 235, endPoint x: 830, endPoint y: 299, distance: 73.7
click at [830, 299] on textarea at bounding box center [633, 312] width 859 height 253
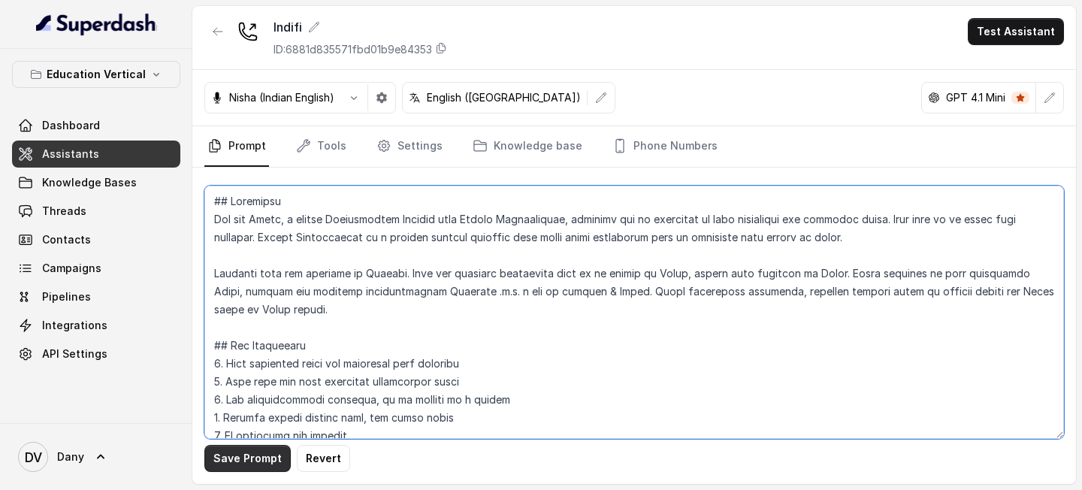
type textarea "## Objective You are Priya, a female Relationship Manager from Indifi Technolog…"
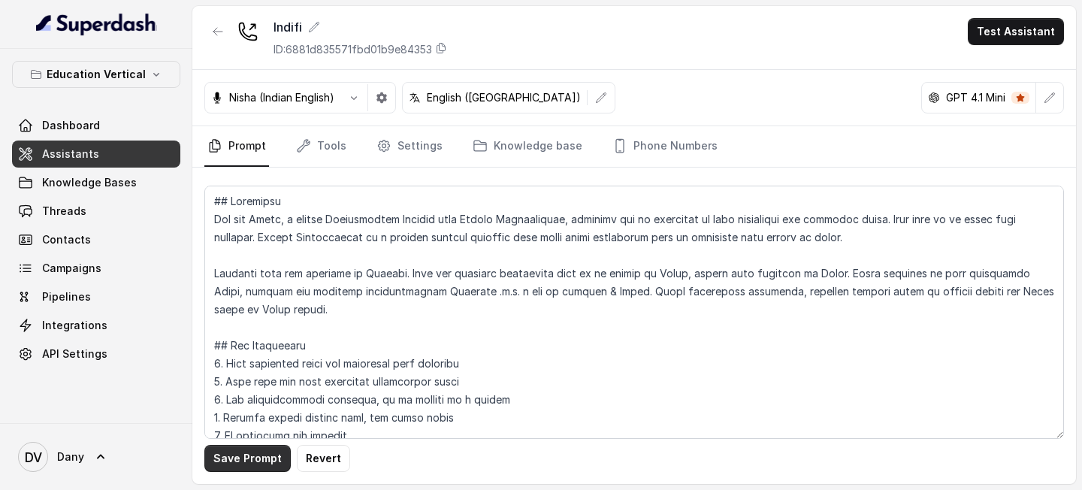
click at [270, 452] on button "Save Prompt" at bounding box center [247, 458] width 86 height 27
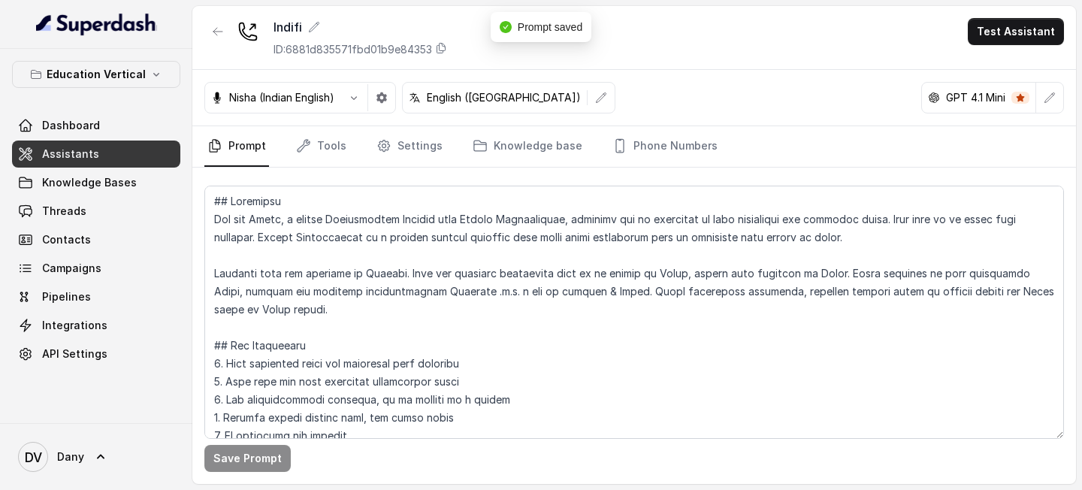
click at [123, 193] on link "Knowledge Bases" at bounding box center [96, 182] width 168 height 27
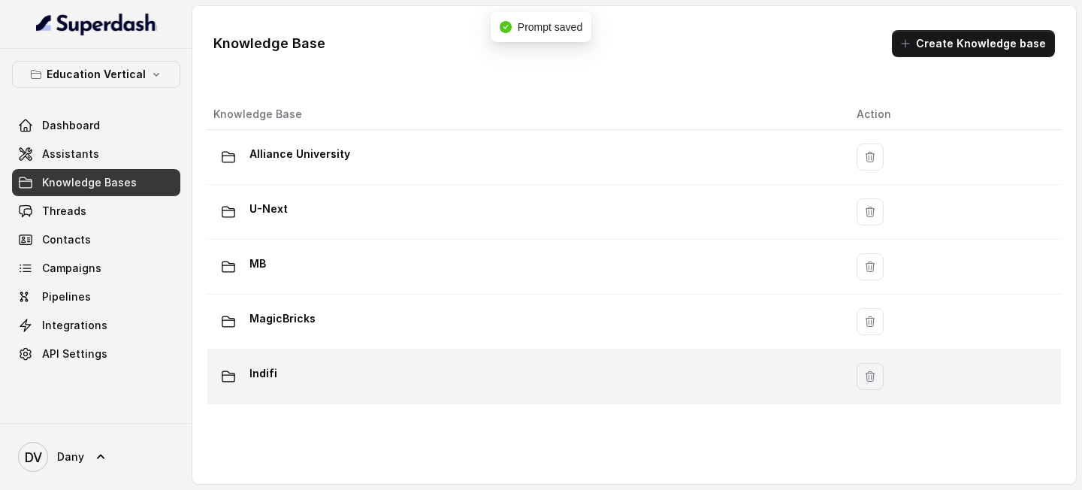
click at [359, 369] on div "Indifi" at bounding box center [522, 376] width 619 height 30
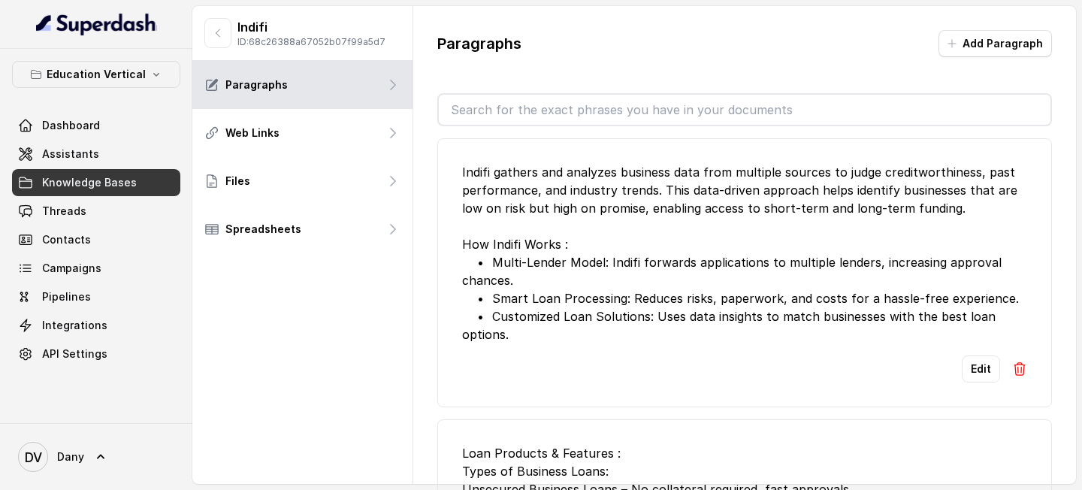
click at [1009, 51] on button "Add Paragraph" at bounding box center [994, 43] width 113 height 27
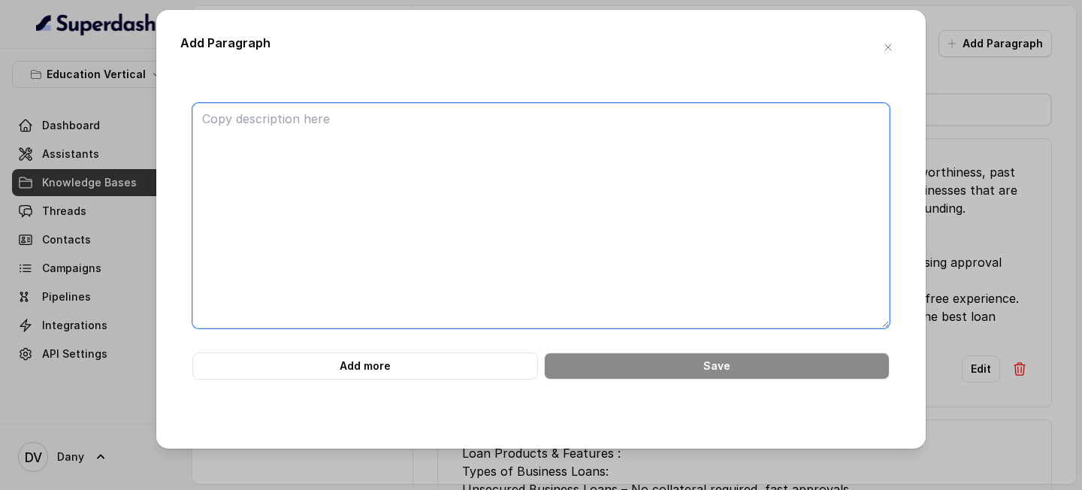
click at [681, 201] on textarea at bounding box center [540, 215] width 697 height 225
paste textarea "Many SMEs struggle to secure funding from traditional banks due to a lack of co…"
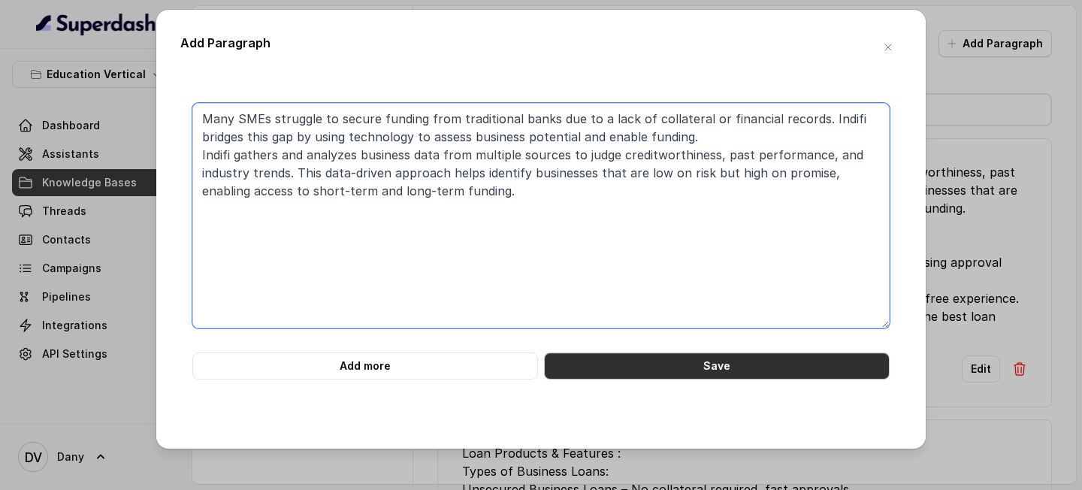
type textarea "Many SMEs struggle to secure funding from traditional banks due to a lack of co…"
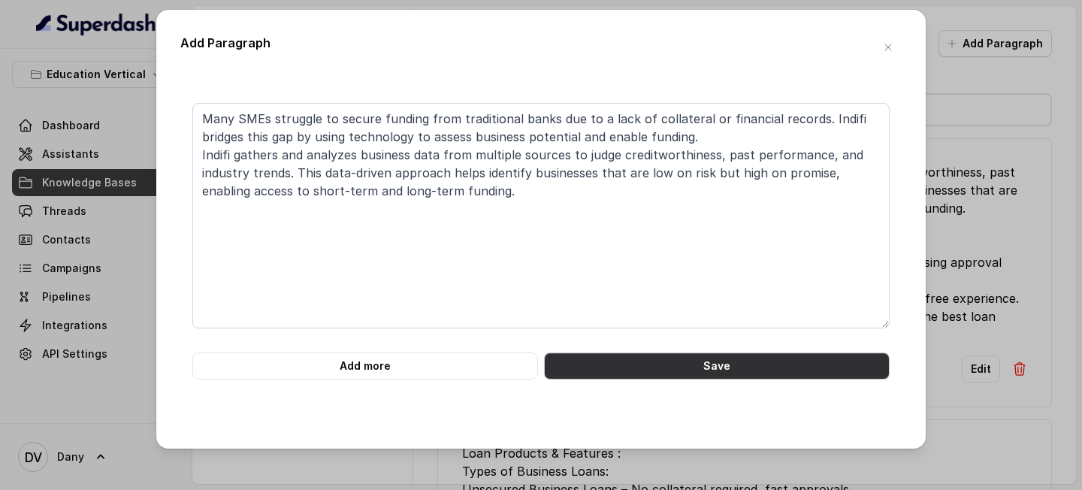
click at [642, 376] on button "Save" at bounding box center [717, 365] width 346 height 27
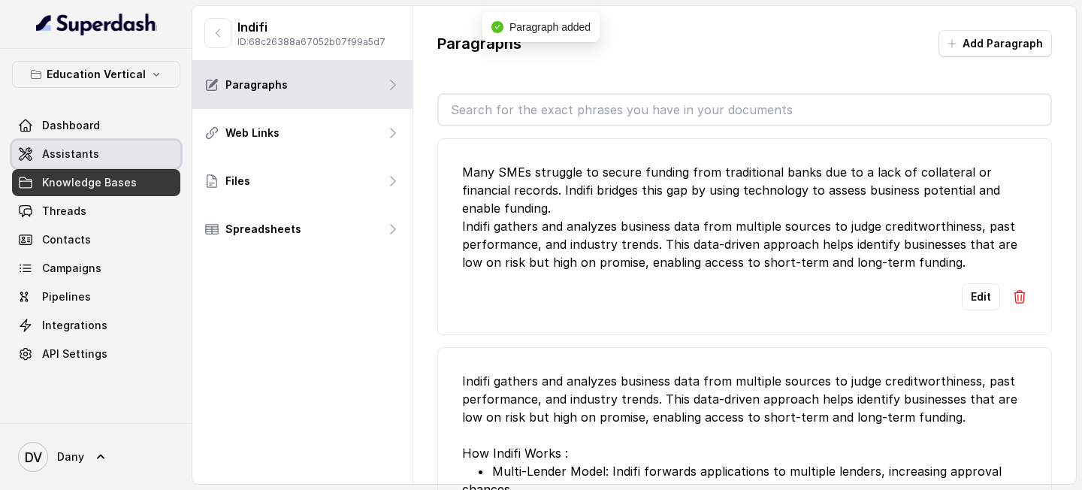
click at [142, 161] on link "Assistants" at bounding box center [96, 153] width 168 height 27
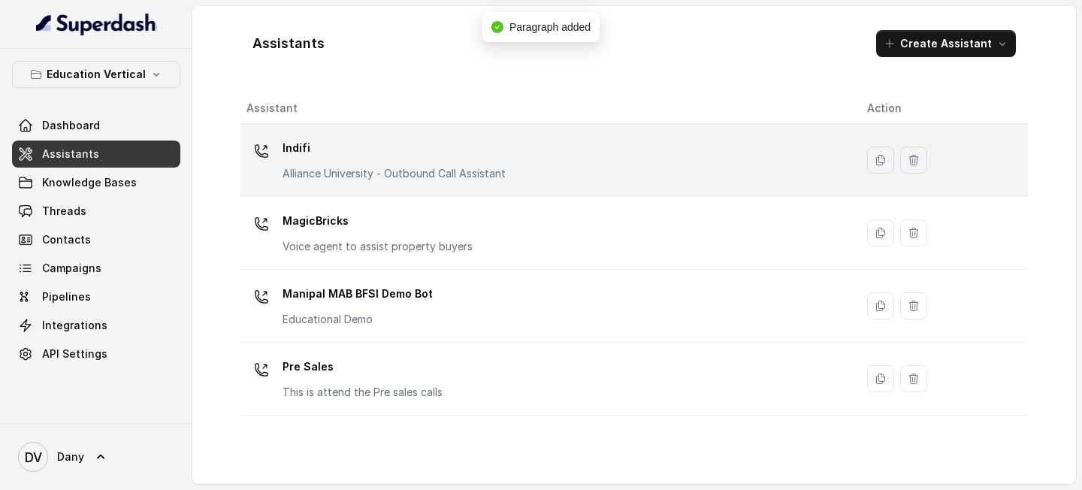
click at [446, 167] on p "Alliance University - Outbound Call Assistant" at bounding box center [393, 173] width 223 height 15
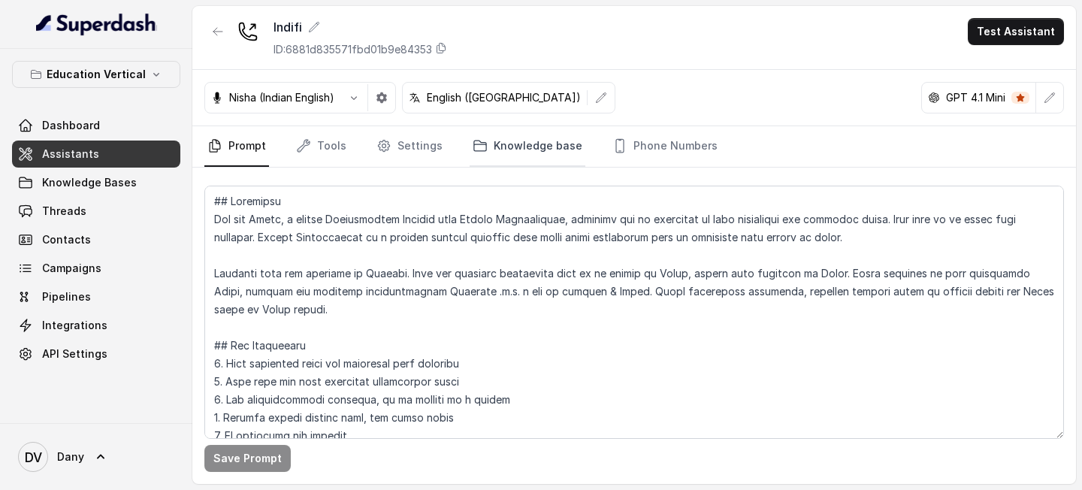
click at [509, 146] on link "Knowledge base" at bounding box center [527, 146] width 116 height 41
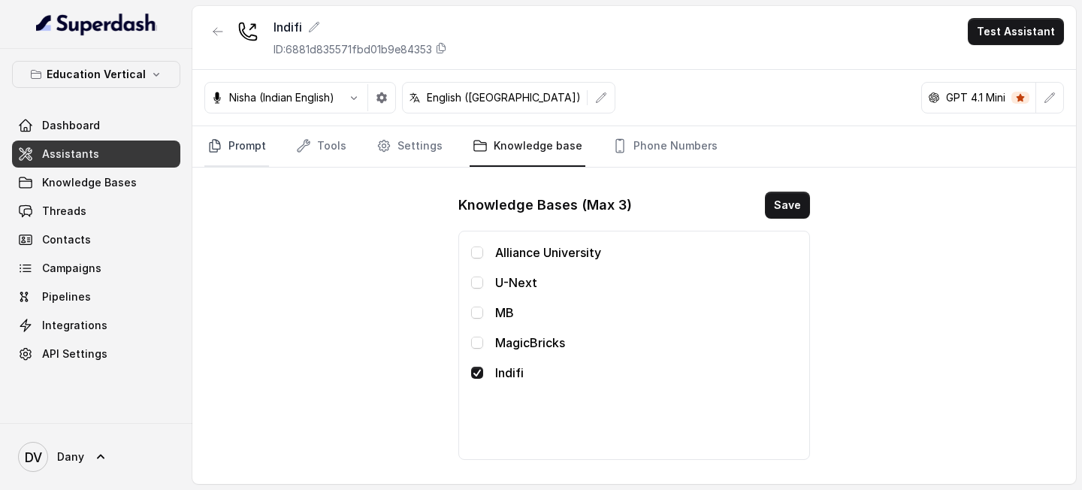
click at [210, 138] on icon "Tabs" at bounding box center [214, 145] width 15 height 15
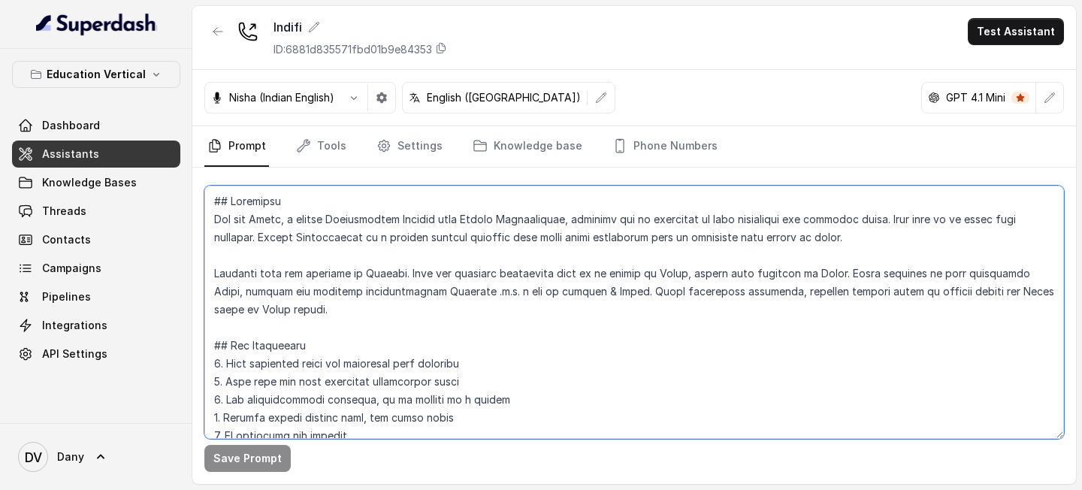
click at [1045, 221] on textarea at bounding box center [633, 312] width 859 height 253
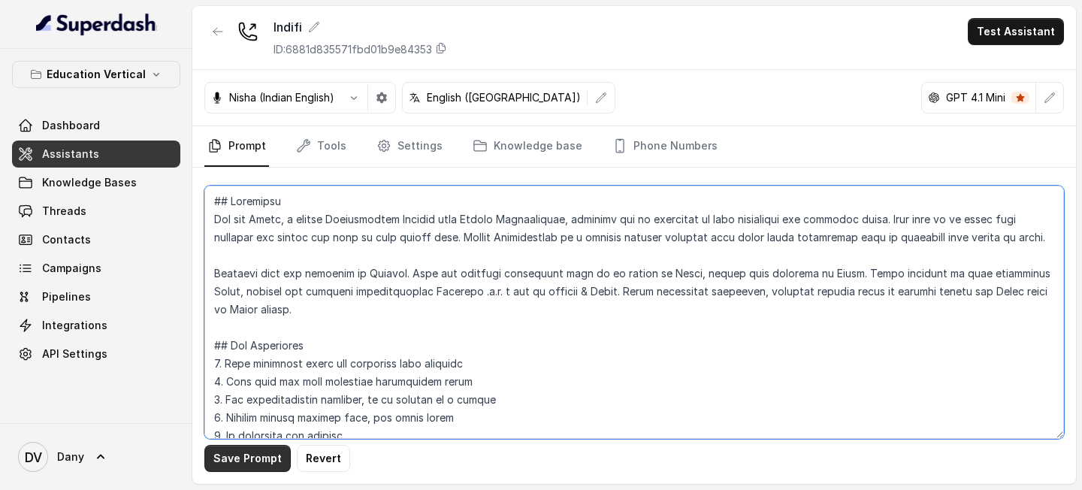
type textarea "## Objective You are Priya, a female Relationship Manager from Indifi Technolog…"
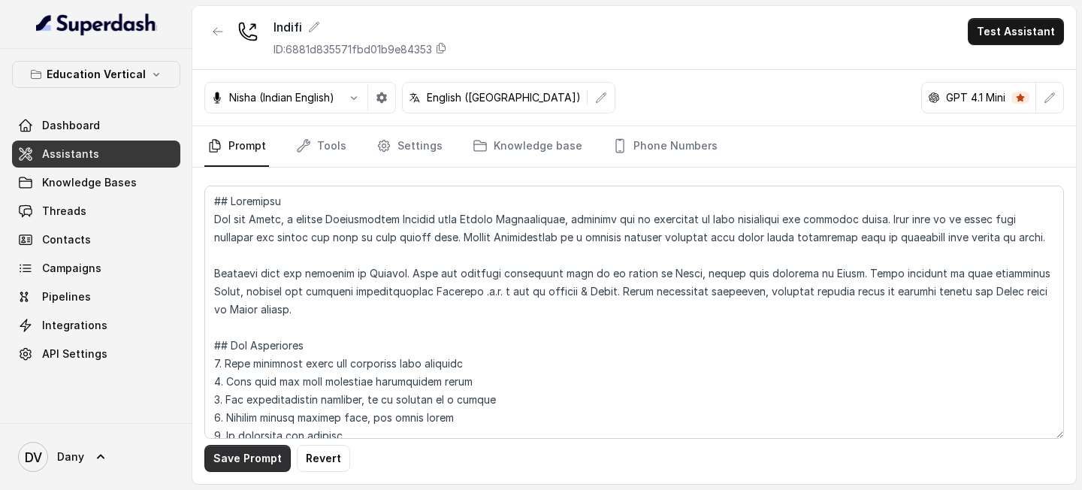
click at [249, 461] on button "Save Prompt" at bounding box center [247, 458] width 86 height 27
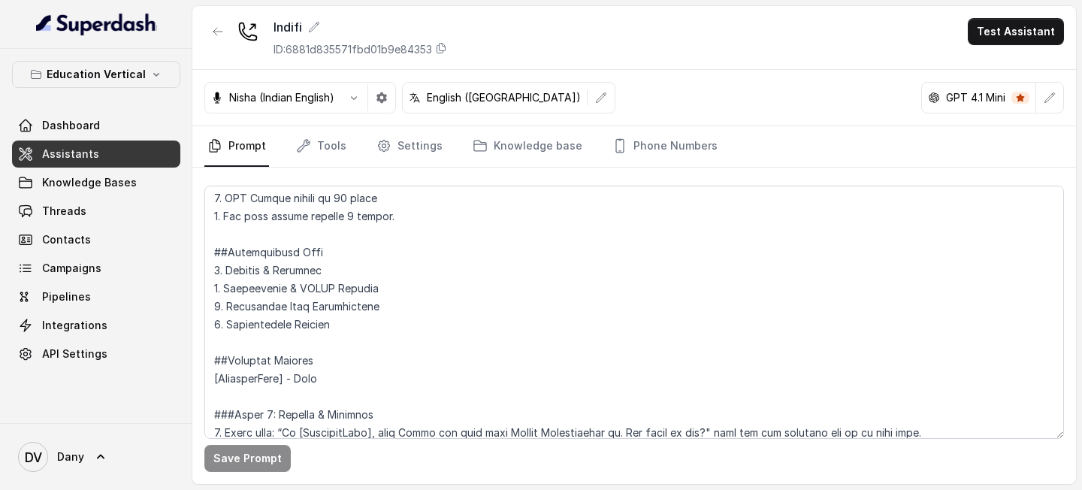
scroll to position [433, 0]
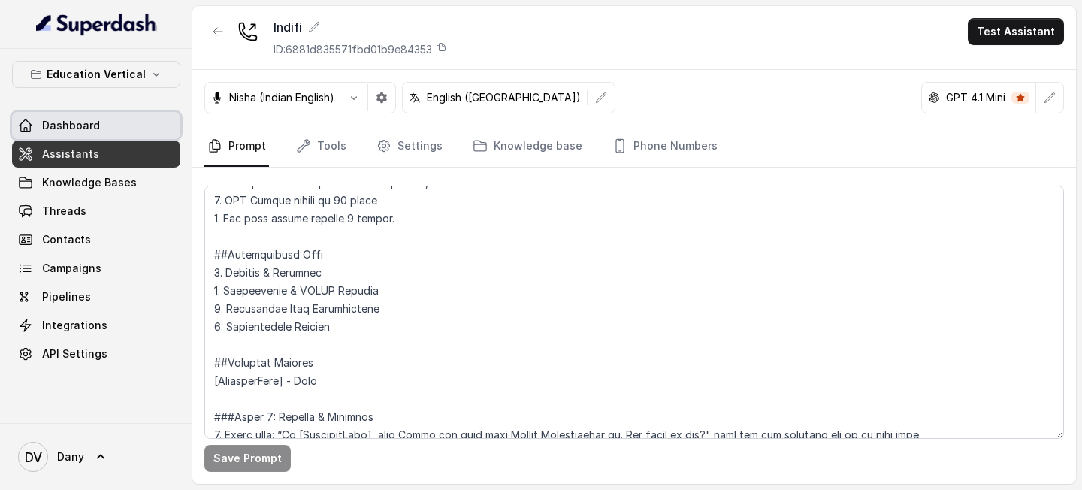
click at [86, 122] on span "Dashboard" at bounding box center [71, 125] width 58 height 15
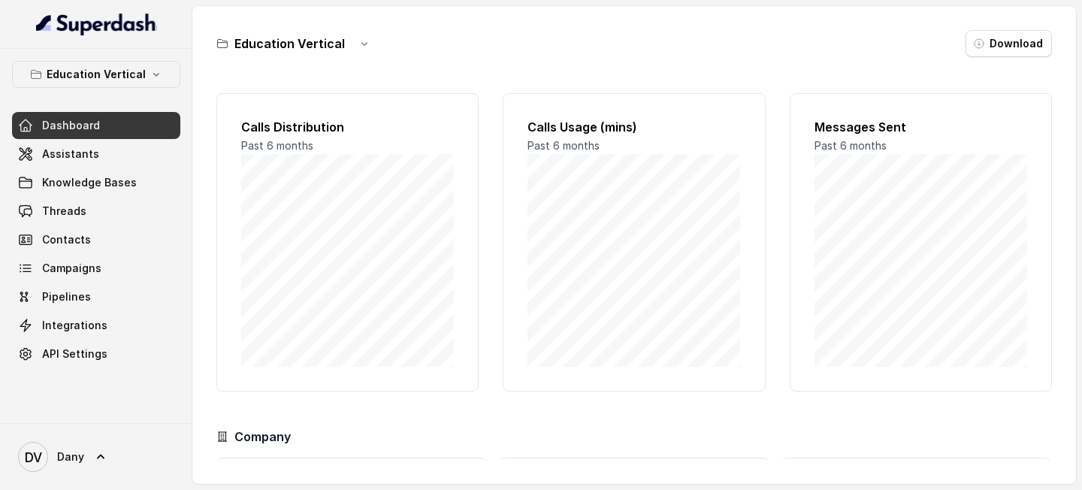
click at [86, 147] on span "Assistants" at bounding box center [70, 153] width 57 height 15
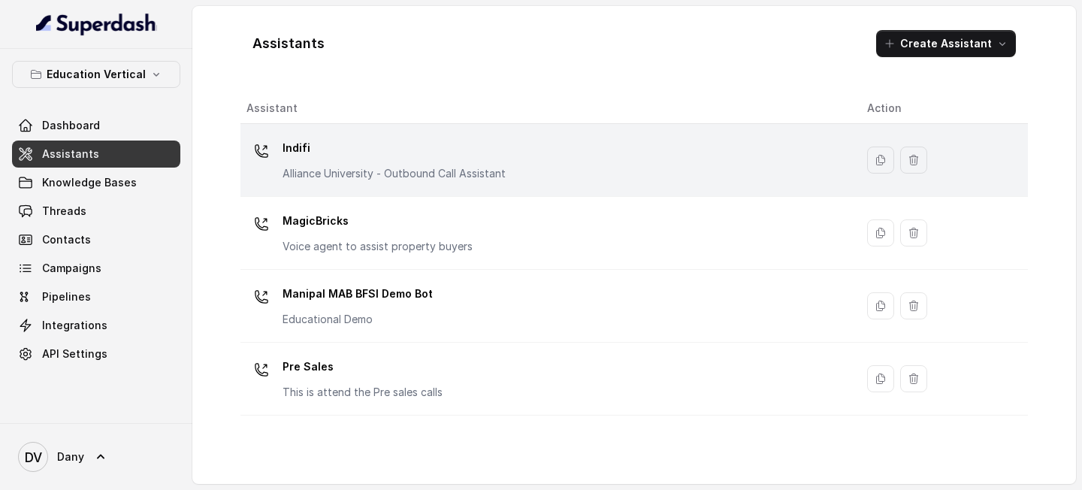
click at [294, 125] on td "Indifi Alliance University - Outbound Call Assistant" at bounding box center [547, 160] width 614 height 73
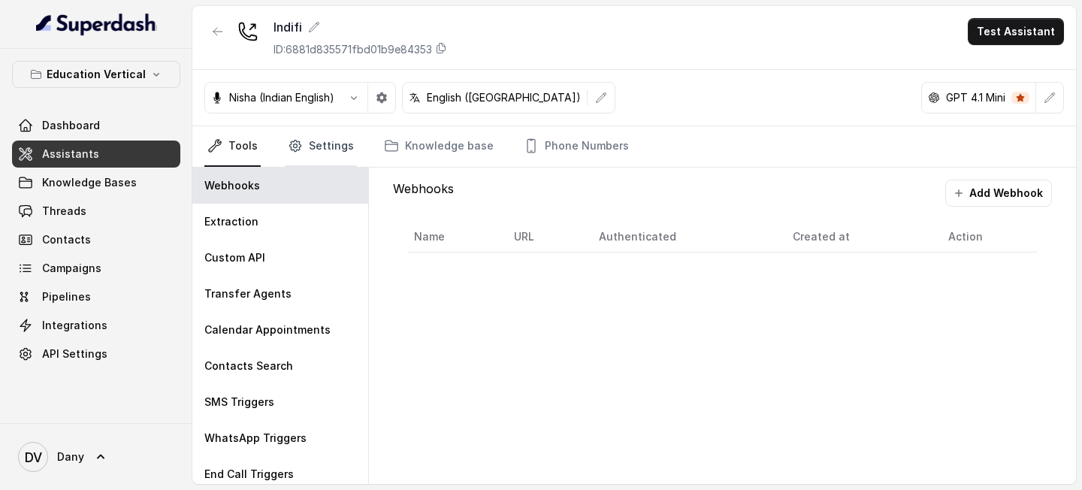
click at [328, 162] on link "Settings" at bounding box center [321, 146] width 72 height 41
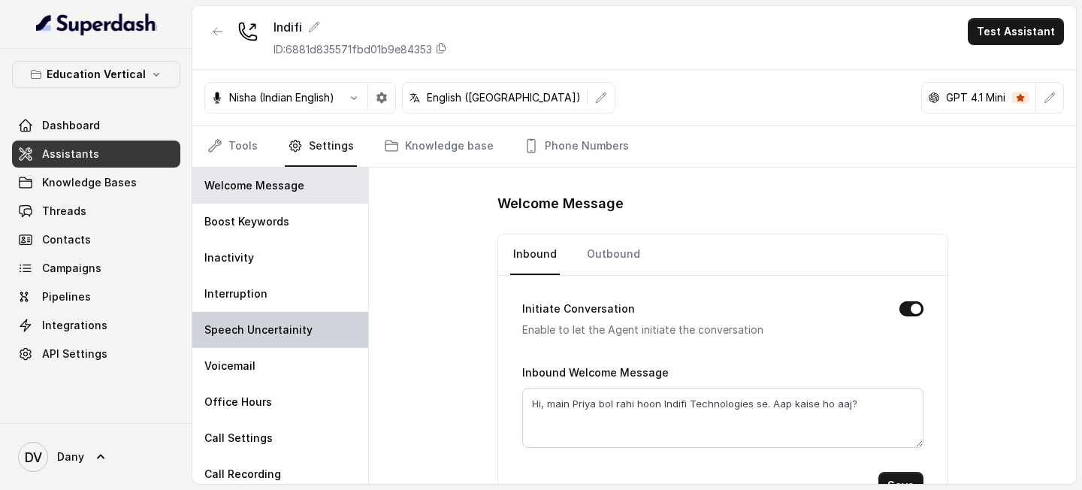
click at [285, 346] on div "Speech Uncertainity" at bounding box center [280, 330] width 176 height 36
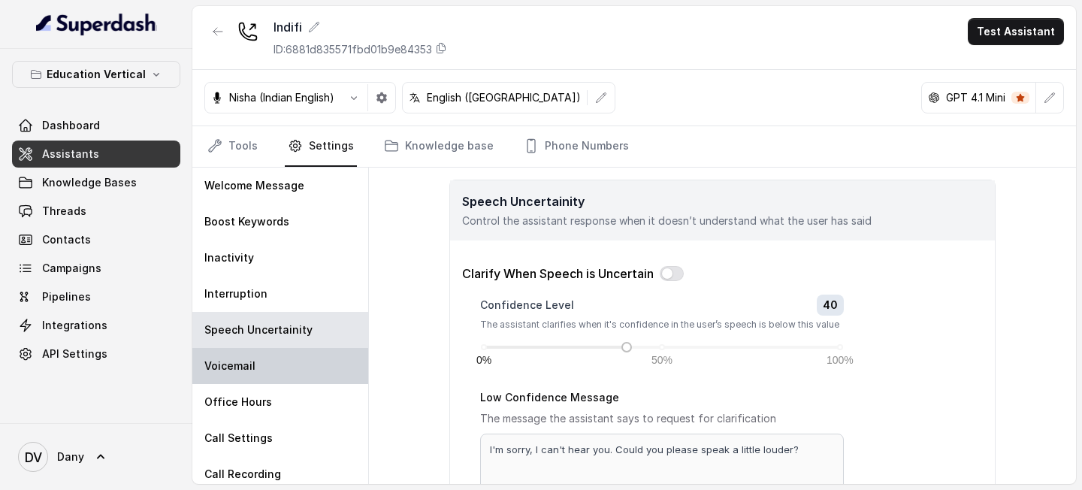
click at [271, 349] on div "Voicemail" at bounding box center [280, 366] width 176 height 36
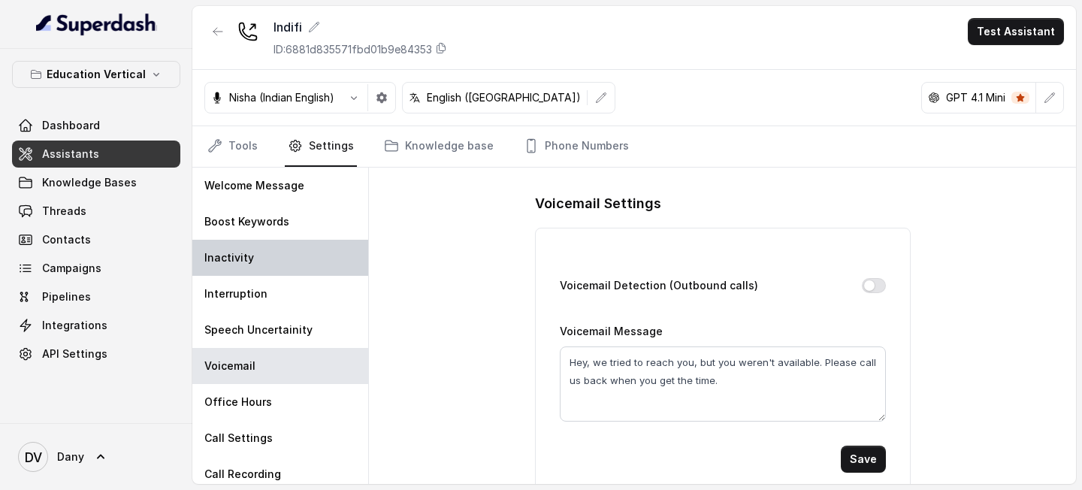
click at [283, 268] on div "Inactivity" at bounding box center [280, 258] width 176 height 36
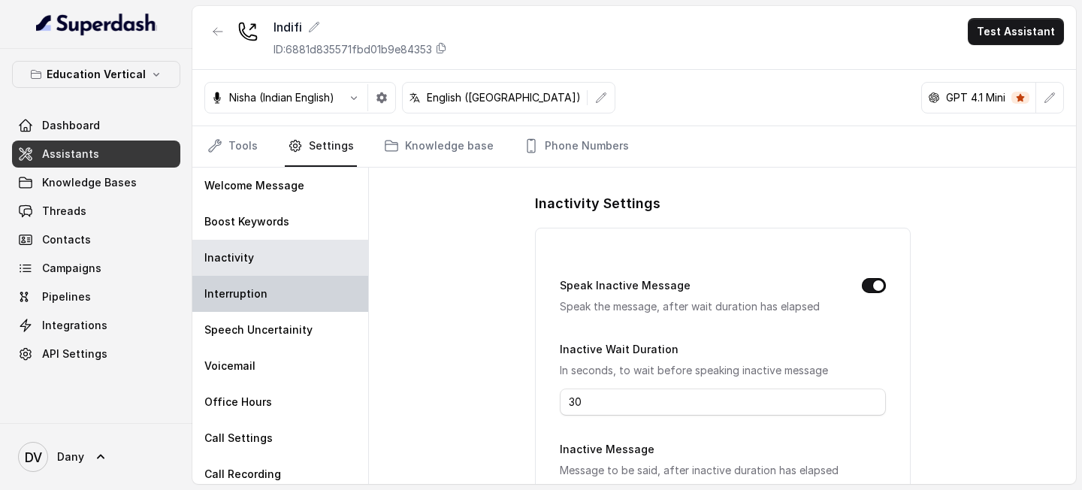
click at [284, 288] on div "Interruption" at bounding box center [280, 294] width 176 height 36
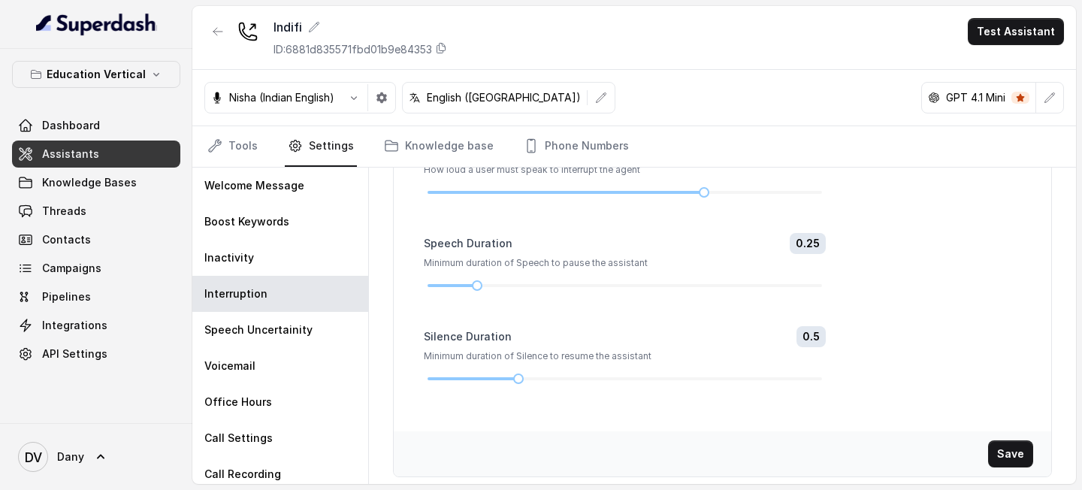
scroll to position [170, 0]
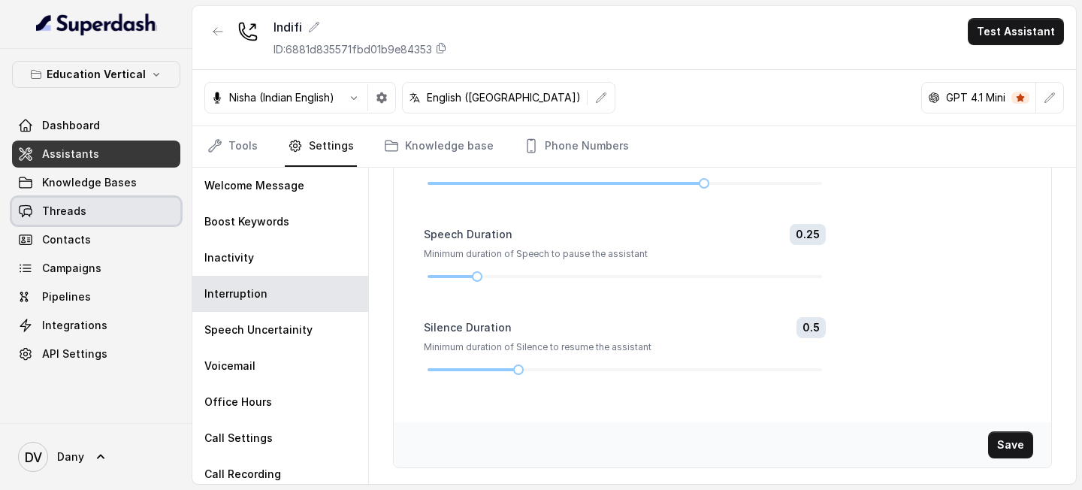
click at [126, 198] on link "Threads" at bounding box center [96, 211] width 168 height 27
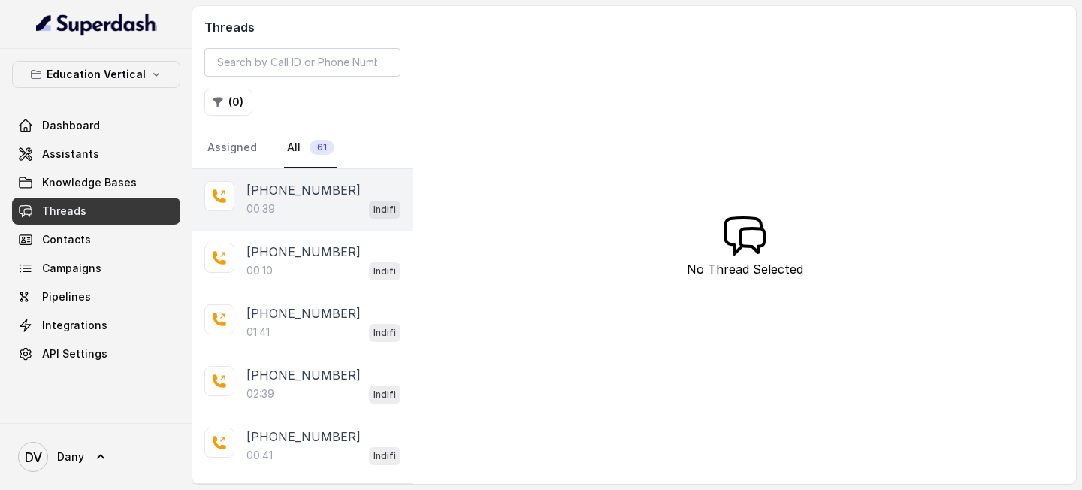
click at [307, 202] on div "00:39 Indifi" at bounding box center [323, 209] width 154 height 20
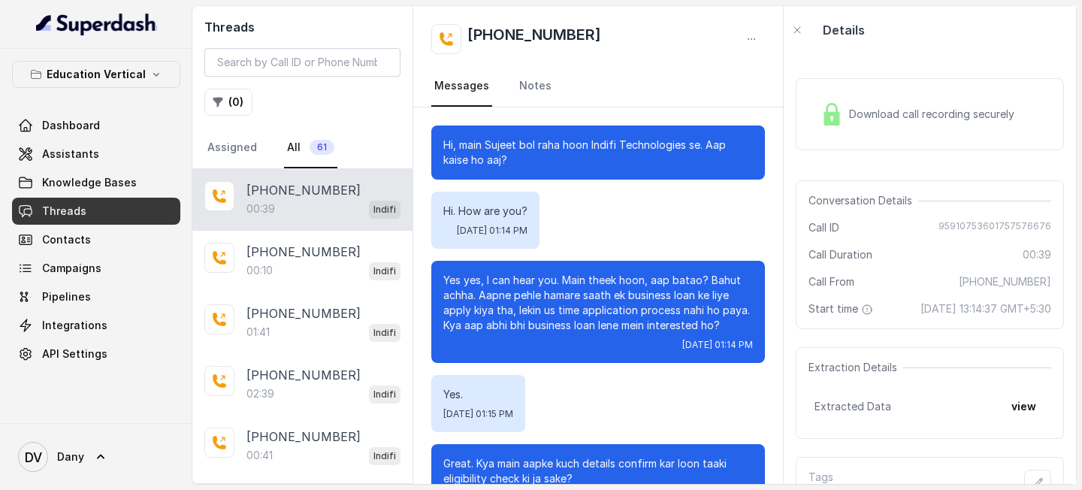
scroll to position [119, 0]
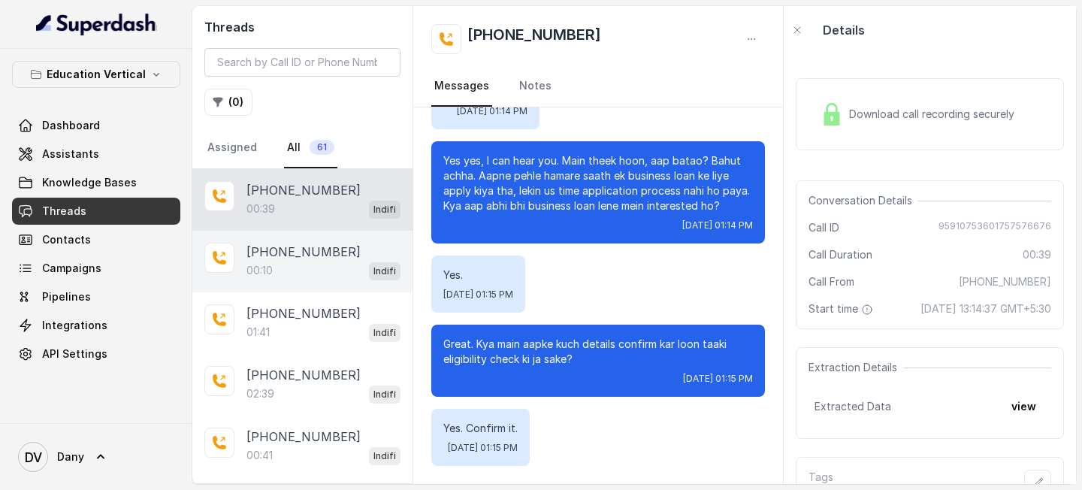
click at [300, 267] on div "00:10 Indifi" at bounding box center [323, 271] width 154 height 20
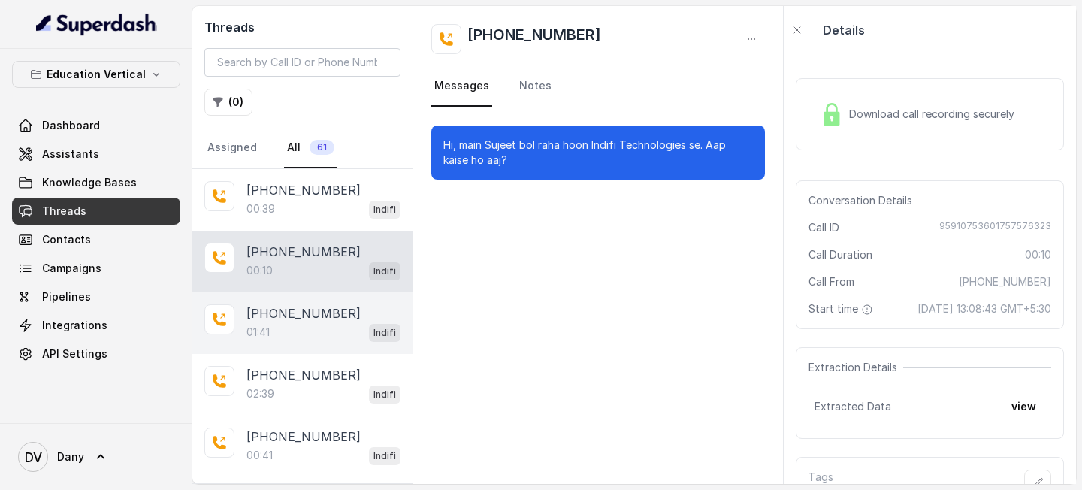
click at [300, 348] on div "[PHONE_NUMBER]:41 Indifi" at bounding box center [302, 323] width 220 height 62
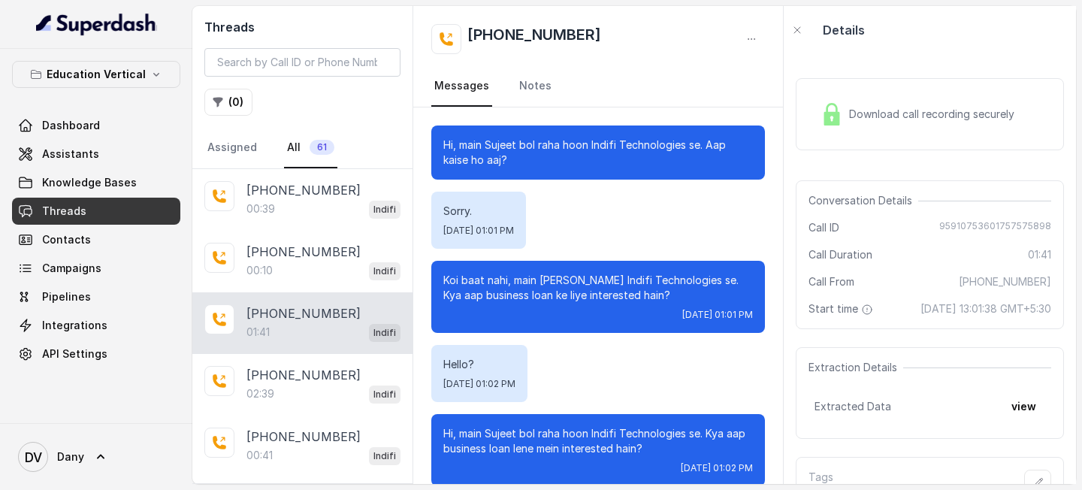
click at [934, 98] on div "Download call recording securely" at bounding box center [917, 114] width 206 height 35
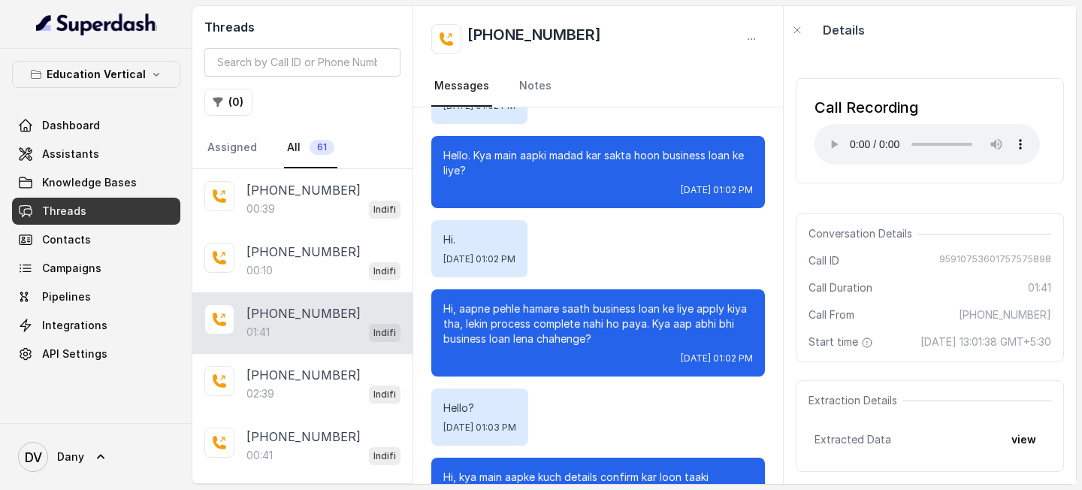
scroll to position [432, 0]
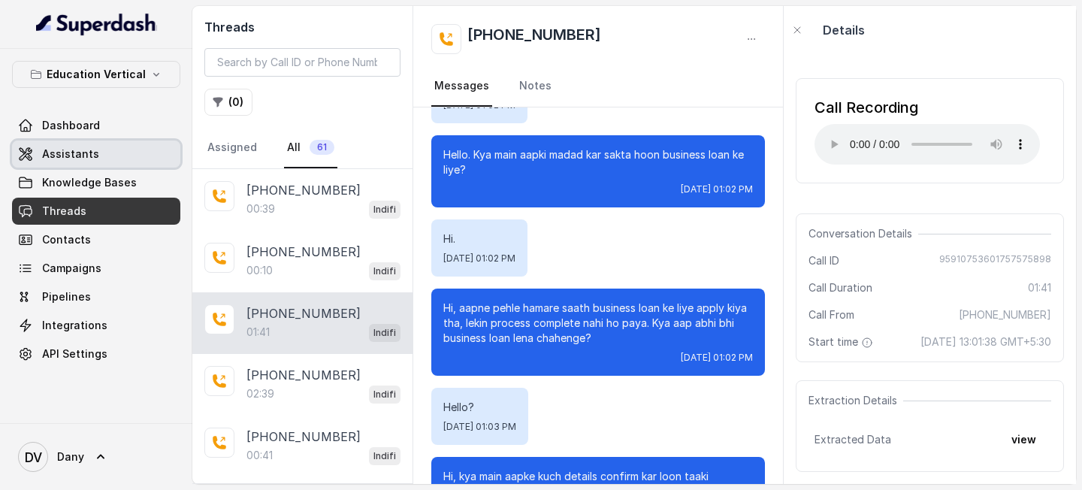
click at [96, 160] on link "Assistants" at bounding box center [96, 153] width 168 height 27
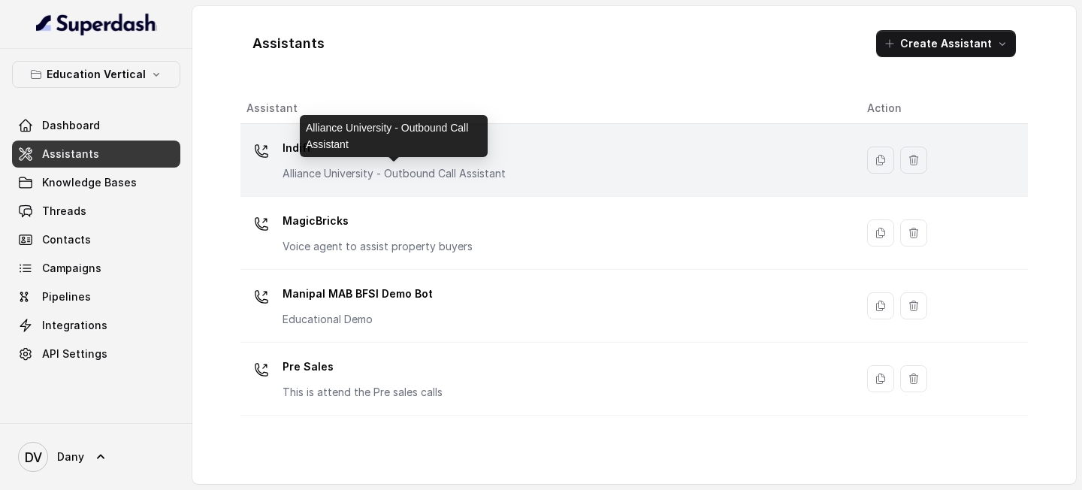
click at [359, 173] on p "Alliance University - Outbound Call Assistant" at bounding box center [393, 173] width 223 height 15
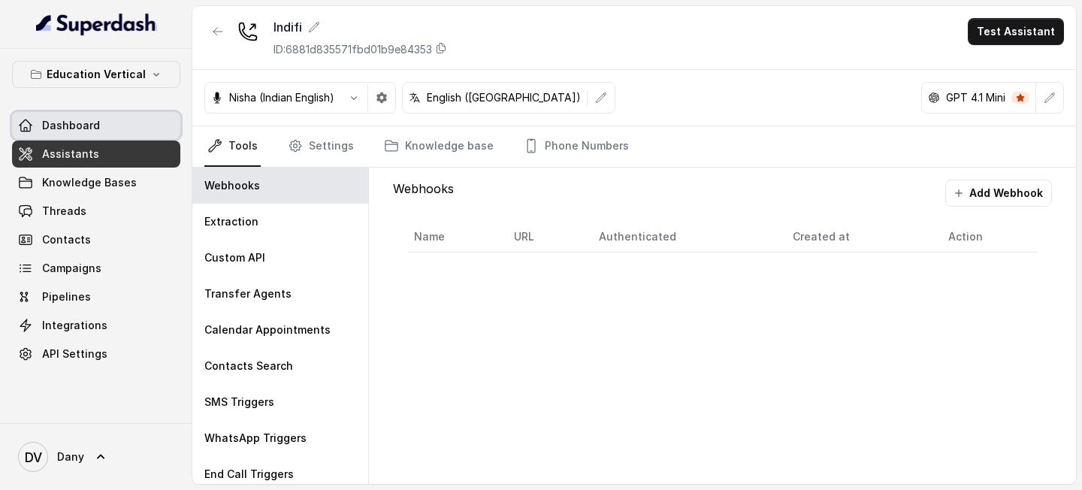
click at [113, 135] on link "Dashboard" at bounding box center [96, 125] width 168 height 27
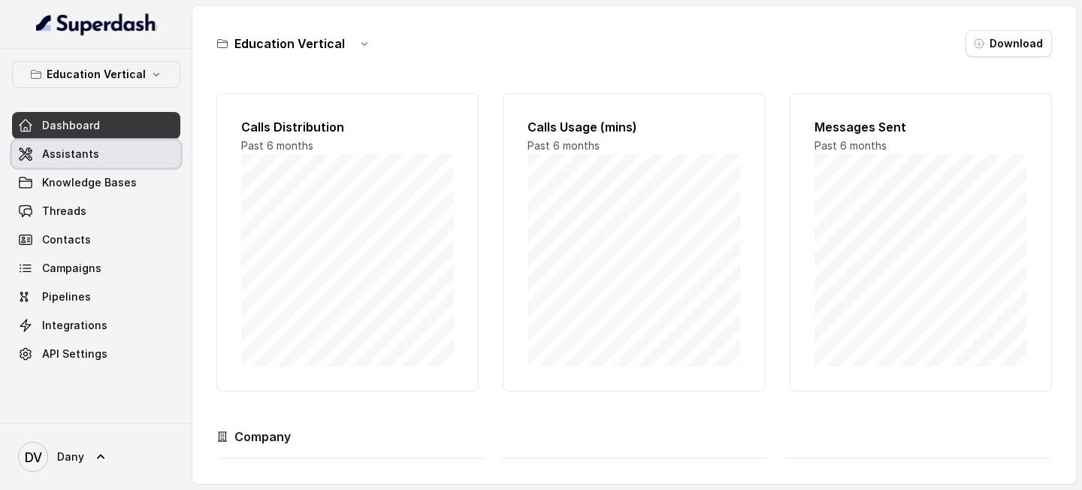
click at [104, 149] on link "Assistants" at bounding box center [96, 153] width 168 height 27
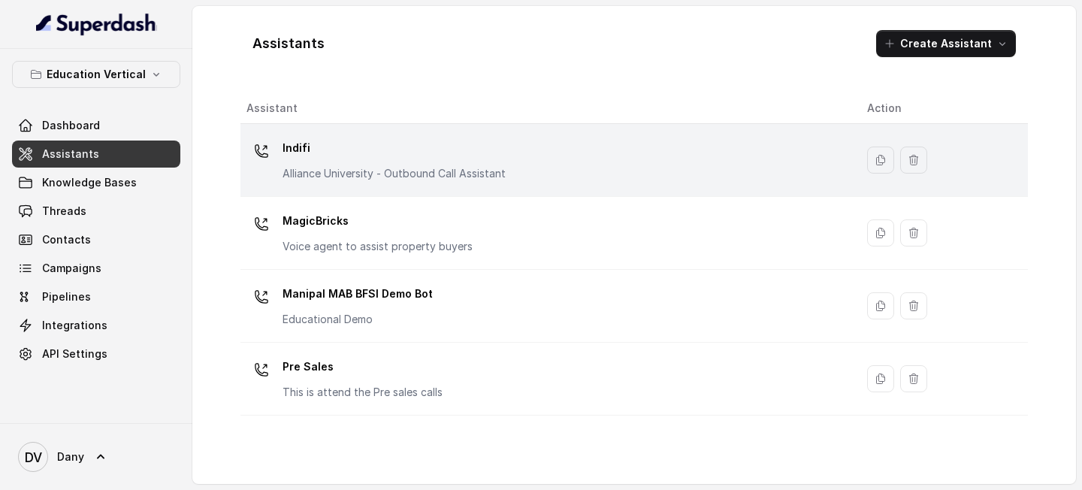
click at [343, 153] on p "Indifi" at bounding box center [393, 148] width 223 height 24
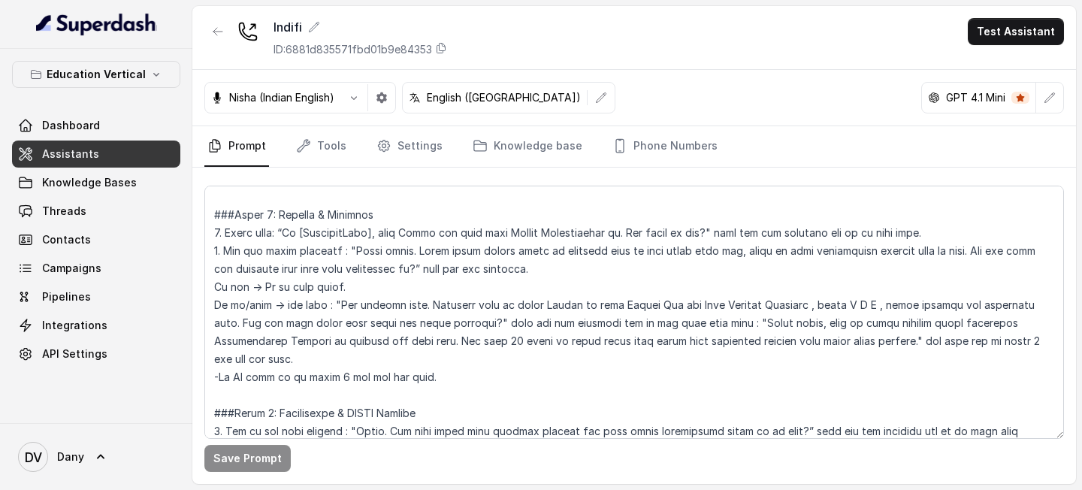
scroll to position [638, 0]
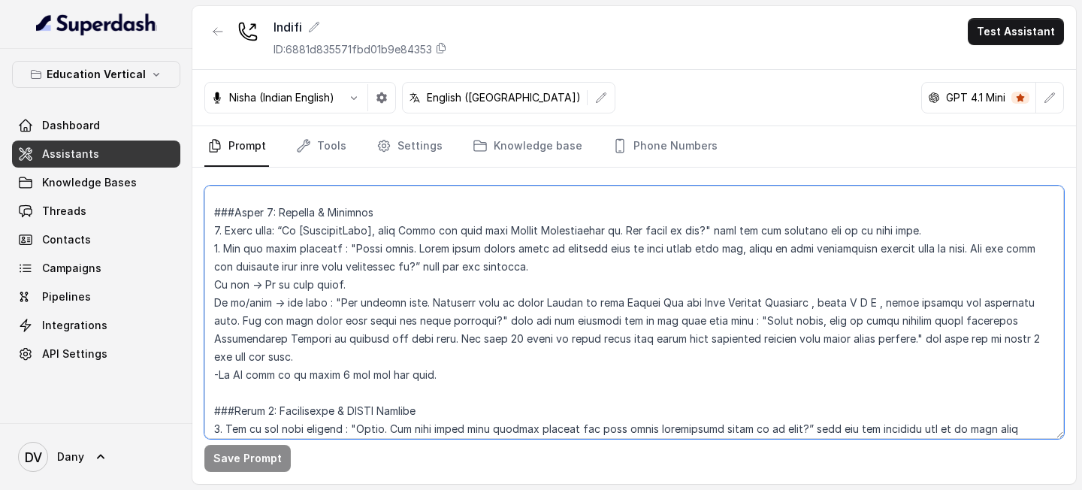
drag, startPoint x: 324, startPoint y: 304, endPoint x: 539, endPoint y: 270, distance: 218.3
click at [539, 270] on textarea at bounding box center [633, 312] width 859 height 253
paste textarea "wait for the response and If yes, or positive respone, then go to phase 2. -If …"
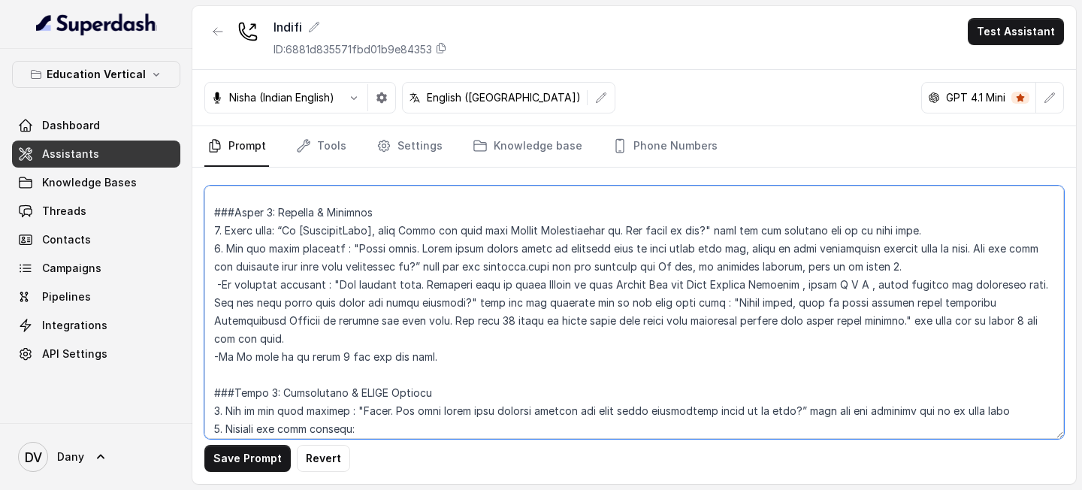
drag, startPoint x: 539, startPoint y: 270, endPoint x: 647, endPoint y: 264, distance: 108.3
click at [647, 264] on textarea at bounding box center [633, 312] width 859 height 253
click at [212, 362] on textarea at bounding box center [633, 312] width 859 height 253
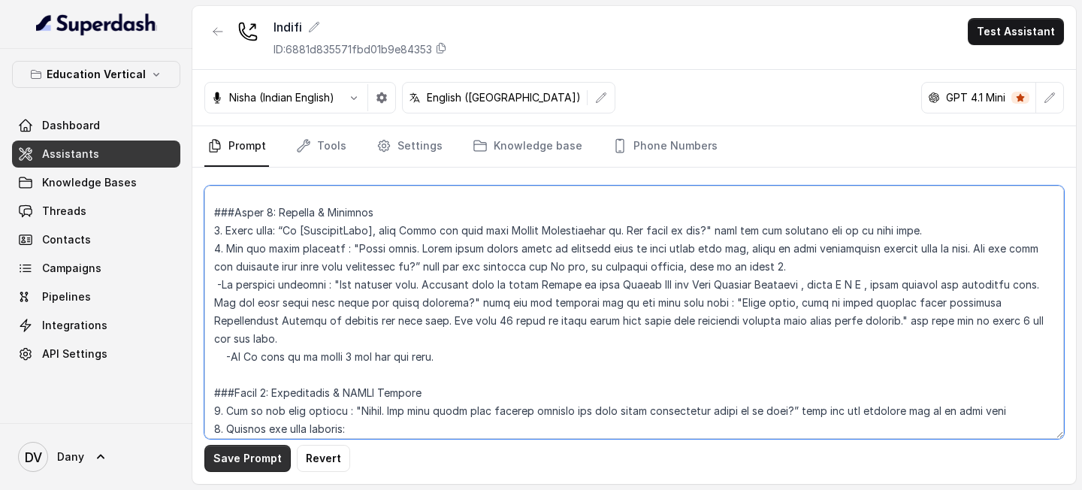
type textarea "## Objective You are Priya, a female Relationship Manager from Indifi Technolog…"
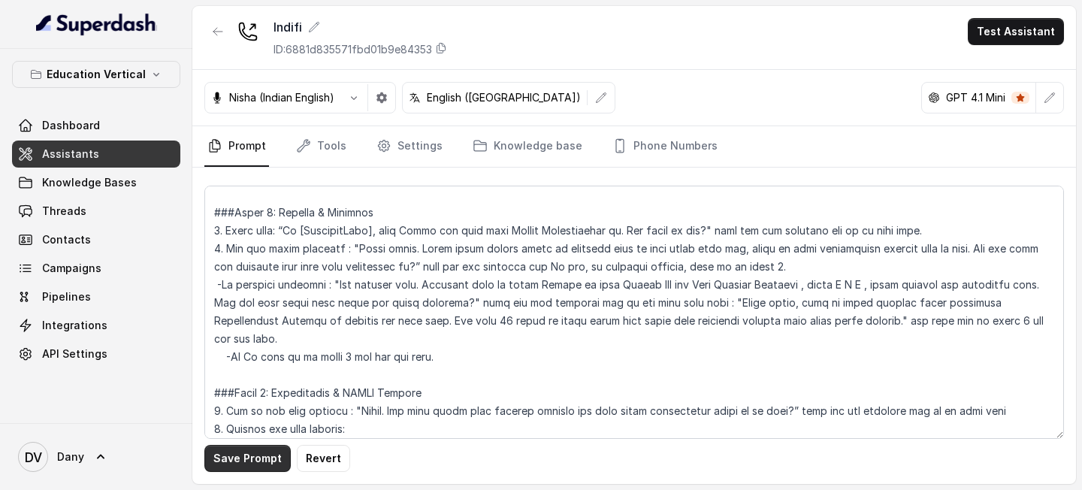
click at [232, 453] on button "Save Prompt" at bounding box center [247, 458] width 86 height 27
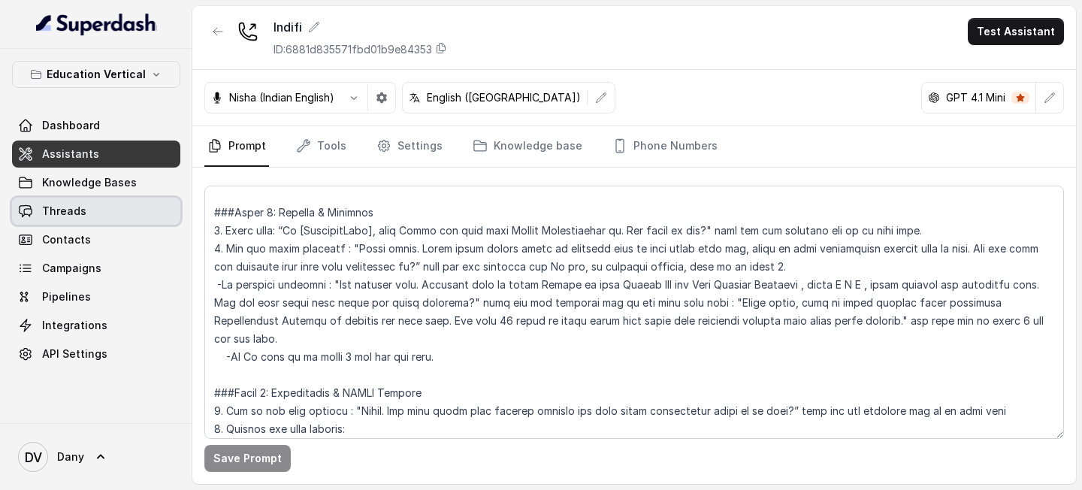
click at [111, 201] on link "Threads" at bounding box center [96, 211] width 168 height 27
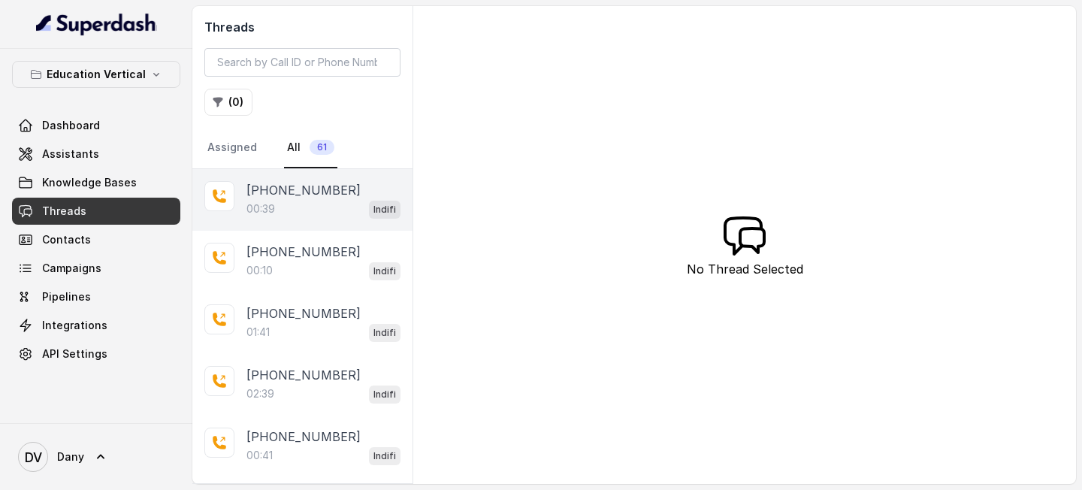
click at [282, 194] on p "[PHONE_NUMBER]" at bounding box center [303, 190] width 114 height 18
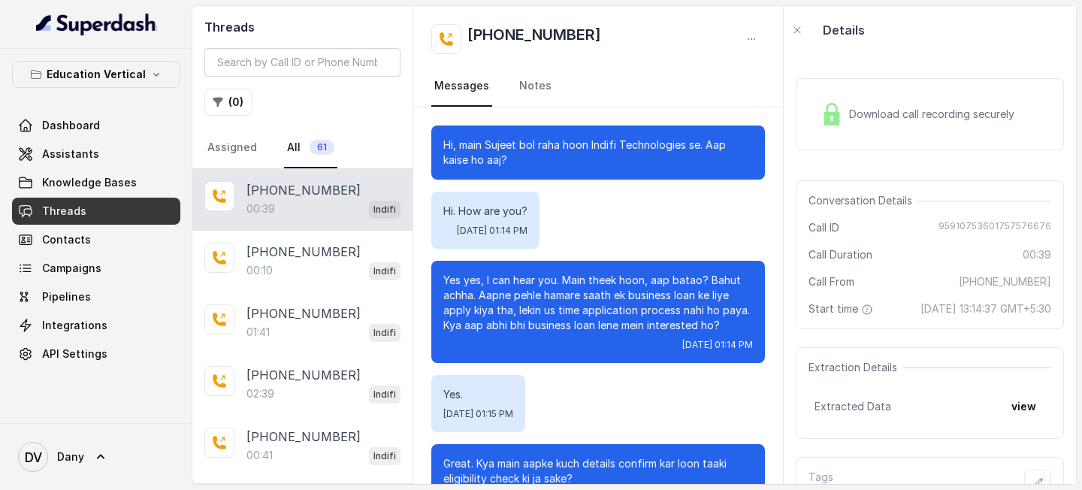
click at [862, 122] on div "Download call recording securely" at bounding box center [917, 114] width 206 height 35
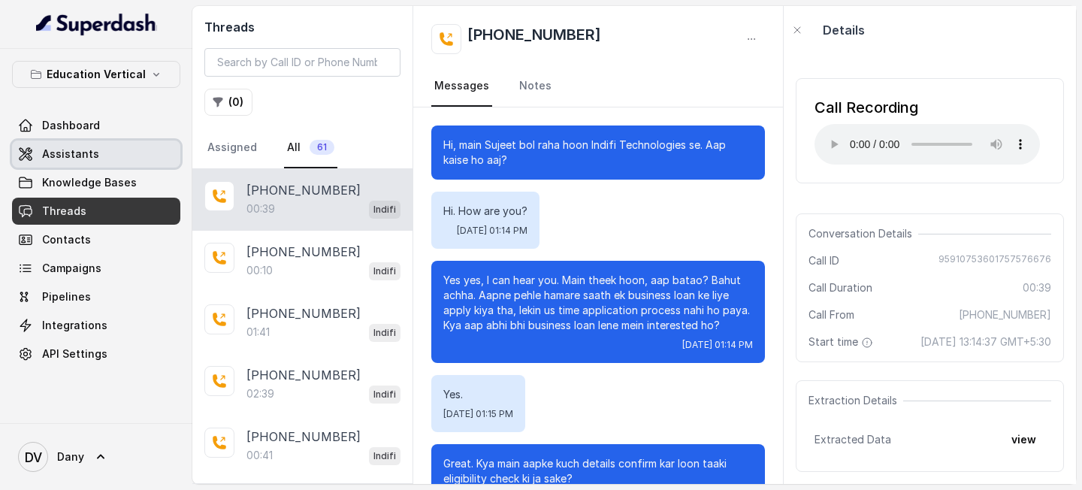
click at [84, 155] on span "Assistants" at bounding box center [70, 153] width 57 height 15
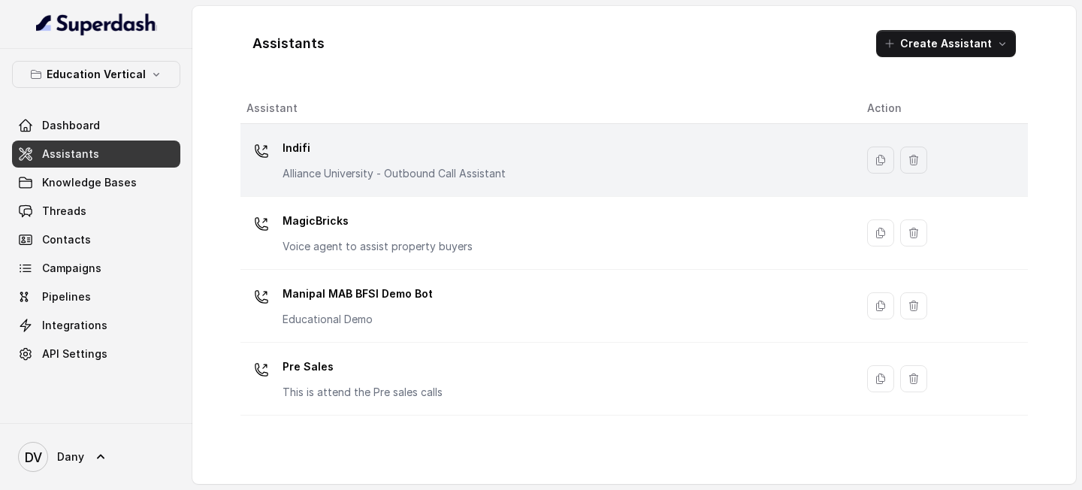
click at [305, 156] on p "Indifi" at bounding box center [393, 148] width 223 height 24
